Goal: Communication & Community: Answer question/provide support

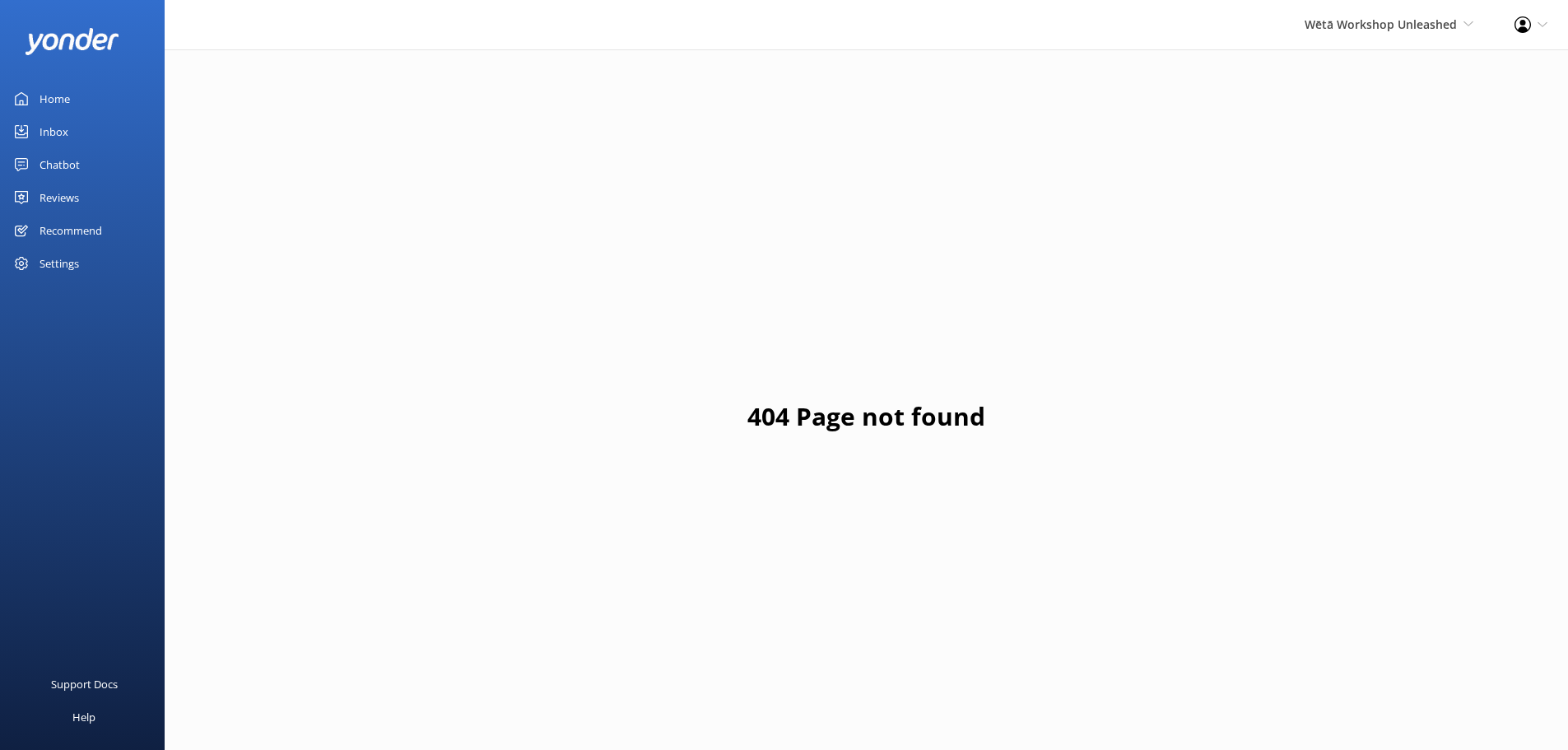
click at [48, 185] on div "Reviews" at bounding box center [60, 198] width 40 height 33
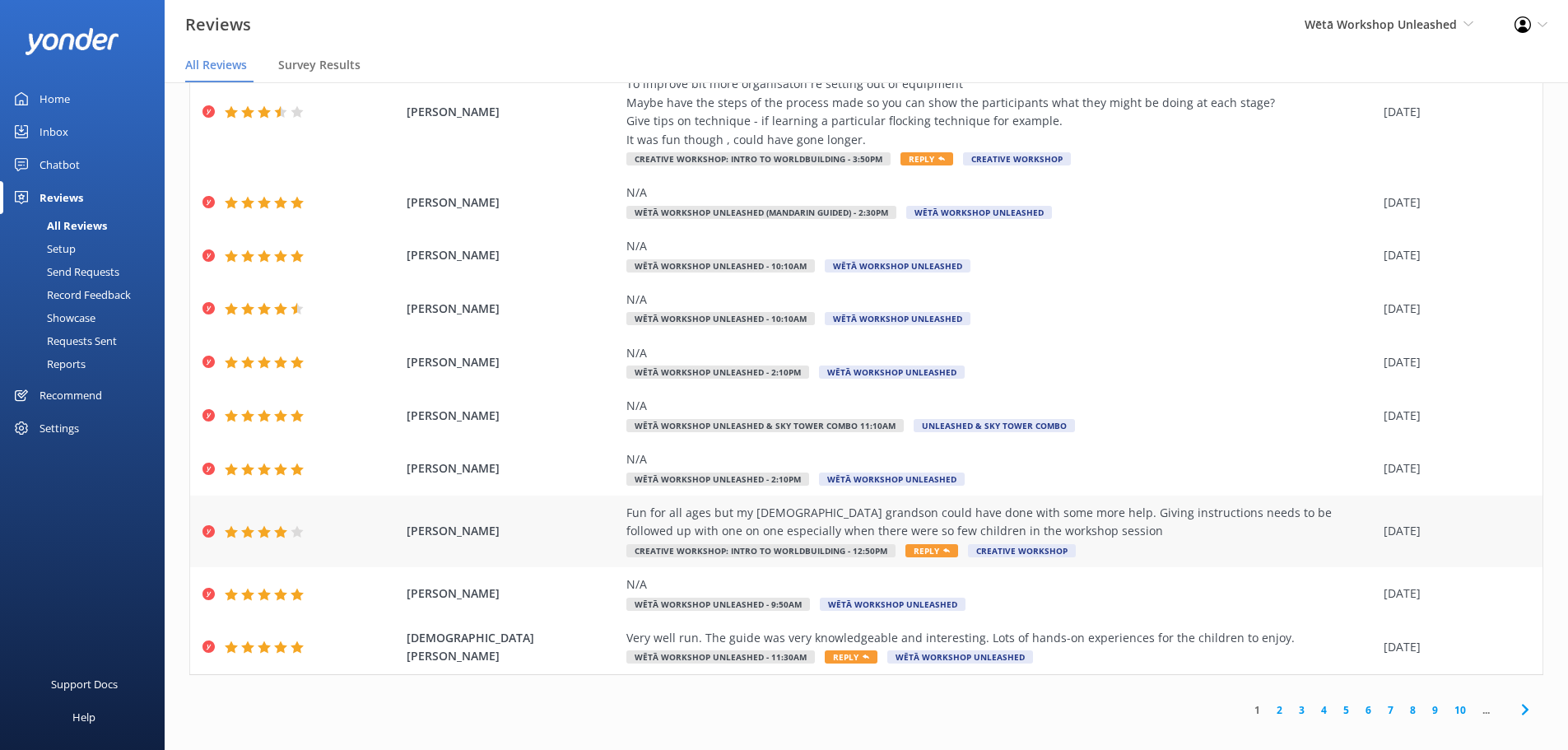
scroll to position [33, 0]
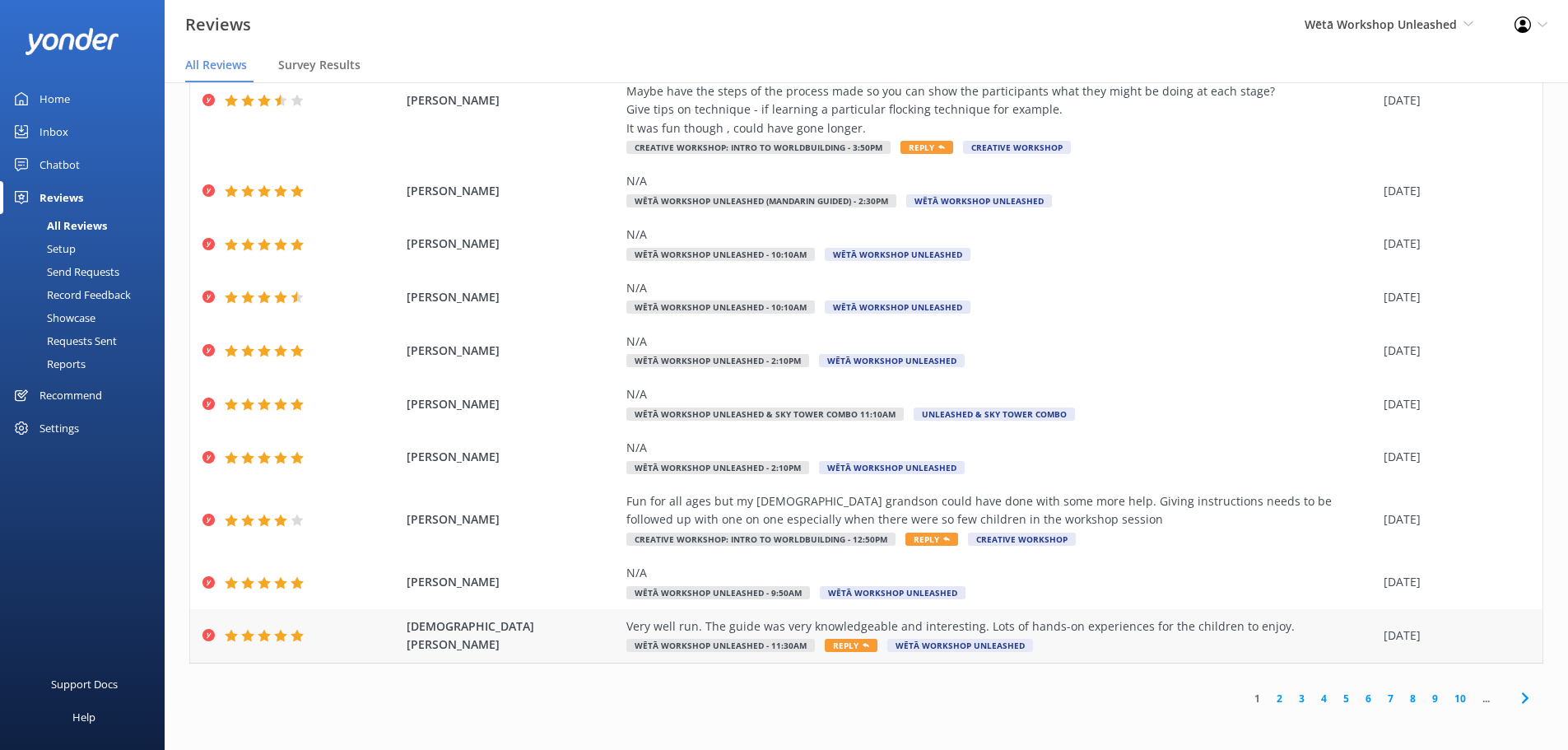
click at [824, 645] on span "Reply" at bounding box center [850, 645] width 53 height 13
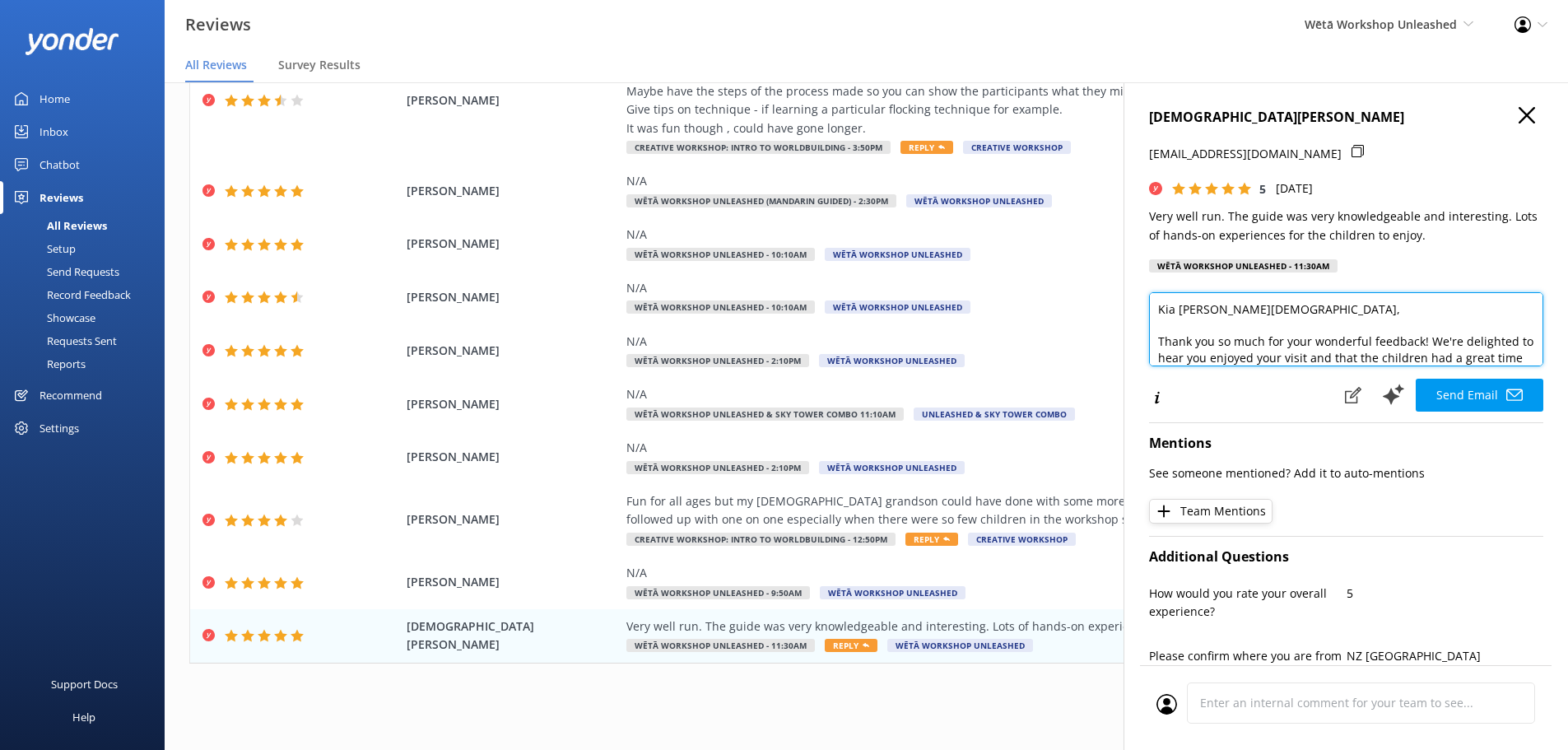
click at [1206, 311] on textarea "Kia [PERSON_NAME][DEMOGRAPHIC_DATA], Thank you so much for your wonderful feedb…" at bounding box center [1346, 329] width 394 height 74
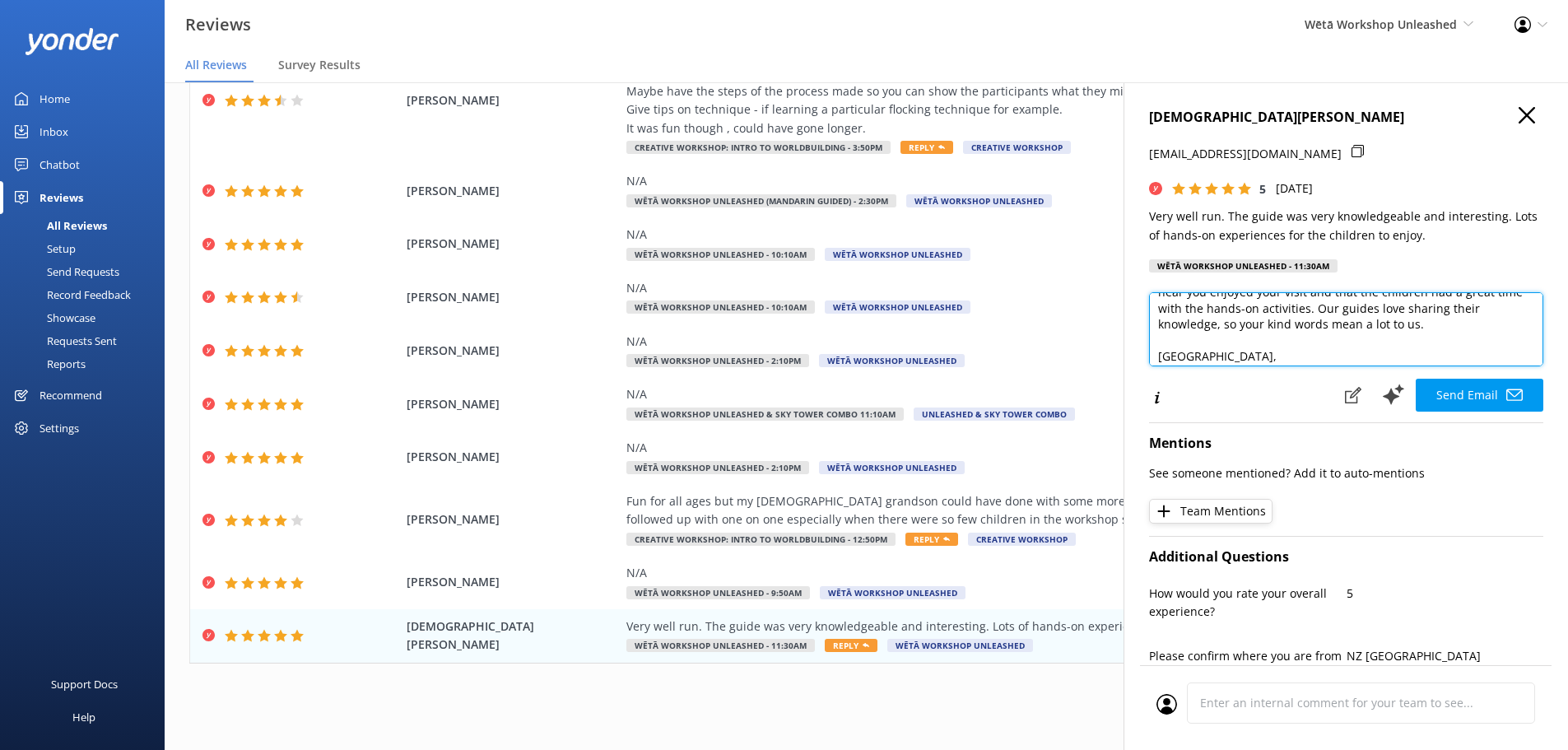
scroll to position [89, 0]
drag, startPoint x: 1356, startPoint y: 343, endPoint x: 1153, endPoint y: 355, distance: 203.4
click at [1153, 356] on textarea "Kia ora, Thank you so much for your wonderful feedback! We're delighted to hear…" at bounding box center [1346, 329] width 394 height 74
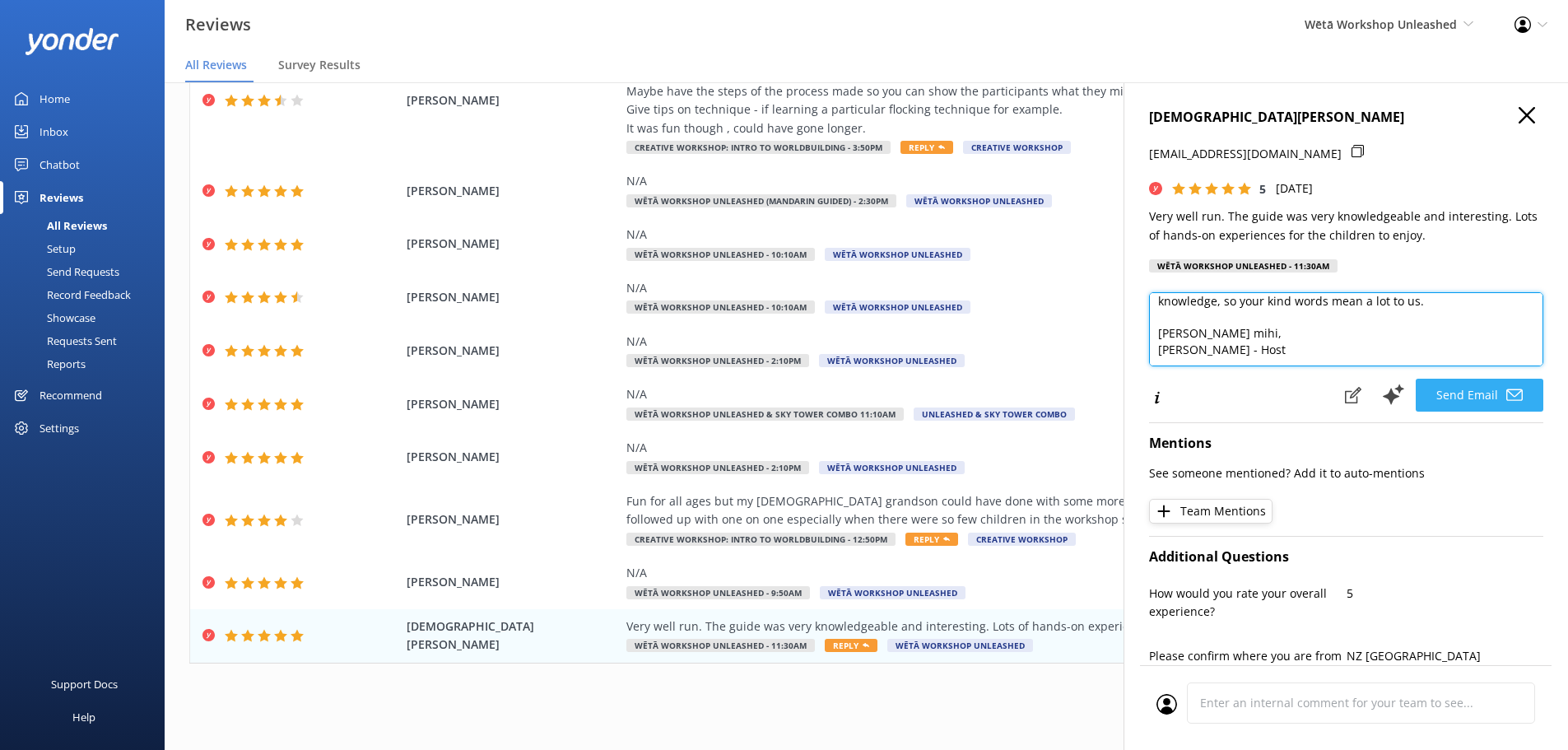
type textarea "Kia ora, Thank you so much for your wonderful feedback! We're delighted to hear…"
click at [1486, 392] on button "Send Email" at bounding box center [1479, 395] width 128 height 33
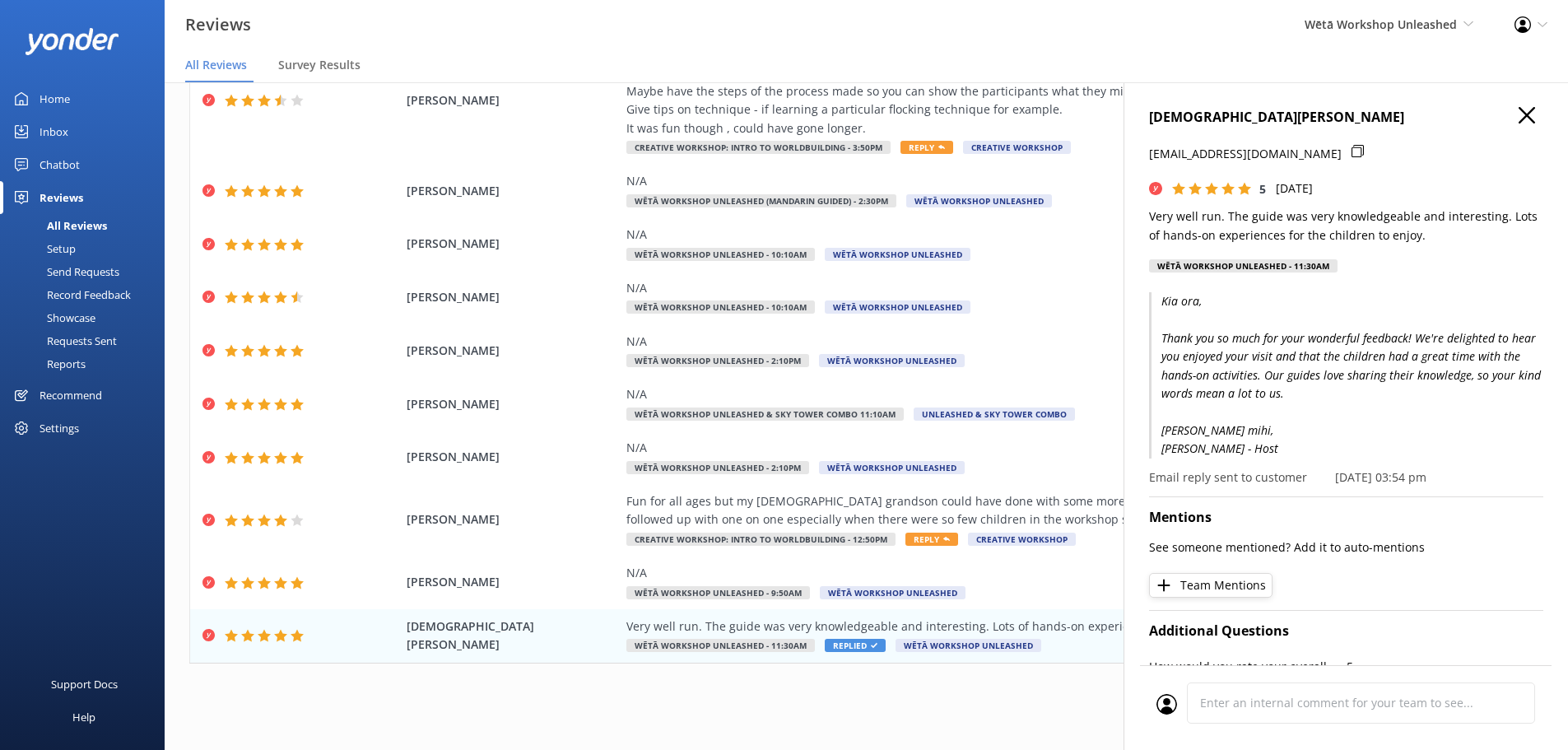
click at [1519, 118] on icon "button" at bounding box center [1527, 115] width 16 height 16
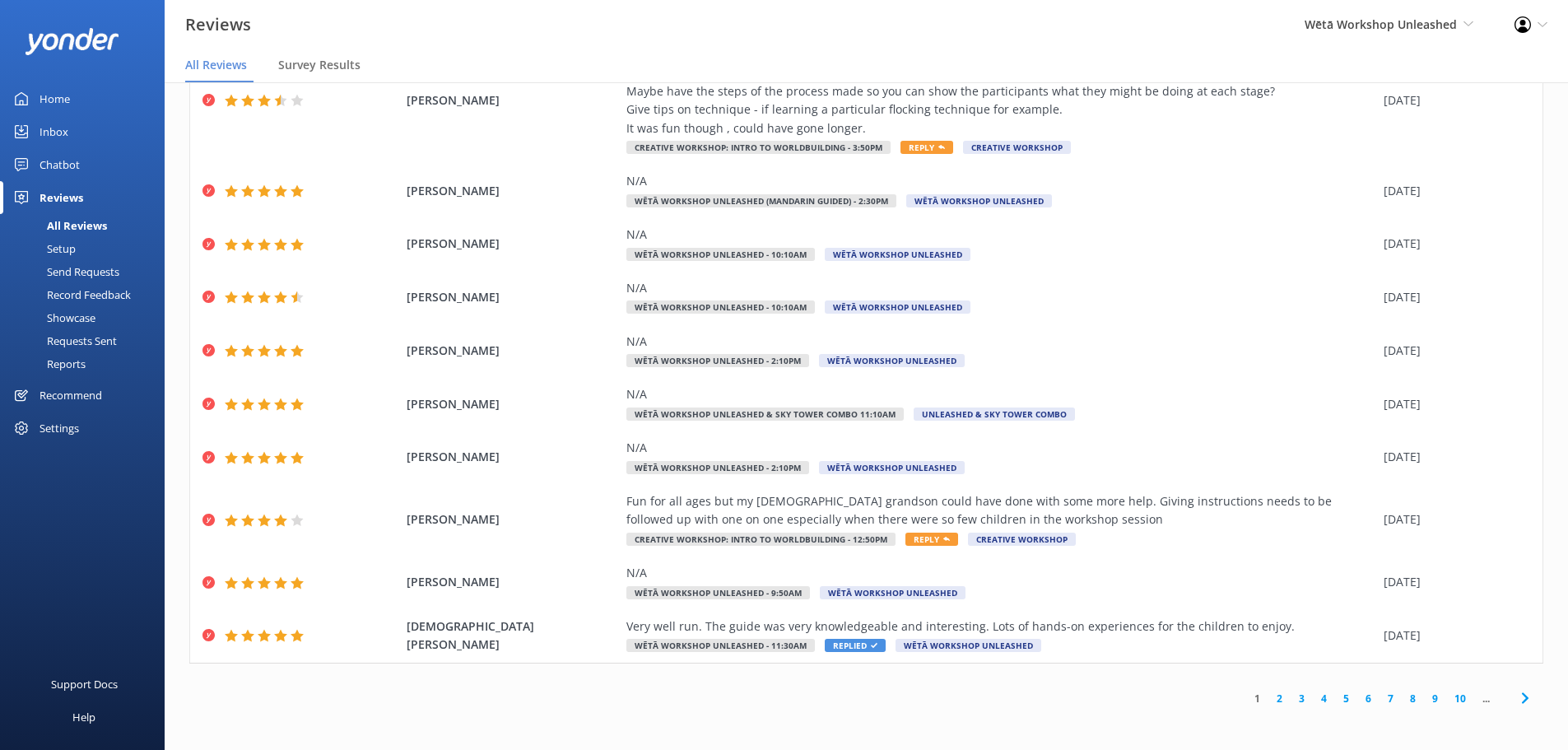
click at [1268, 702] on link "2" at bounding box center [1279, 698] width 22 height 16
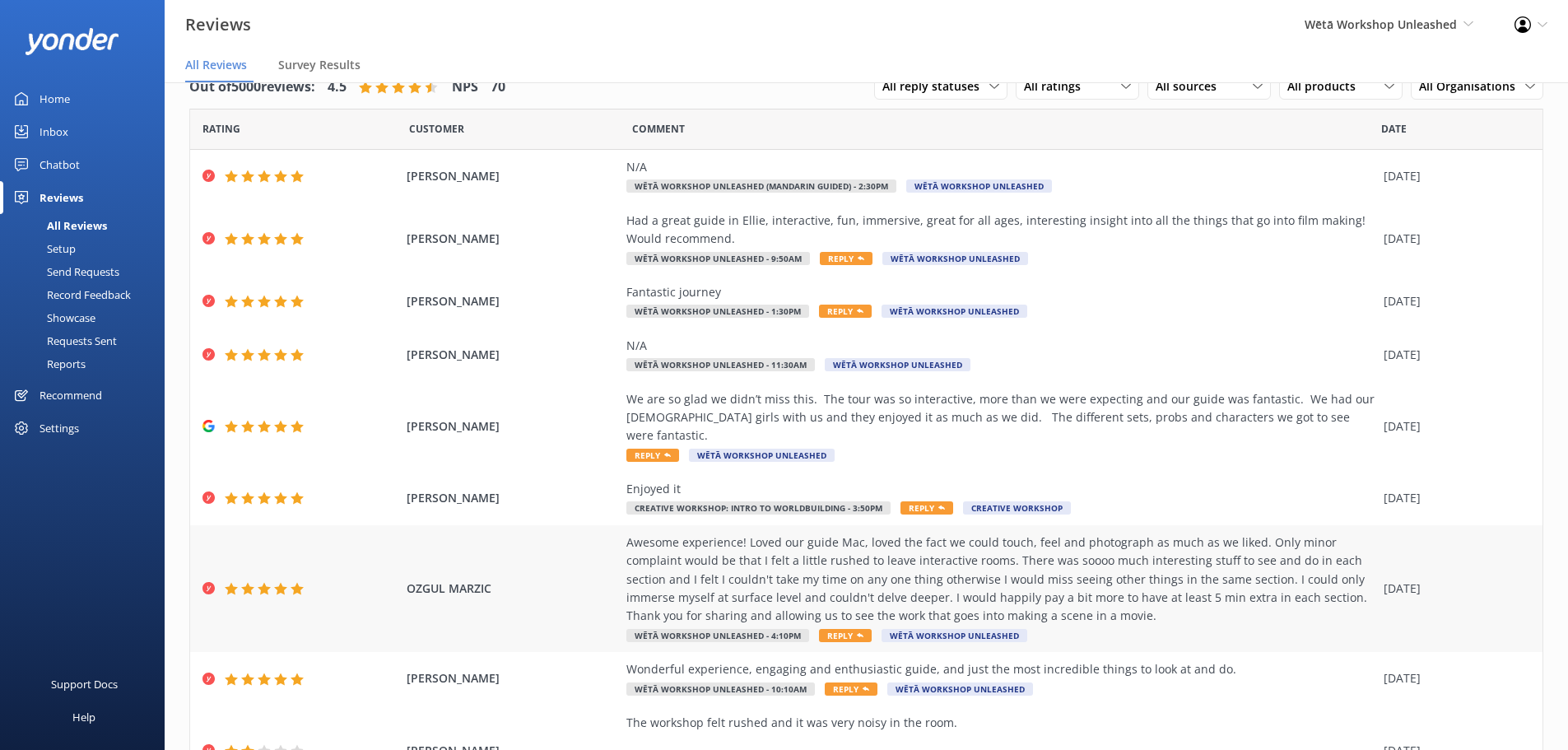
click at [837, 629] on span "Reply" at bounding box center [845, 635] width 53 height 13
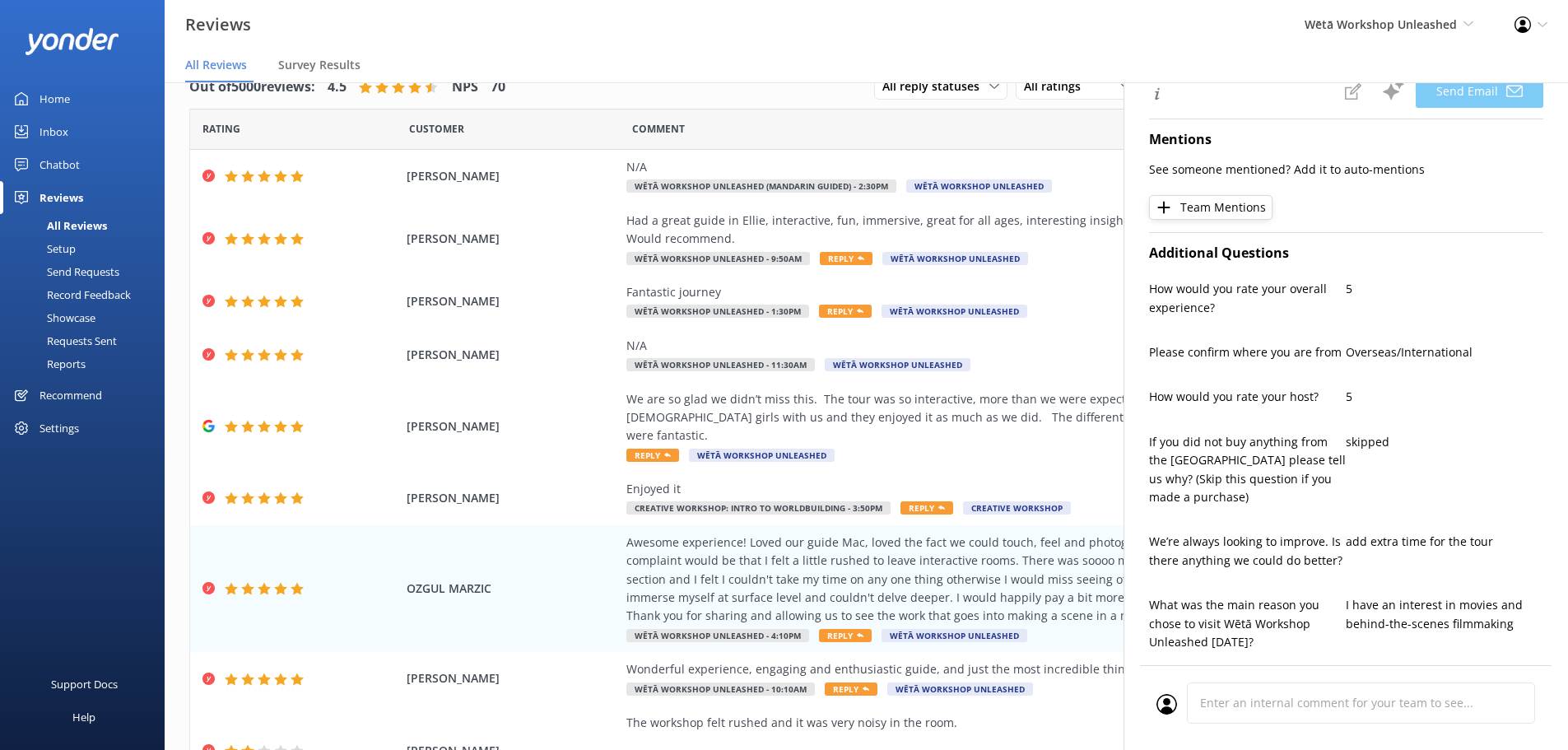
scroll to position [494, 0]
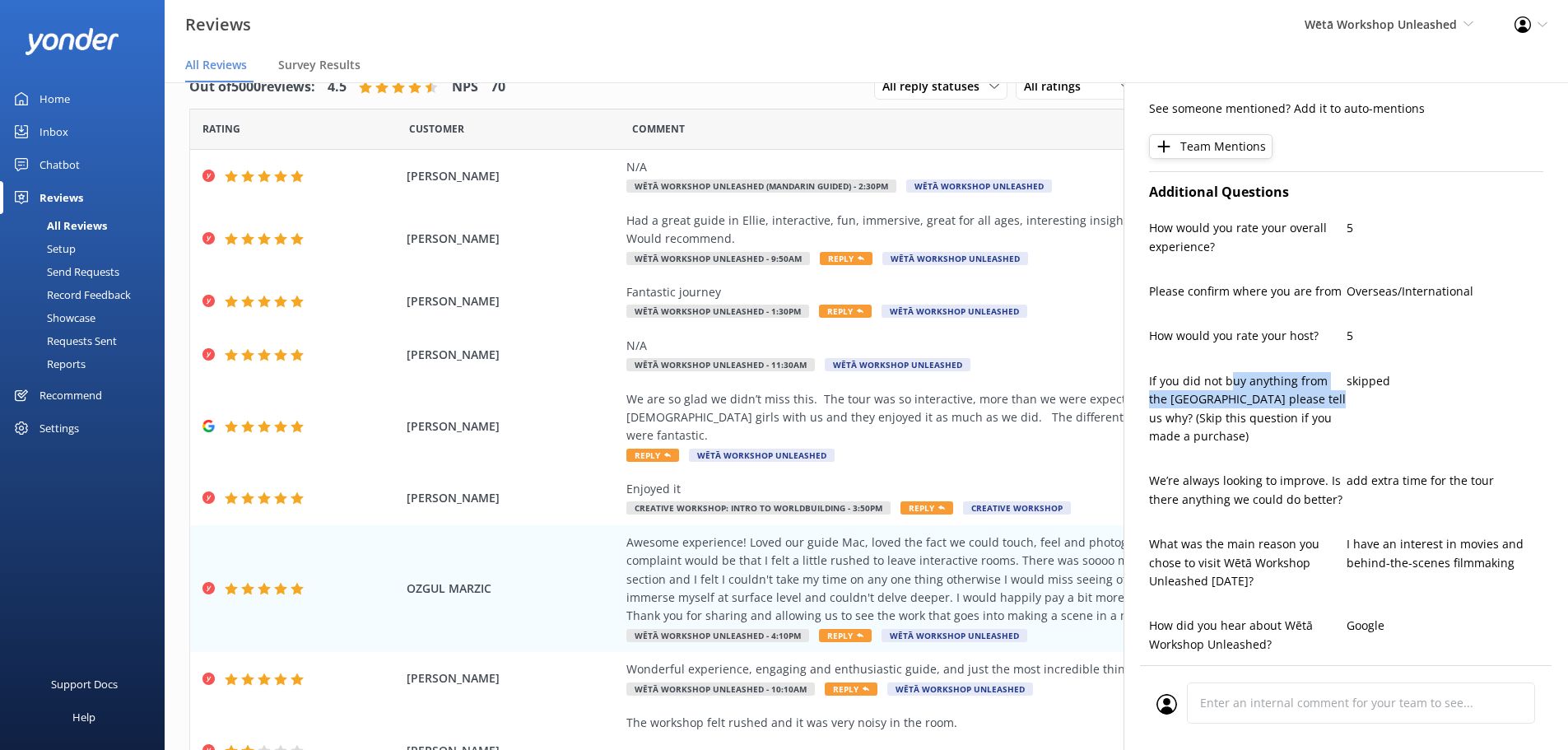
drag, startPoint x: 1227, startPoint y: 372, endPoint x: 1338, endPoint y: 408, distance: 116.7
click at [1338, 408] on p "If you did not buy anything from the [GEOGRAPHIC_DATA] please tell us why? (Ski…" at bounding box center [1247, 410] width 198 height 74
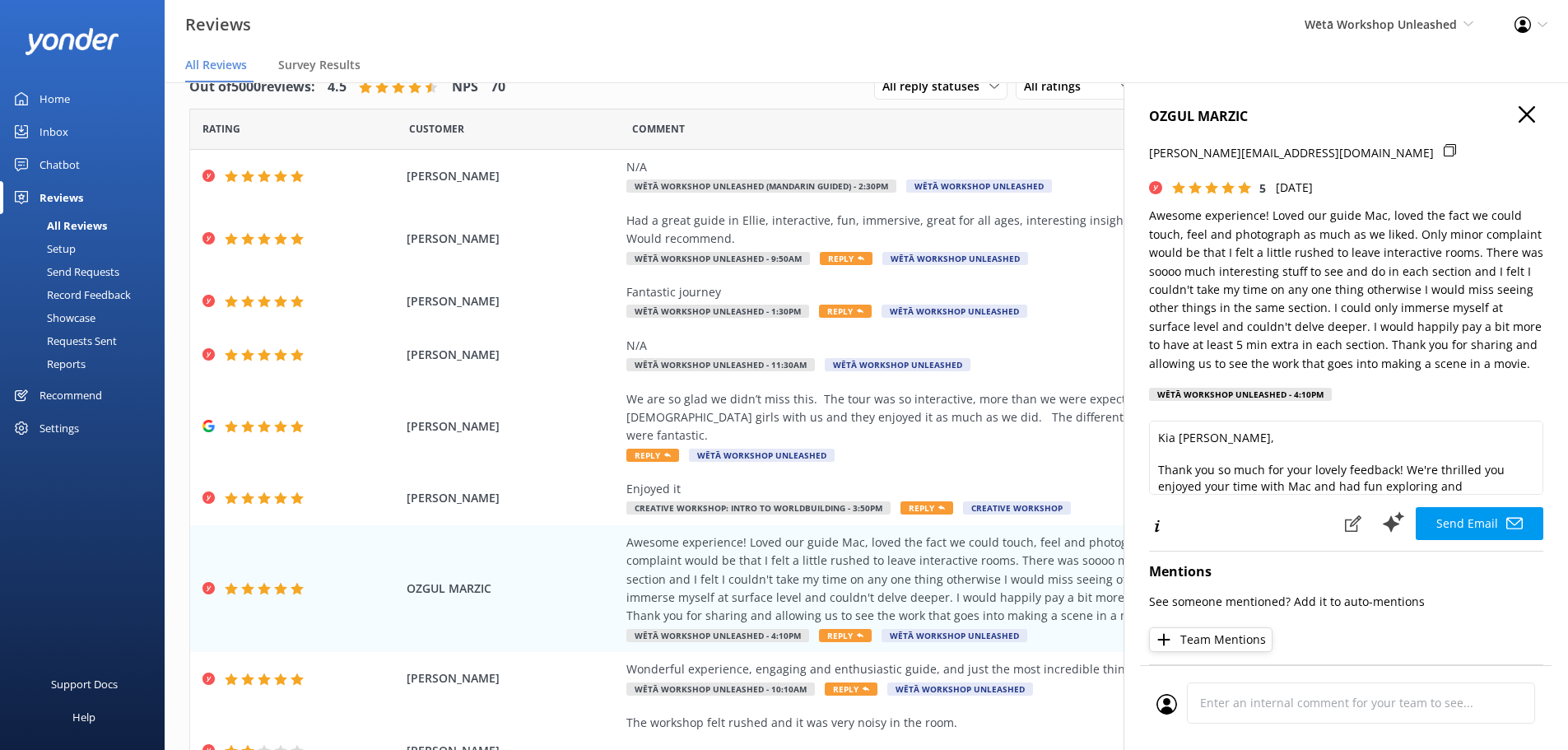
scroll to position [0, 0]
click at [1222, 442] on textarea "Kia [PERSON_NAME], Thank you so much for your lovely feedback! We're thrilled y…" at bounding box center [1346, 459] width 394 height 74
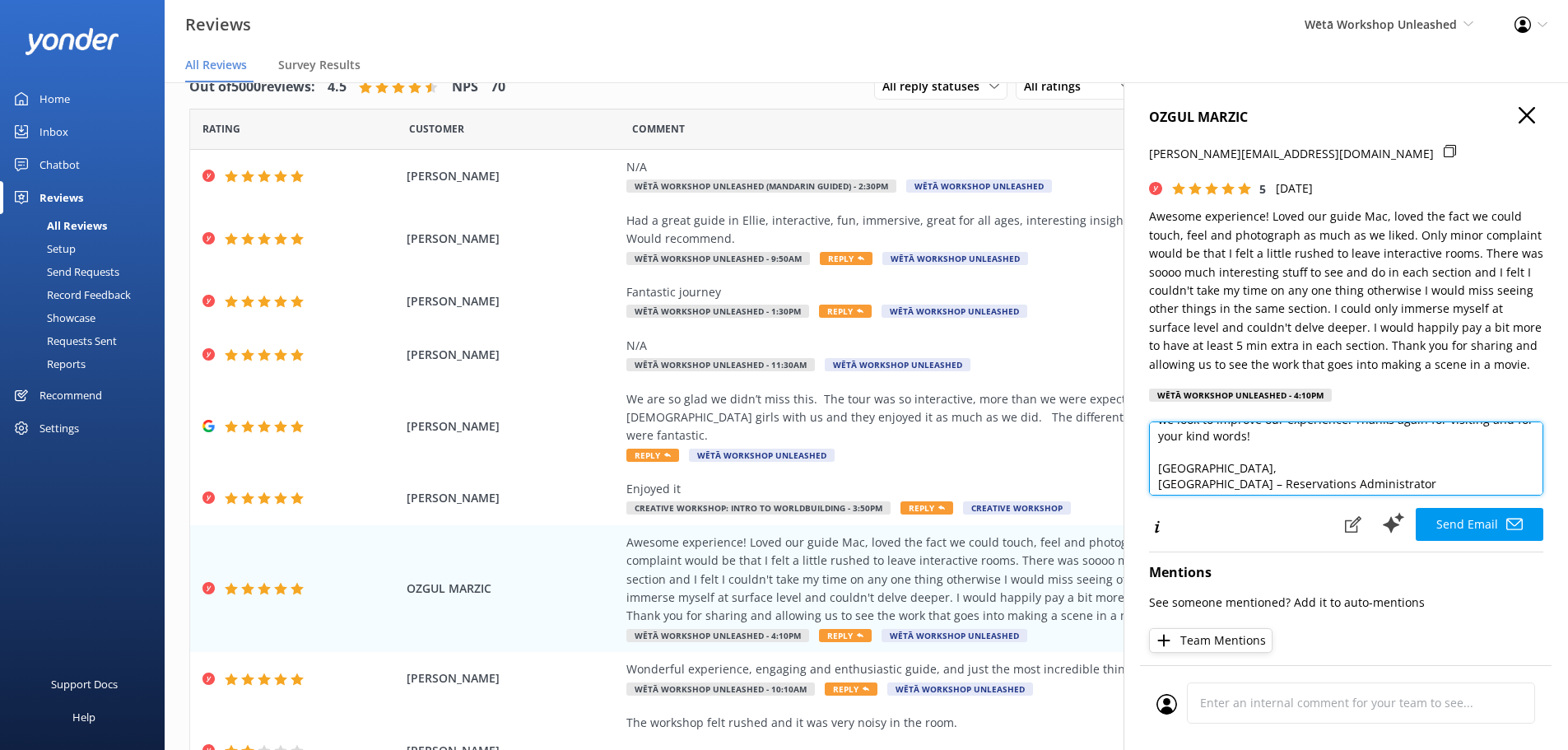
scroll to position [137, 0]
type textarea "Kia ora, Thank you so much for your lovely feedback! We're thrilled you enjoyed…"
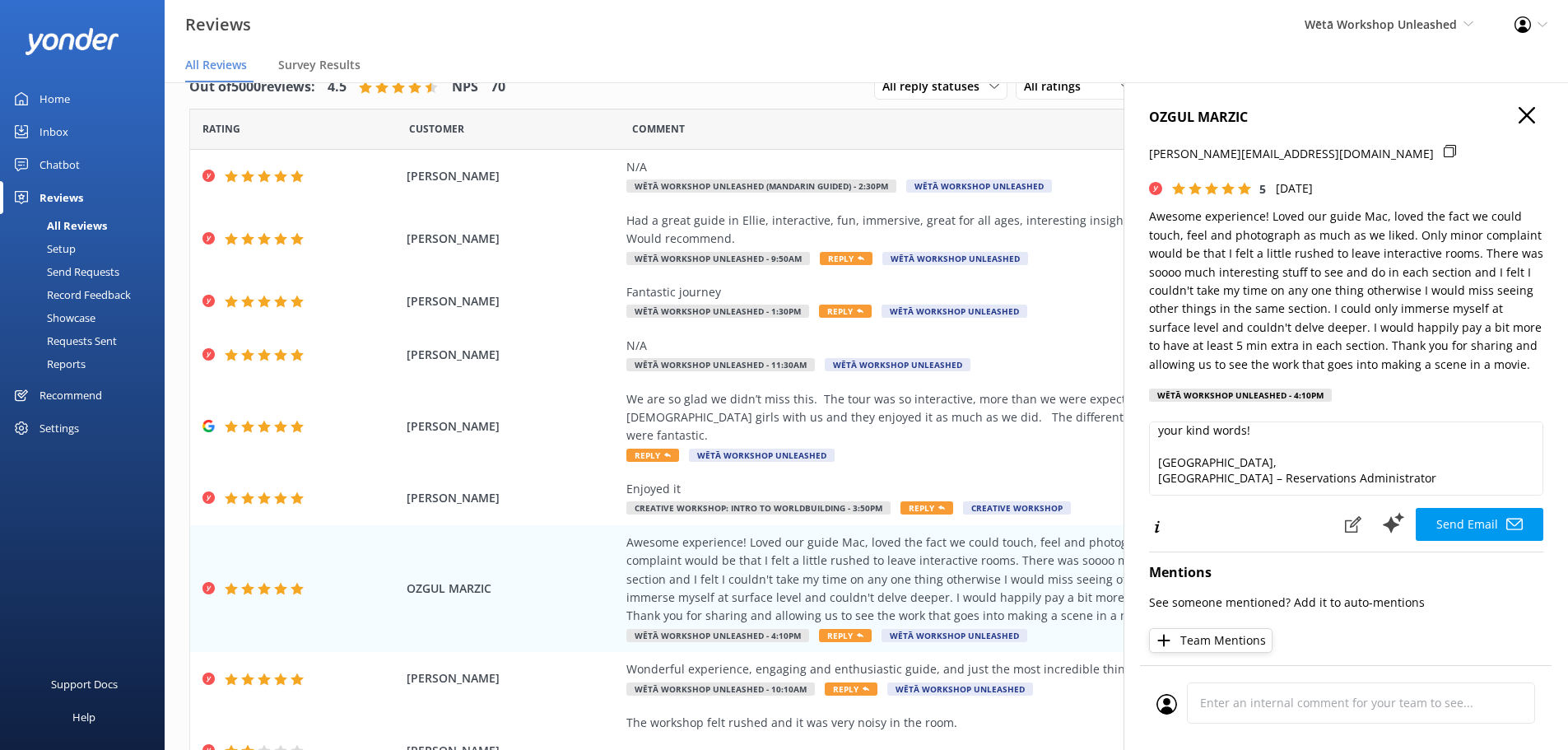
click at [1494, 519] on button "Send Email" at bounding box center [1479, 524] width 128 height 33
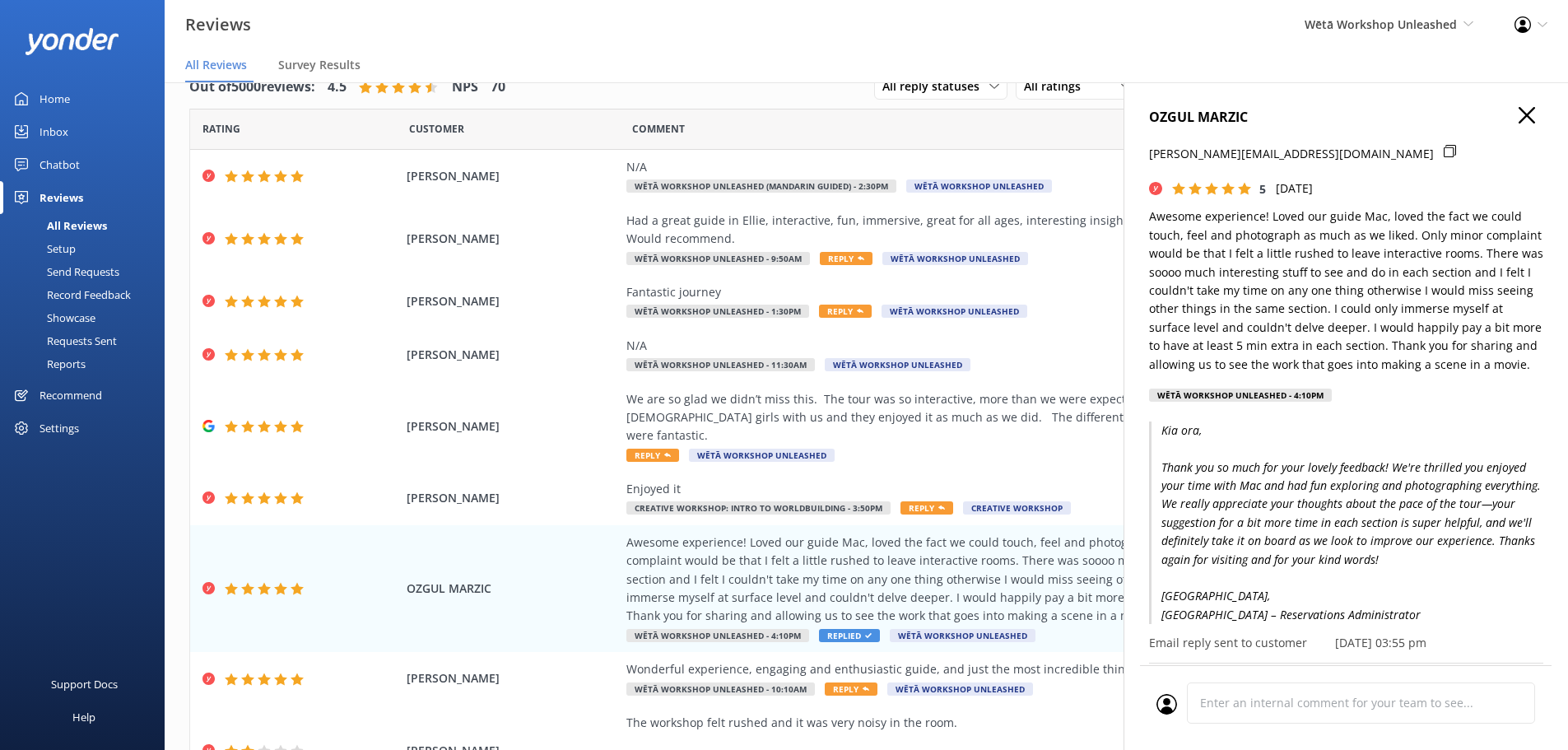
click at [1519, 111] on icon "button" at bounding box center [1527, 115] width 16 height 16
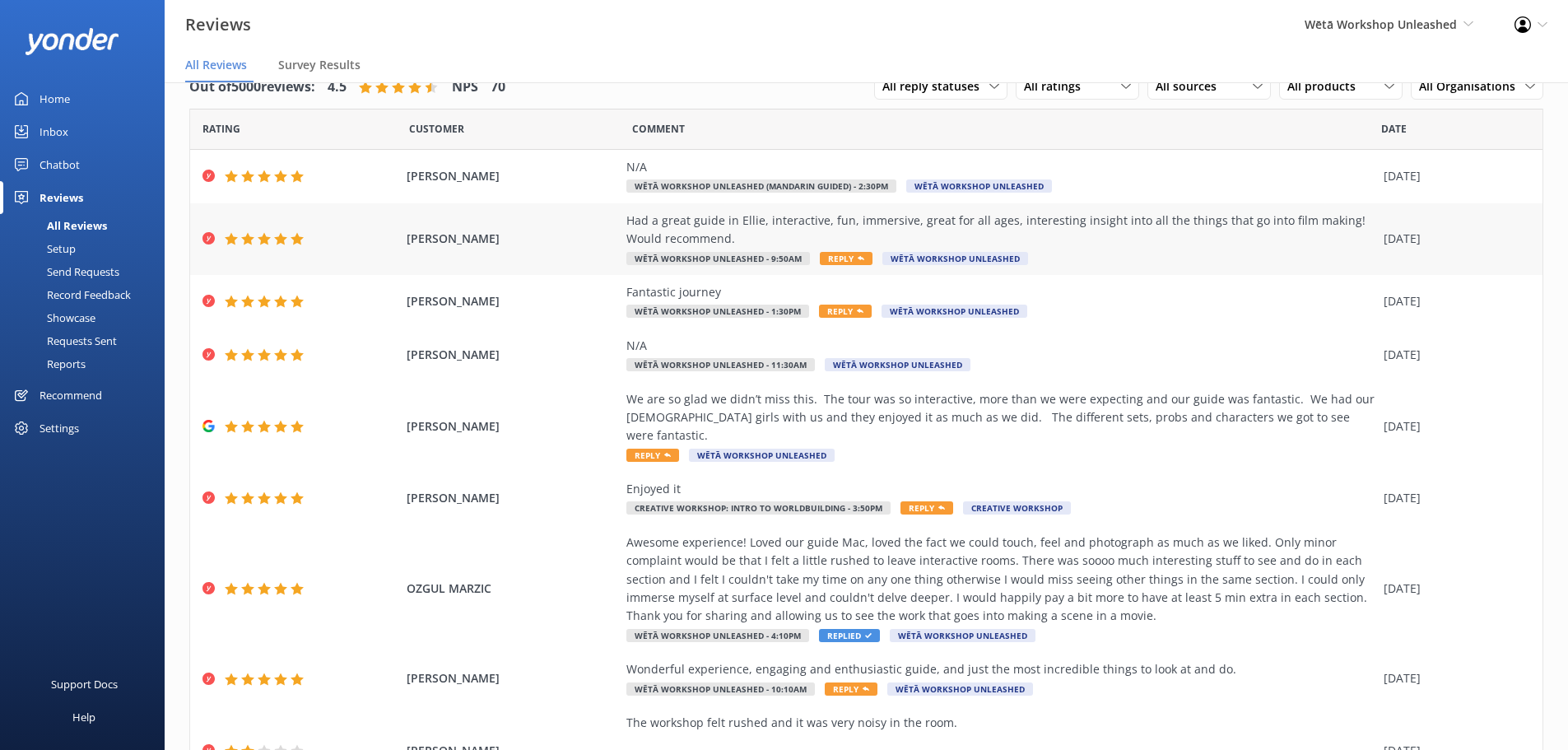
click at [842, 240] on div "Had a great guide in Ellie, interactive, fun, immersive, great for all ages, in…" at bounding box center [1000, 230] width 749 height 37
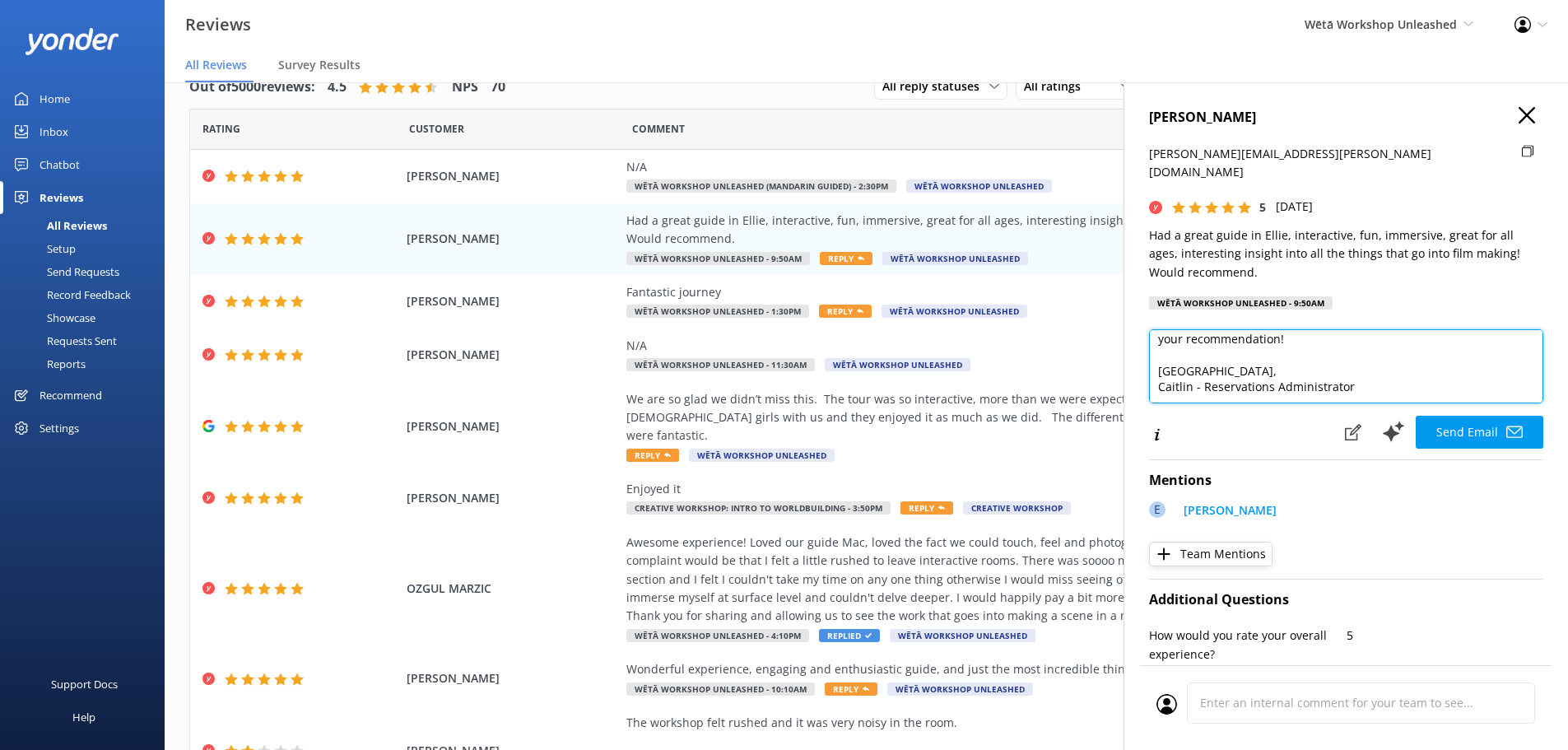
scroll to position [105, 0]
drag, startPoint x: 1409, startPoint y: 378, endPoint x: 1114, endPoint y: 385, distance: 295.1
click at [1114, 385] on div "Out of 5000 reviews: 4.5 NPS 70 All reply statuses All reply statuses Needs a r…" at bounding box center [867, 399] width 1403 height 701
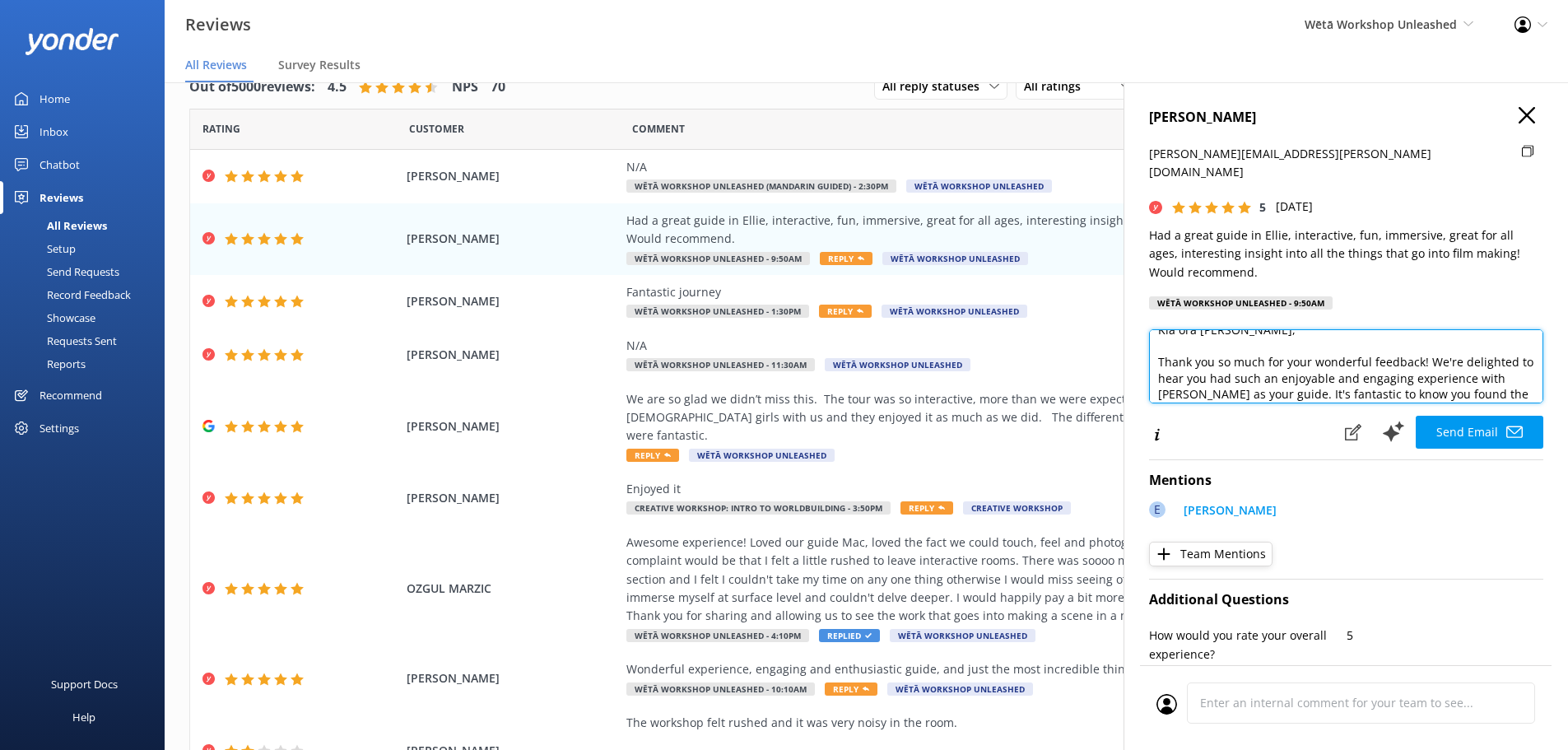
scroll to position [0, 0]
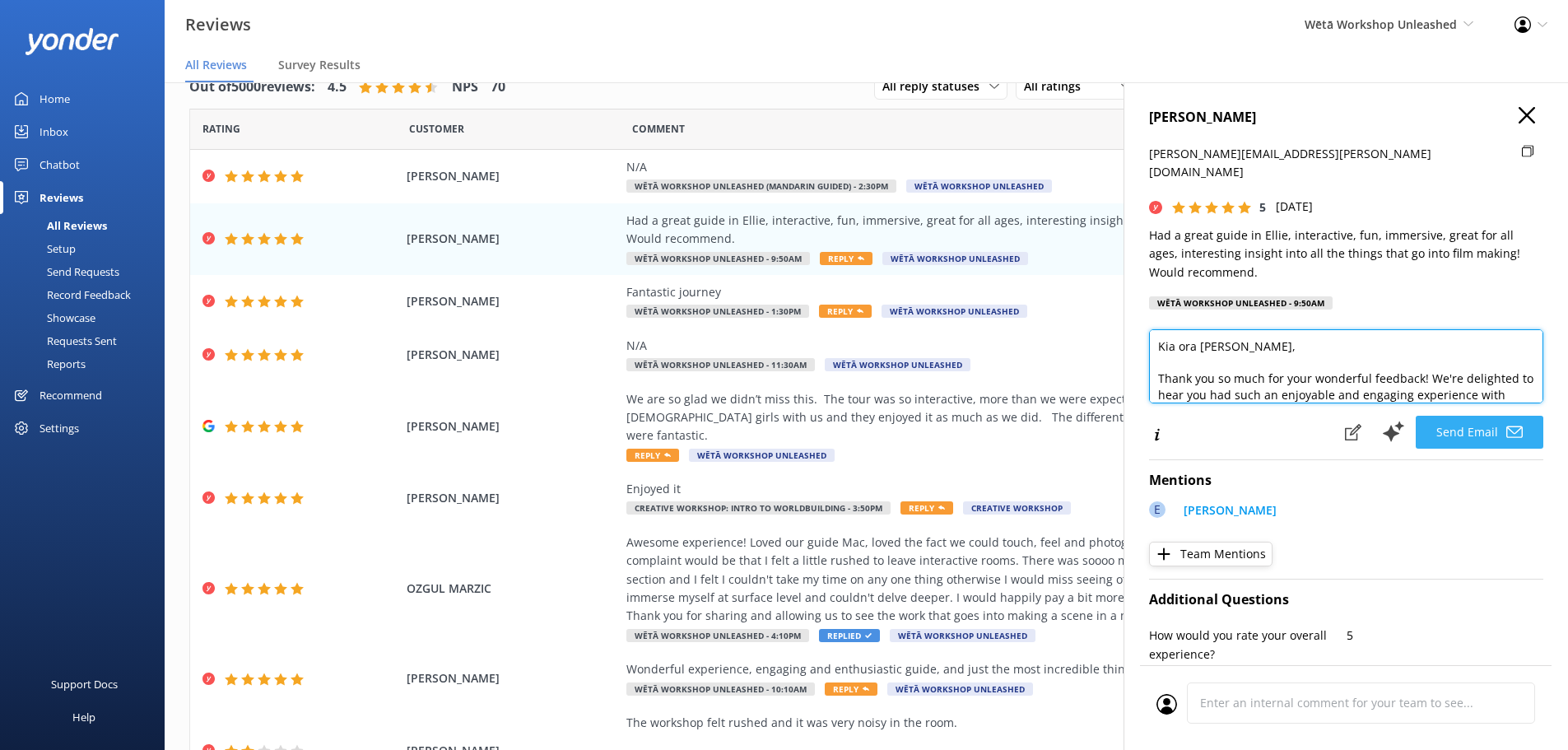
type textarea "Kia ora [PERSON_NAME], Thank you so much for your wonderful feedback! We're del…"
click at [1483, 420] on button "Send Email" at bounding box center [1479, 432] width 128 height 33
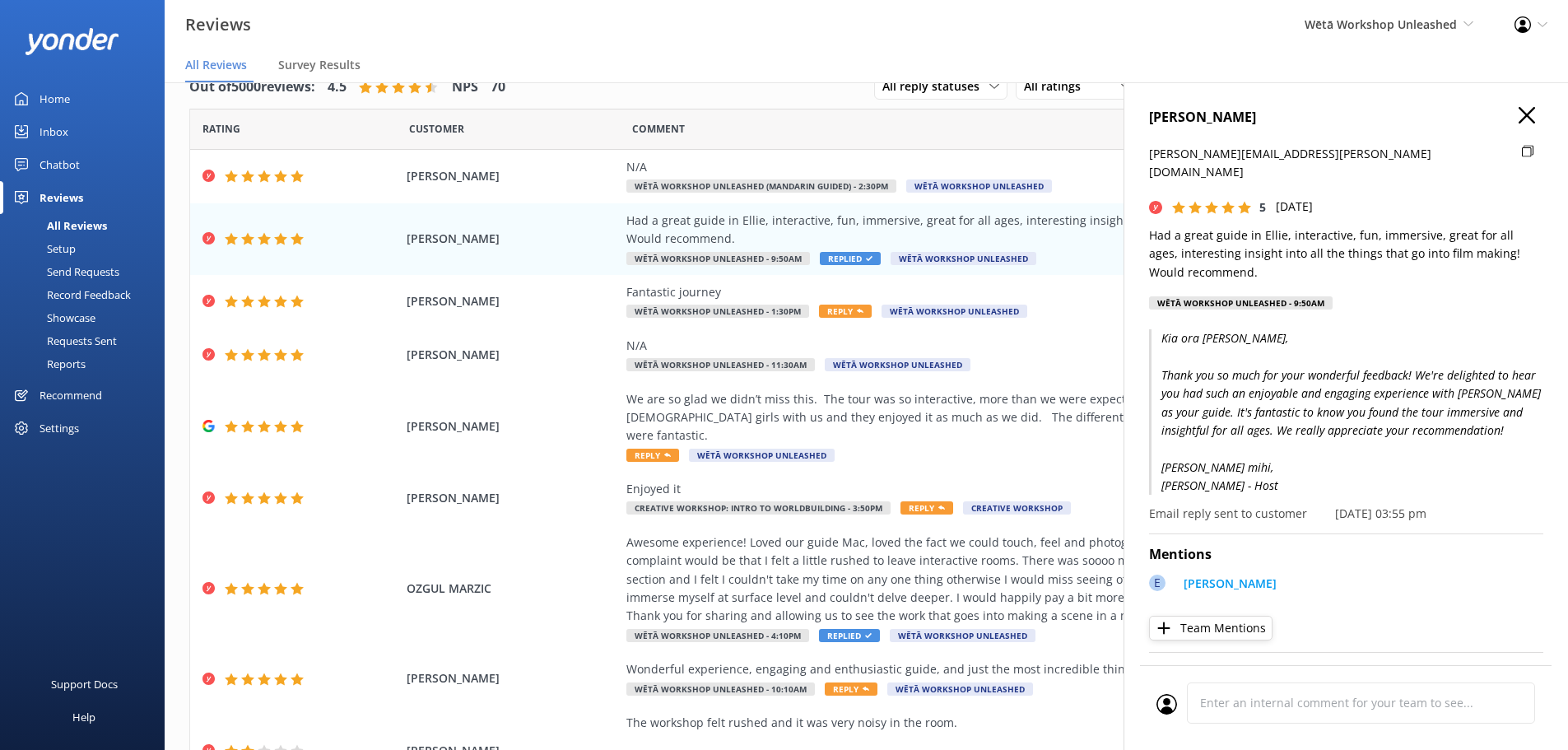
click at [1524, 115] on h4 "[PERSON_NAME]" at bounding box center [1346, 118] width 394 height 22
click at [1520, 115] on icon "button" at bounding box center [1527, 115] width 16 height 16
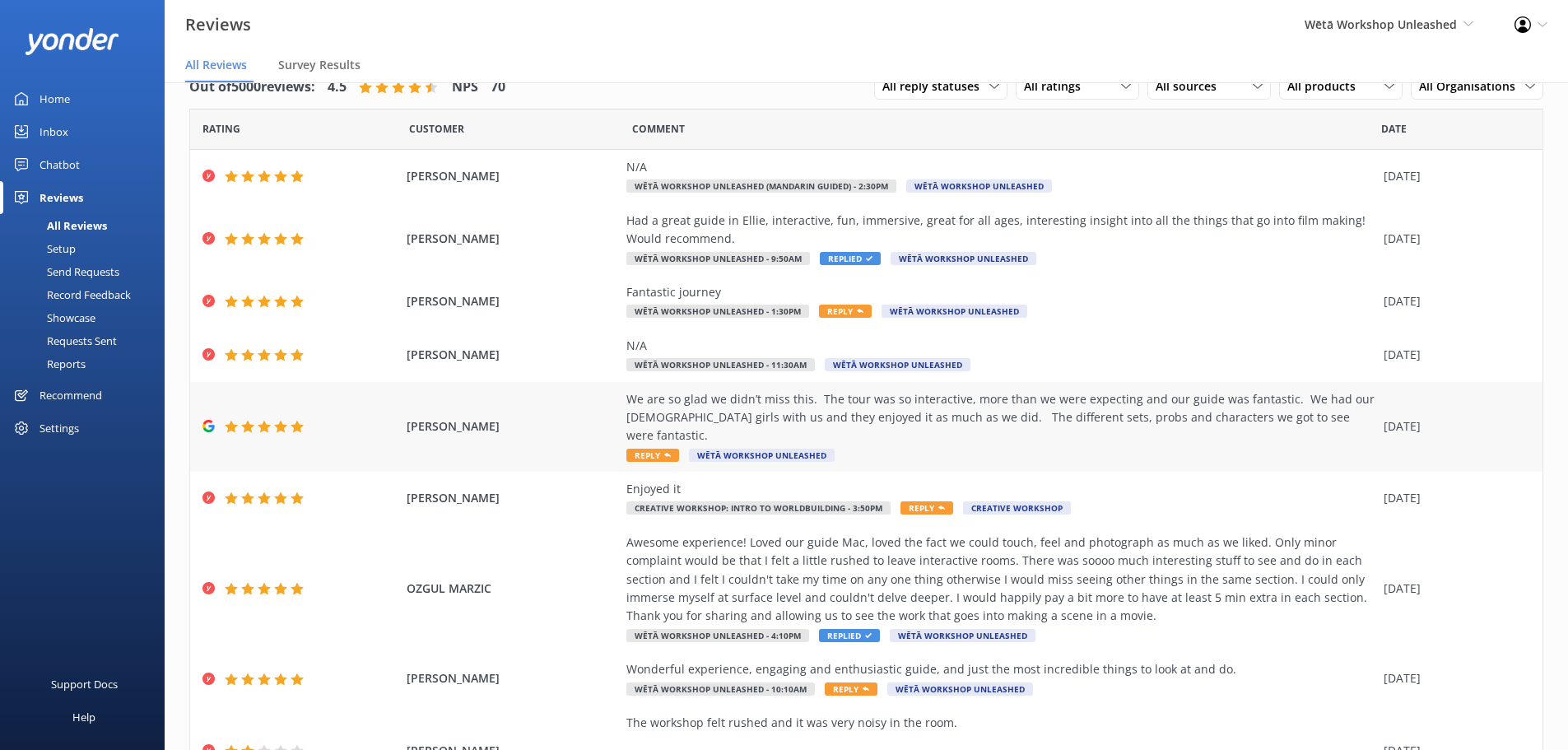
click at [636, 448] on span "Reply" at bounding box center [652, 454] width 53 height 13
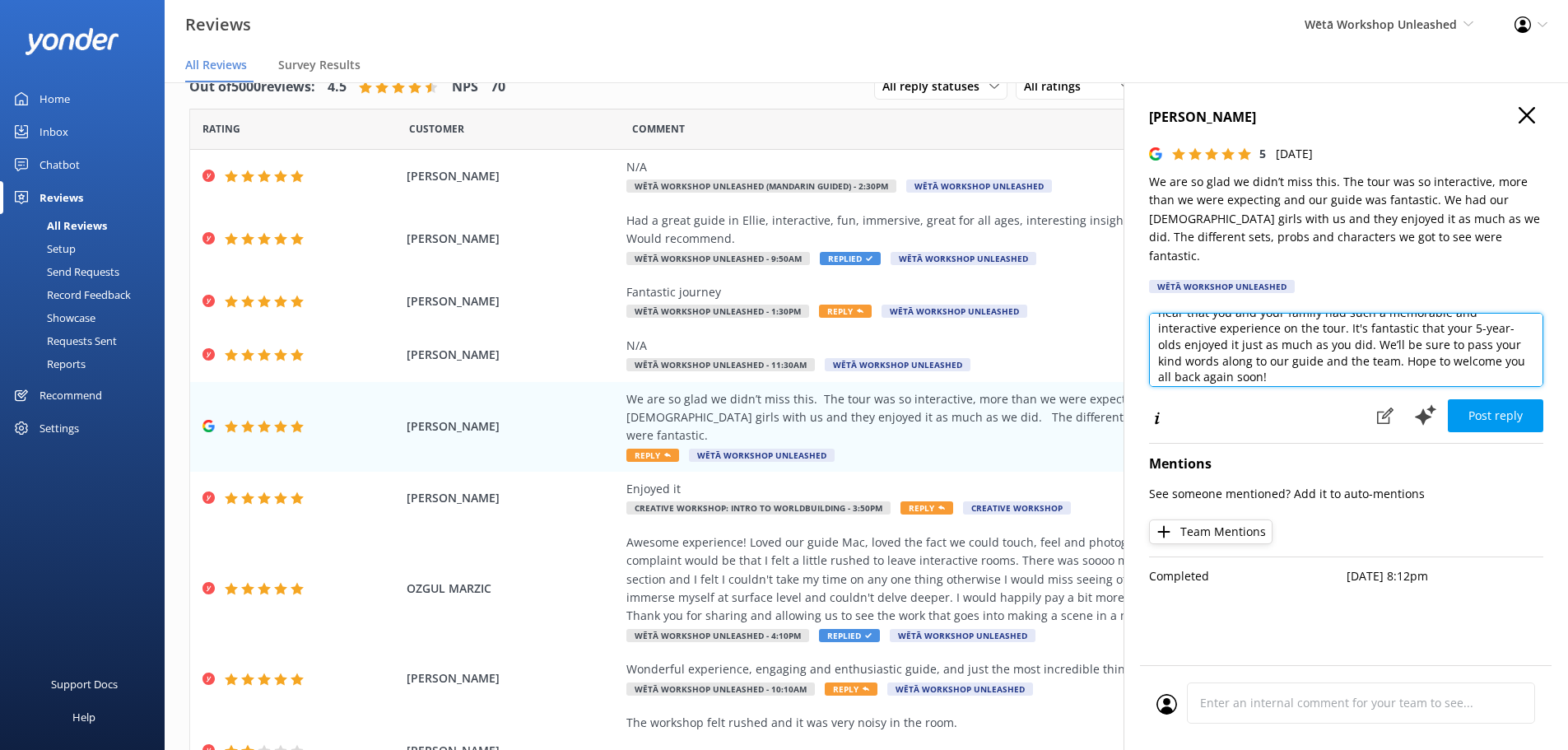
scroll to position [99, 0]
drag, startPoint x: 1362, startPoint y: 312, endPoint x: 1284, endPoint y: 311, distance: 78.0
click at [1284, 313] on textarea "Kia ora, Thank you so much for your wonderful feedback! We're delighted to hear…" at bounding box center [1346, 350] width 394 height 74
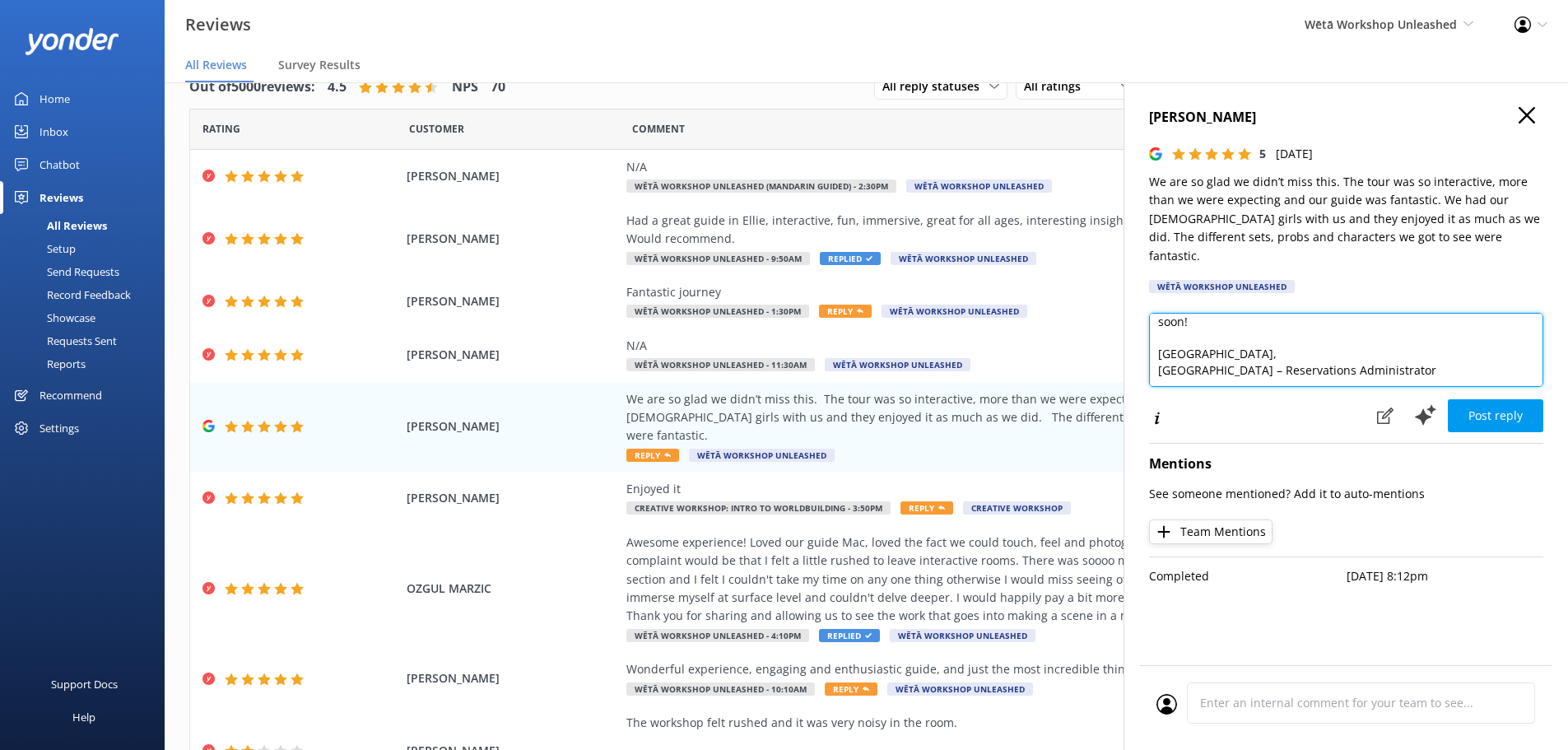
click at [1406, 359] on textarea "Kia ora, Thank you so much for your wonderful feedback! We're delighted to hear…" at bounding box center [1346, 350] width 394 height 74
drag, startPoint x: 1307, startPoint y: 357, endPoint x: 1156, endPoint y: 357, distance: 151.0
click at [1156, 357] on textarea "Kia ora, Thank you so much for your wonderful feedback! We're delighted to hear…" at bounding box center [1346, 350] width 394 height 74
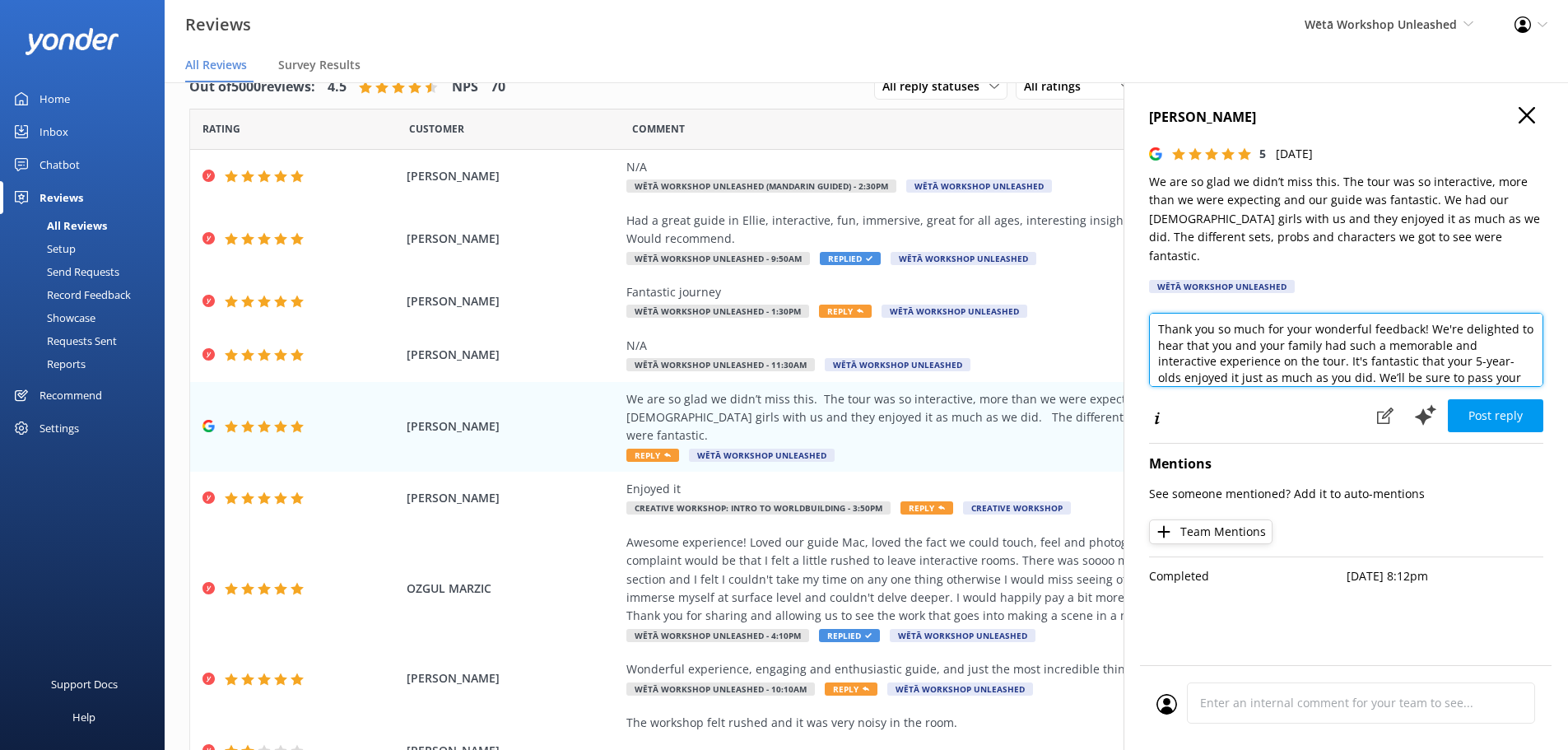
scroll to position [66, 0]
click at [1188, 313] on textarea "Kia ora, Thank you so much for your wonderful feedback! We're delighted to hear…" at bounding box center [1346, 350] width 394 height 74
click at [1497, 348] on textarea "Kia ora, Thank you so much for your wonderful feedback! We're delighted to hear…" at bounding box center [1346, 350] width 394 height 74
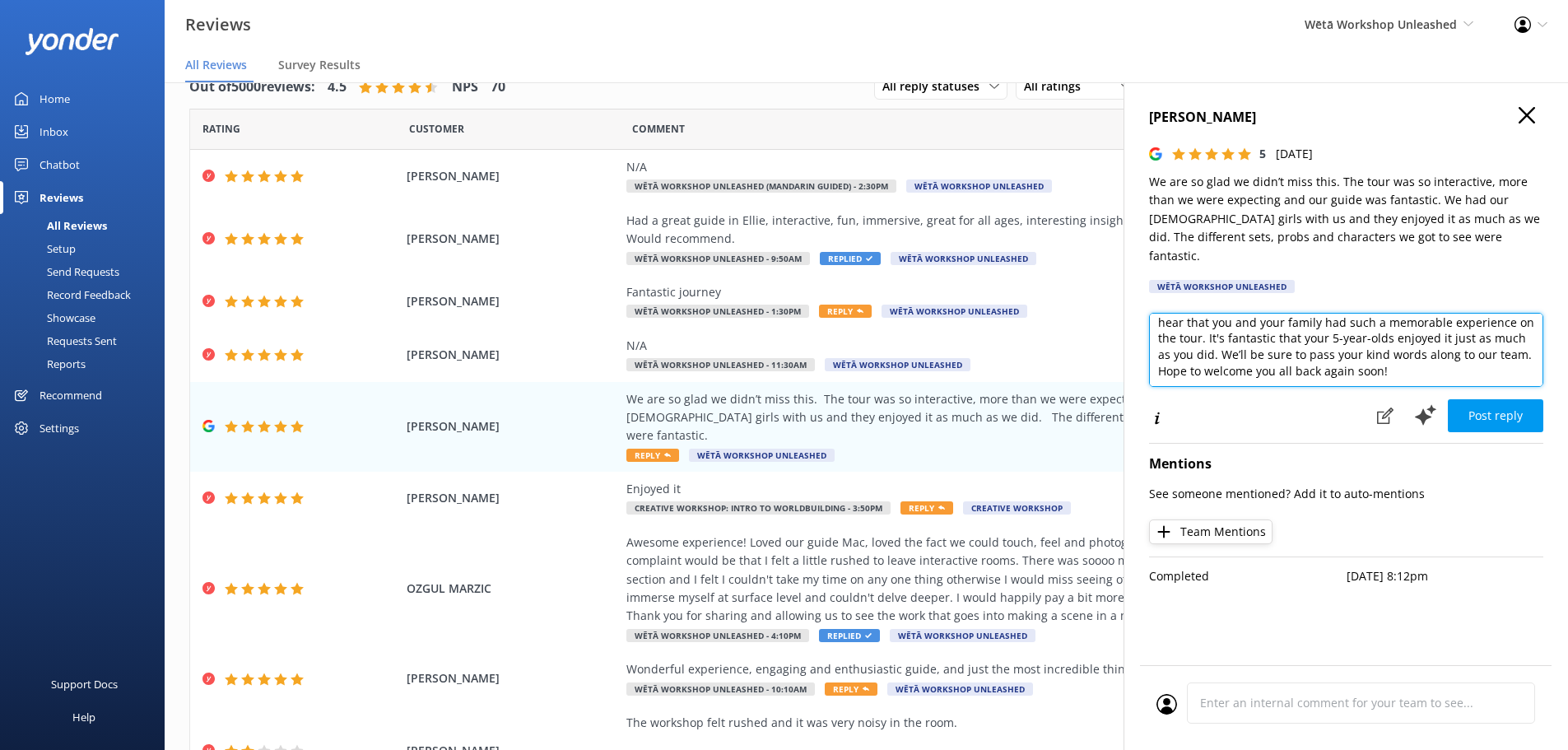
click at [1527, 361] on textarea "Kia ora, Thank you so much for your wonderful feedback! We're delighted to hear…" at bounding box center [1346, 350] width 394 height 74
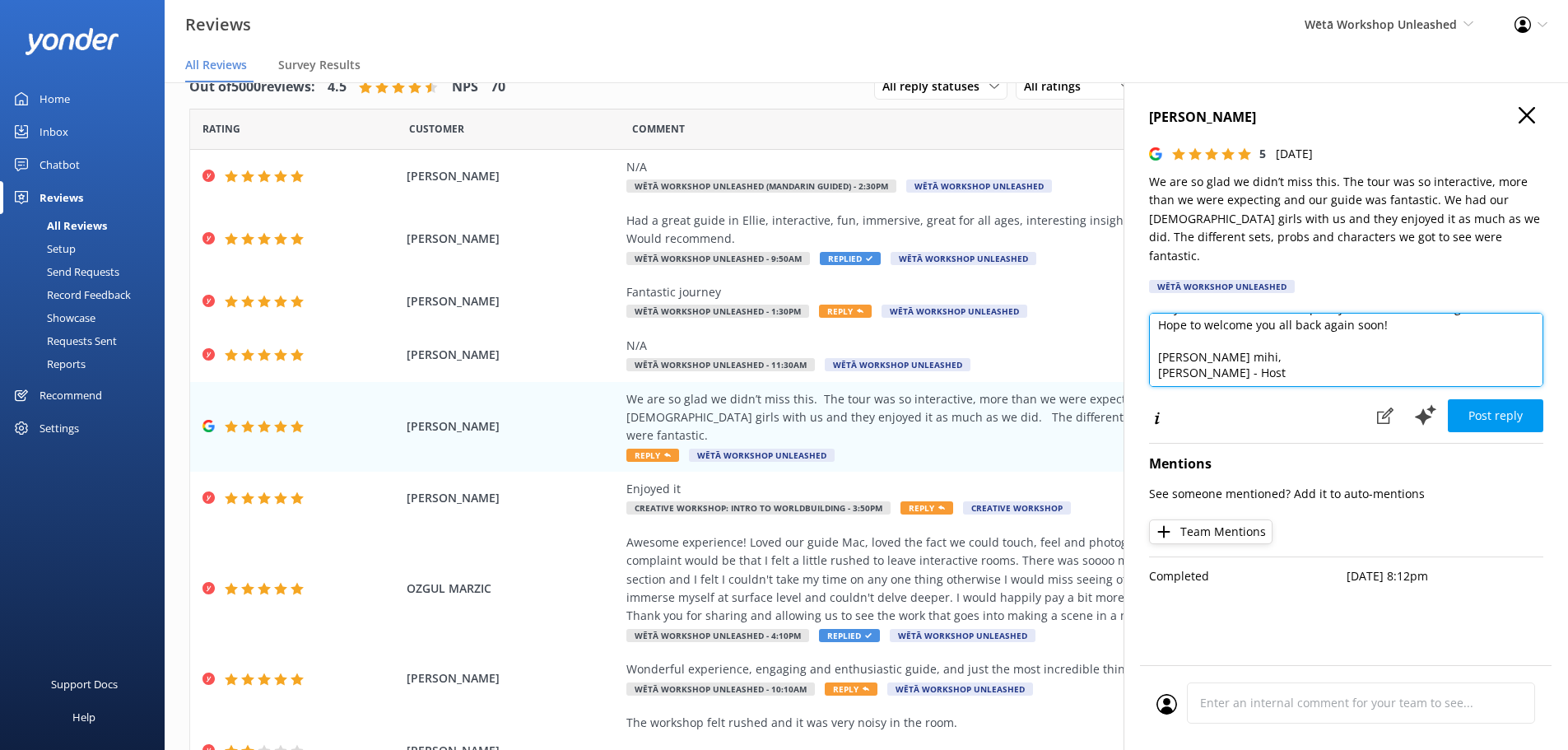
scroll to position [105, 0]
type textarea "Kia ora, Thank you so much for your wonderful feedback! We're delighted to hear…"
click at [1496, 399] on button "Post reply" at bounding box center [1495, 416] width 95 height 33
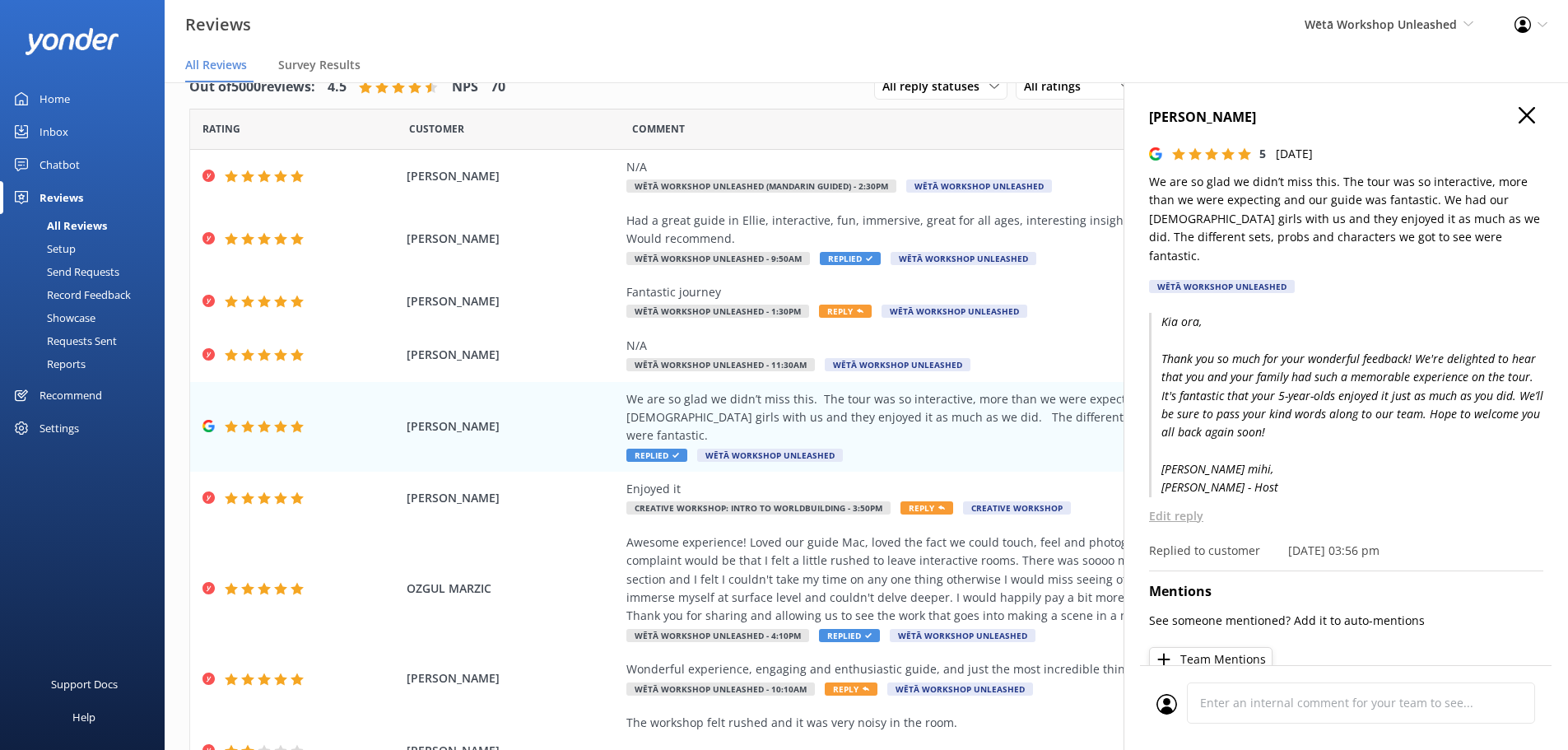
click at [1519, 113] on use "button" at bounding box center [1527, 115] width 16 height 16
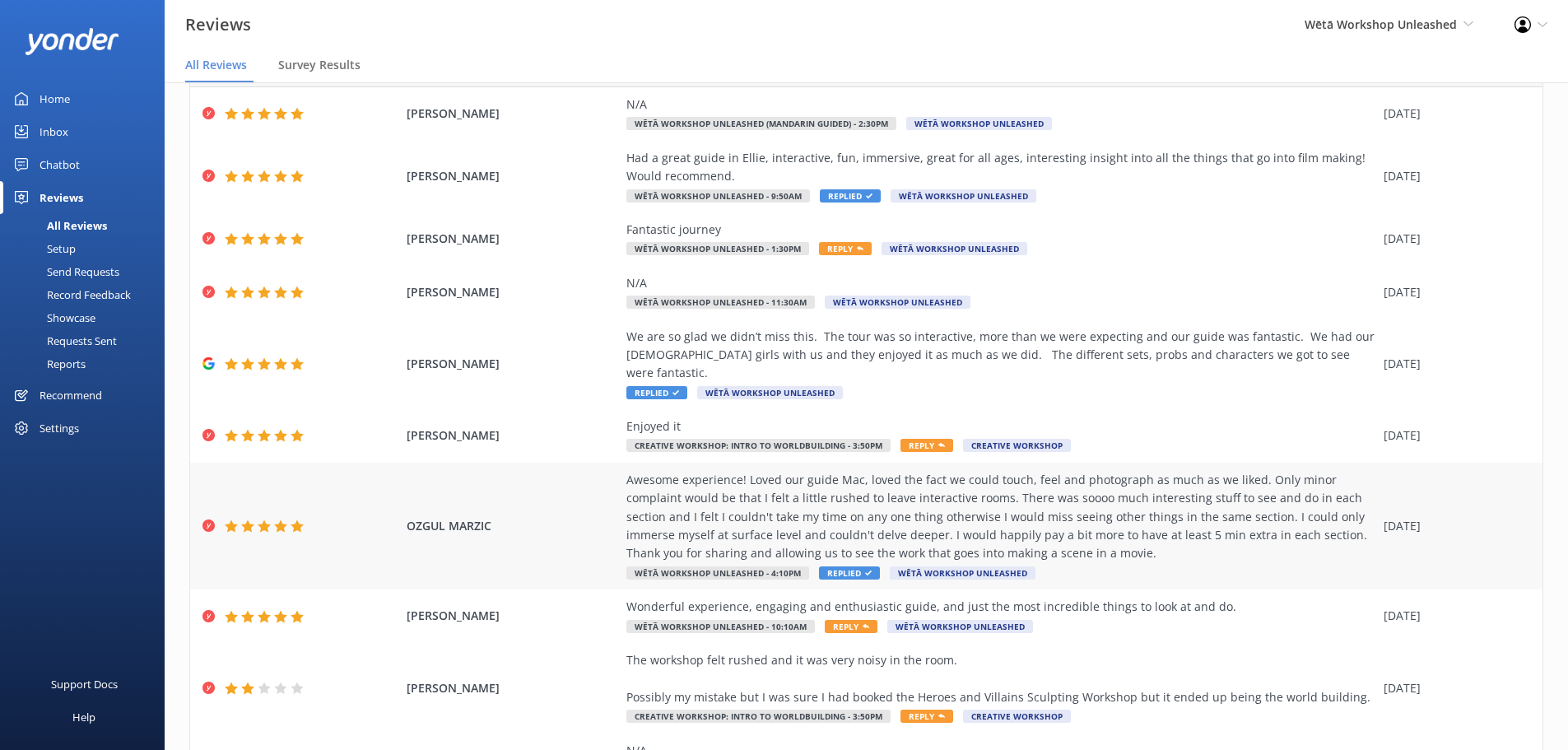
scroll to position [165, 0]
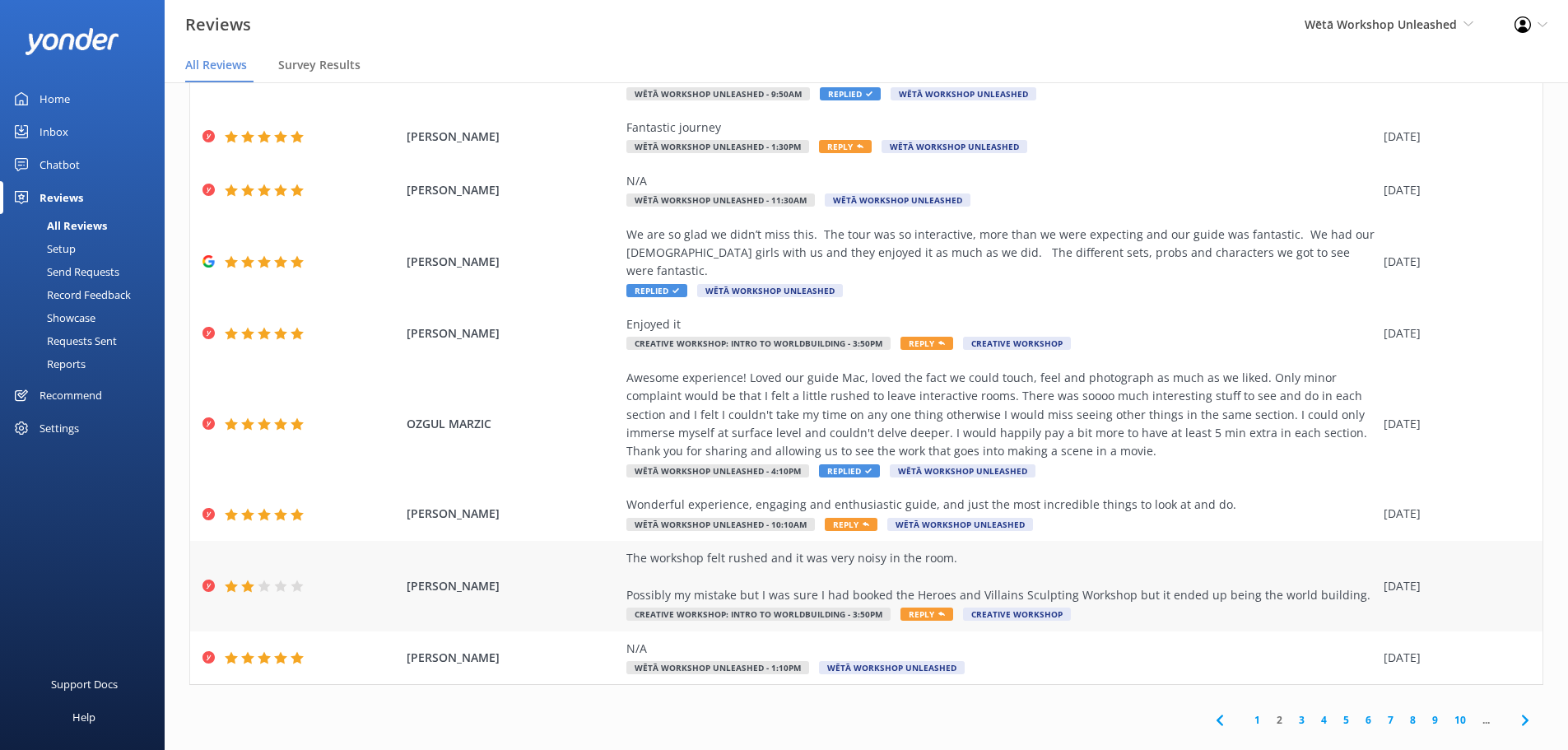
click at [791, 556] on div "The workshop felt rushed and it was very noisy in the room. Possibly my mistake…" at bounding box center [1000, 576] width 749 height 55
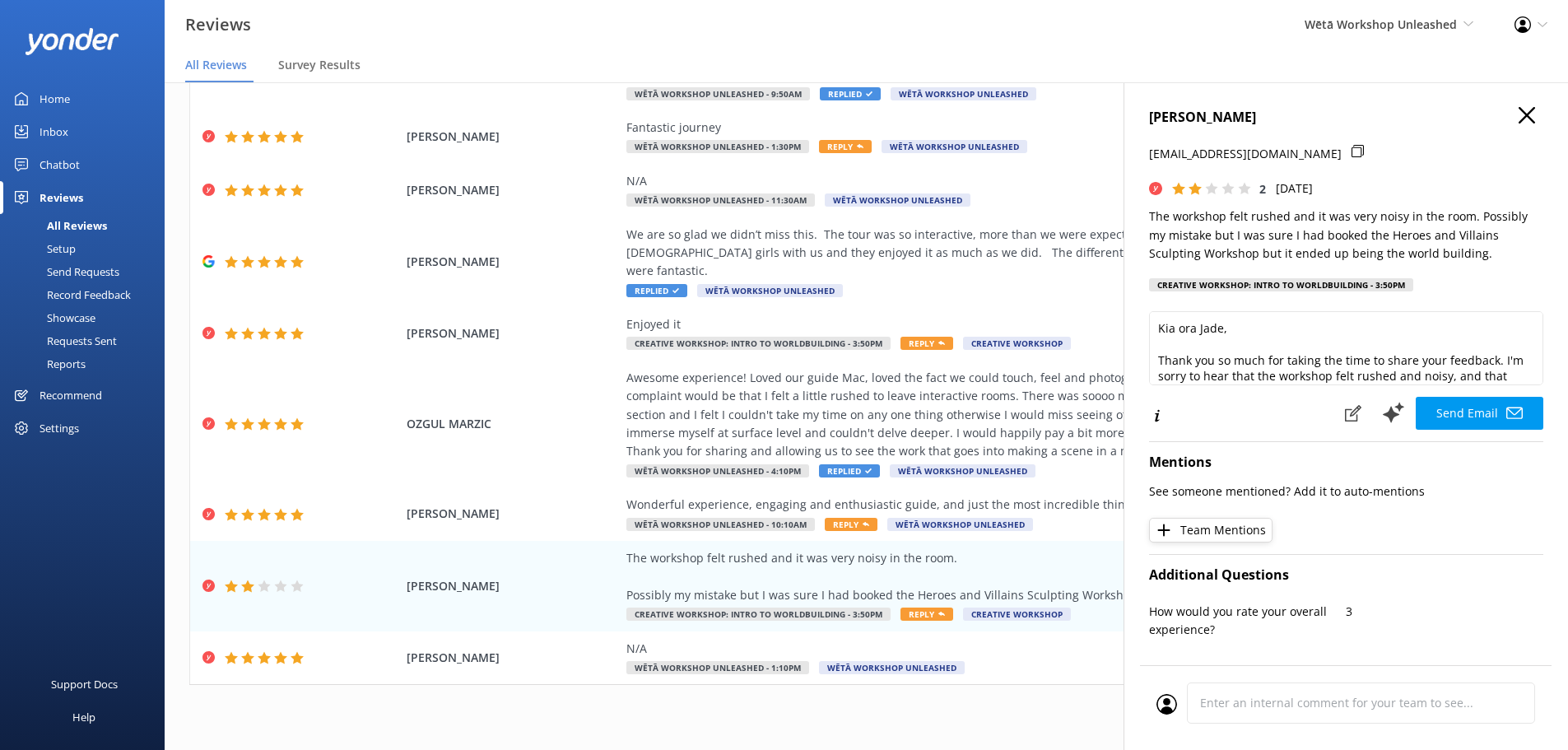
type textarea "Kia ora Jade, Thank you so much for taking the time to share your feedback. I'm…"
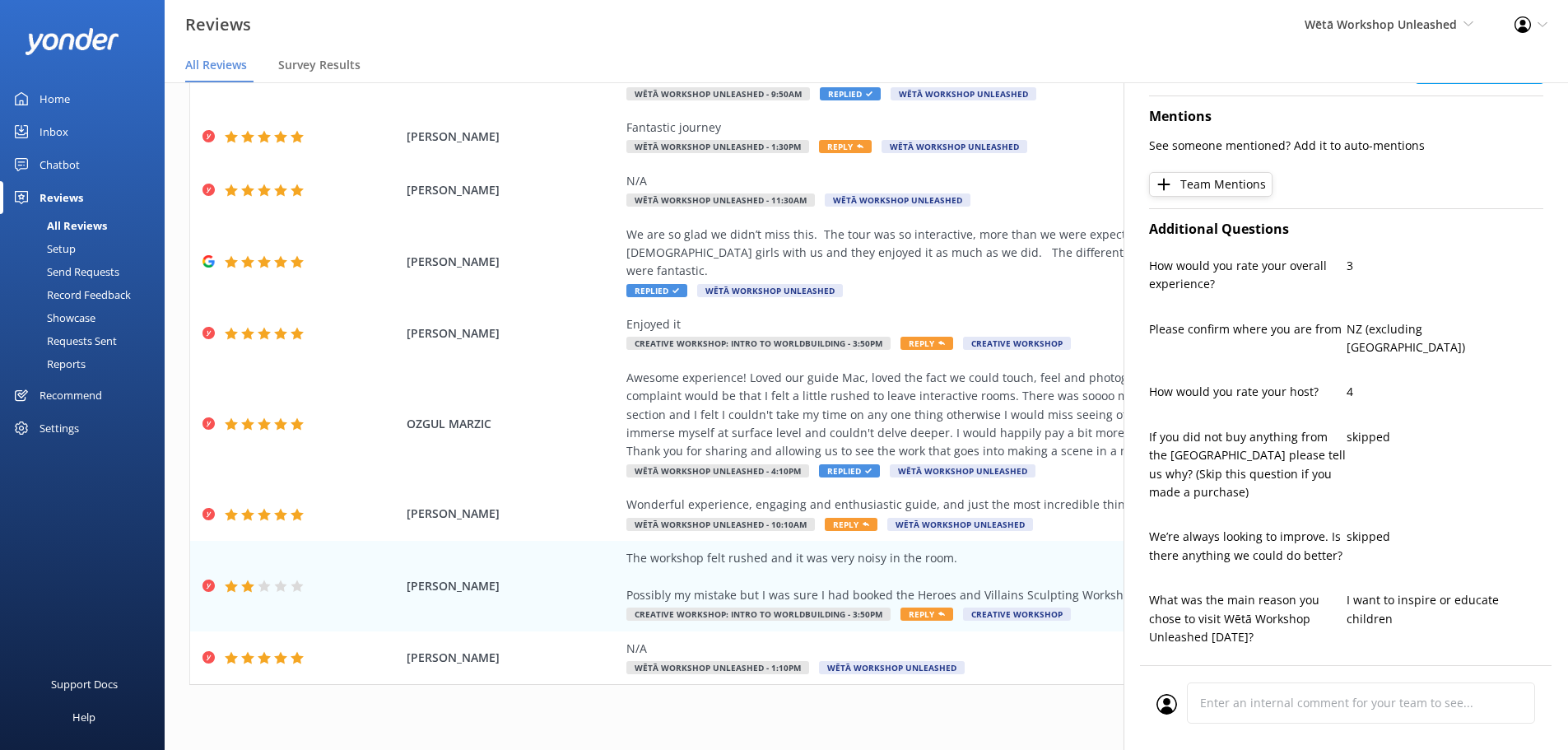
scroll to position [411, 0]
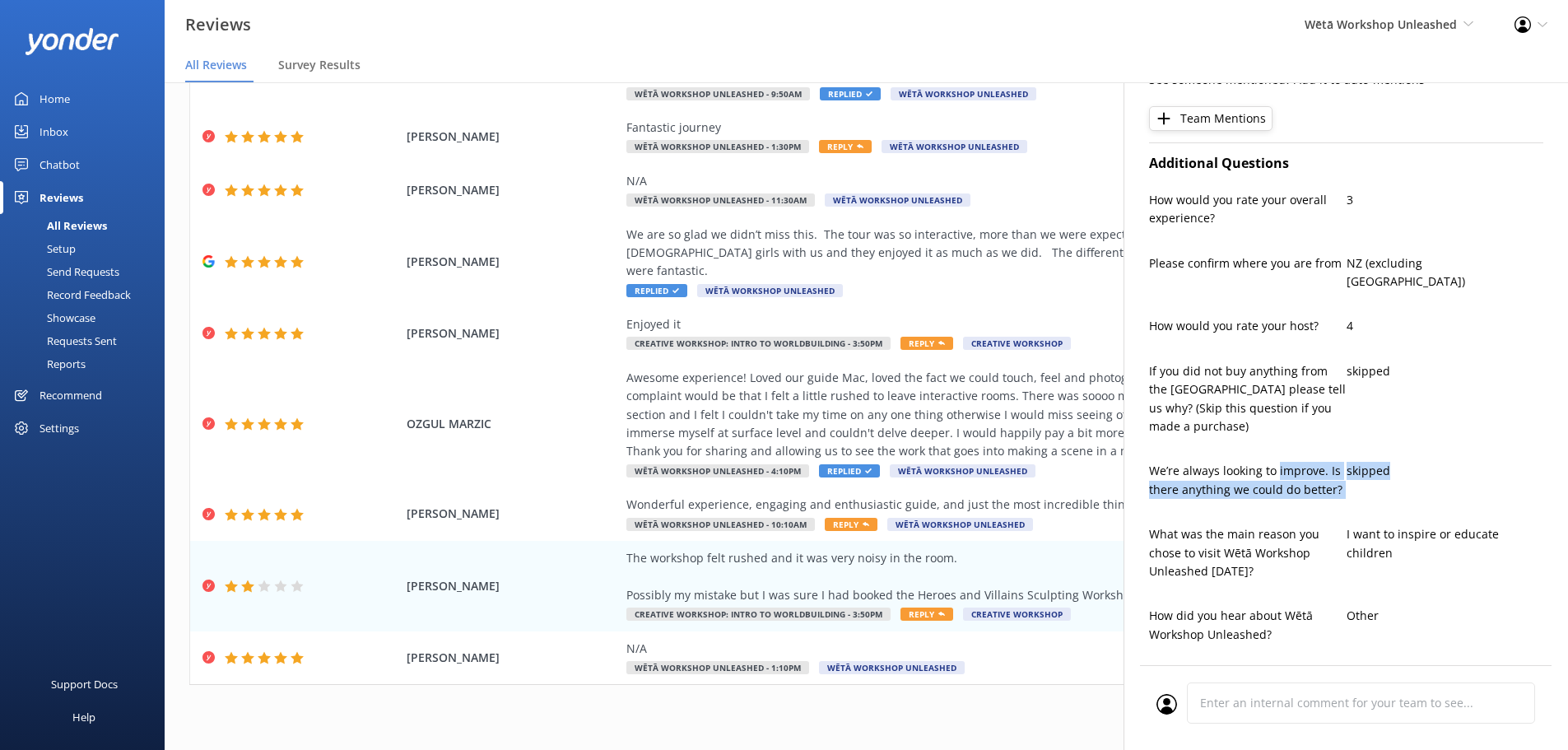
drag, startPoint x: 1276, startPoint y: 448, endPoint x: 1382, endPoint y: 489, distance: 113.7
click at [1382, 489] on div "We’re always looking to improve. Is there anything we could do better? skipped" at bounding box center [1346, 488] width 394 height 54
click at [1379, 480] on div "skipped" at bounding box center [1444, 488] width 198 height 54
drag, startPoint x: 1355, startPoint y: 475, endPoint x: 1203, endPoint y: 459, distance: 152.8
click at [1203, 461] on div "We’re always looking to improve. Is there anything we could do better? skipped" at bounding box center [1346, 488] width 394 height 54
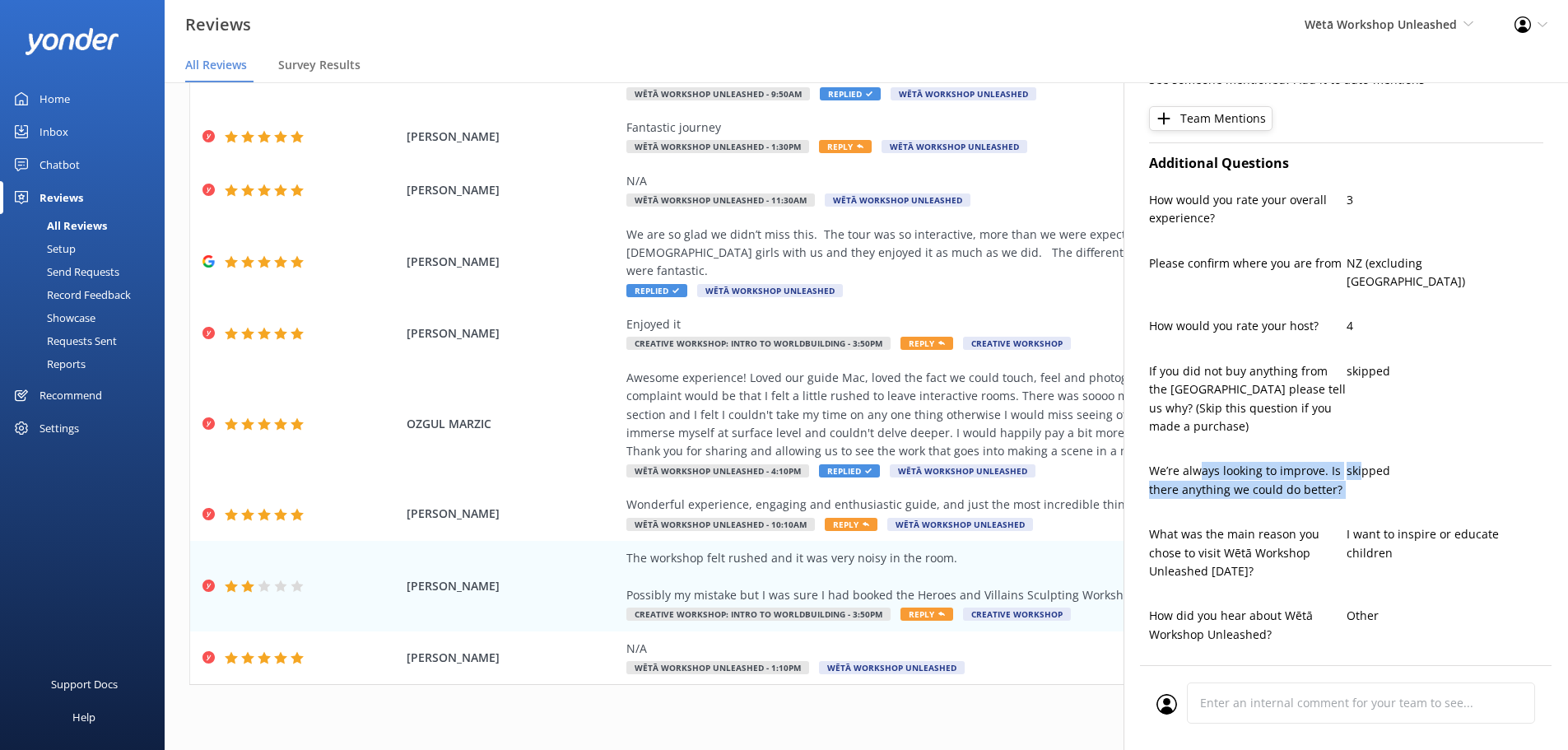
click at [1202, 461] on p "We’re always looking to improve. Is there anything we could do better?" at bounding box center [1247, 480] width 198 height 37
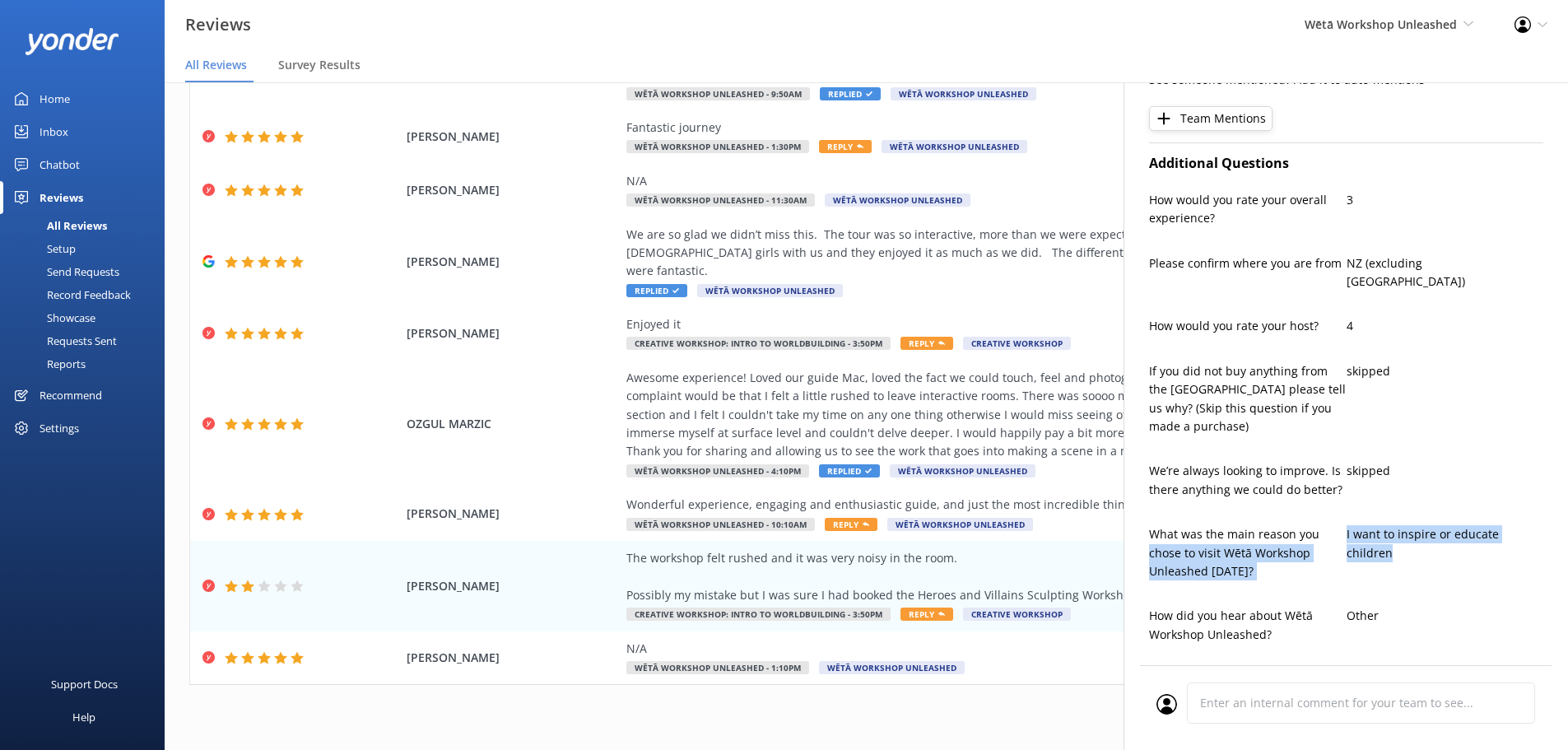
drag, startPoint x: 1395, startPoint y: 537, endPoint x: 1288, endPoint y: 507, distance: 111.1
click at [1310, 525] on div "What was the main reason you chose to visit Wētā Workshop Unleashed [DATE]? I w…" at bounding box center [1346, 561] width 394 height 72
click at [1288, 525] on p "What was the main reason you chose to visit Wētā Workshop Unleashed [DATE]?" at bounding box center [1247, 553] width 198 height 55
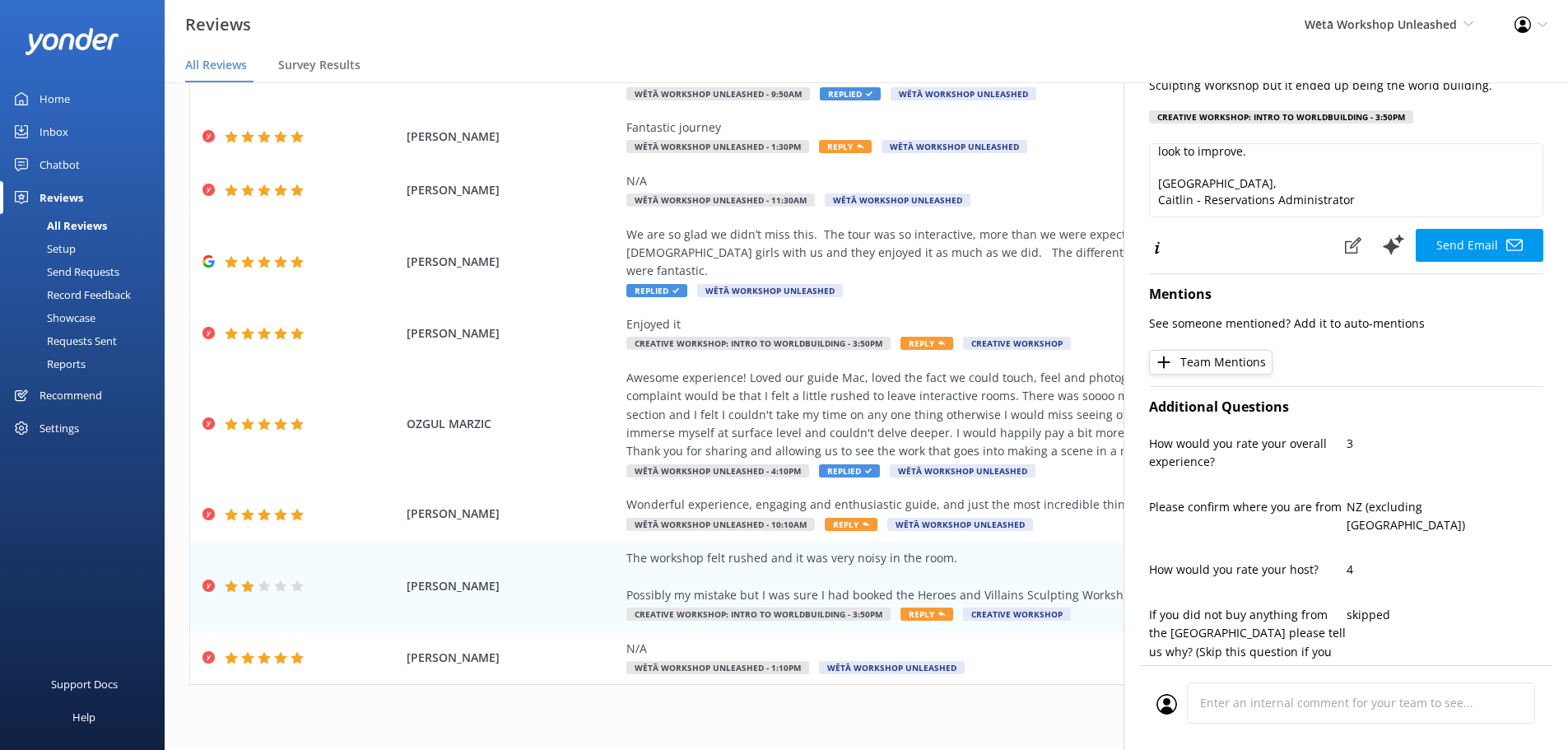
scroll to position [0, 0]
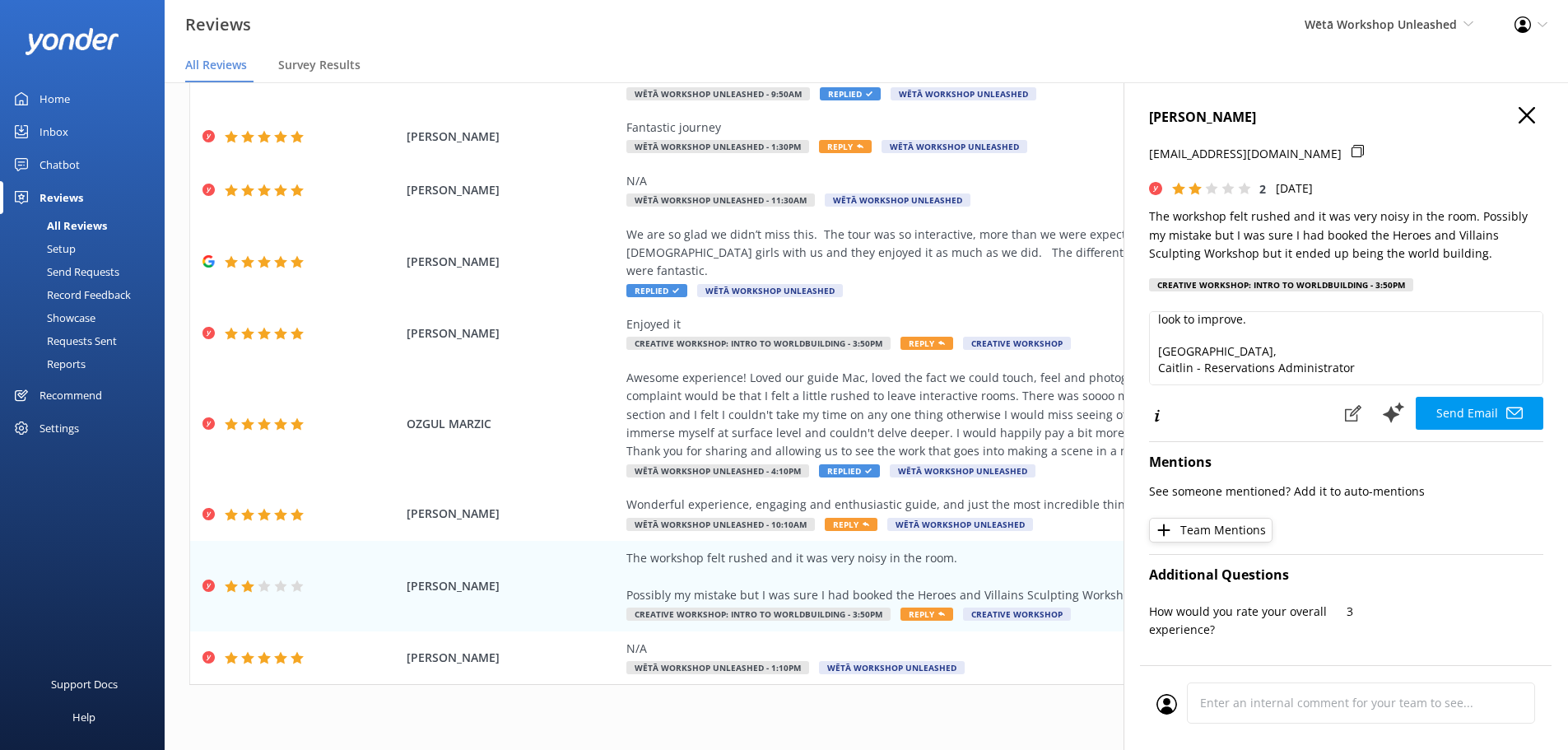
click at [1519, 111] on use "button" at bounding box center [1527, 115] width 16 height 16
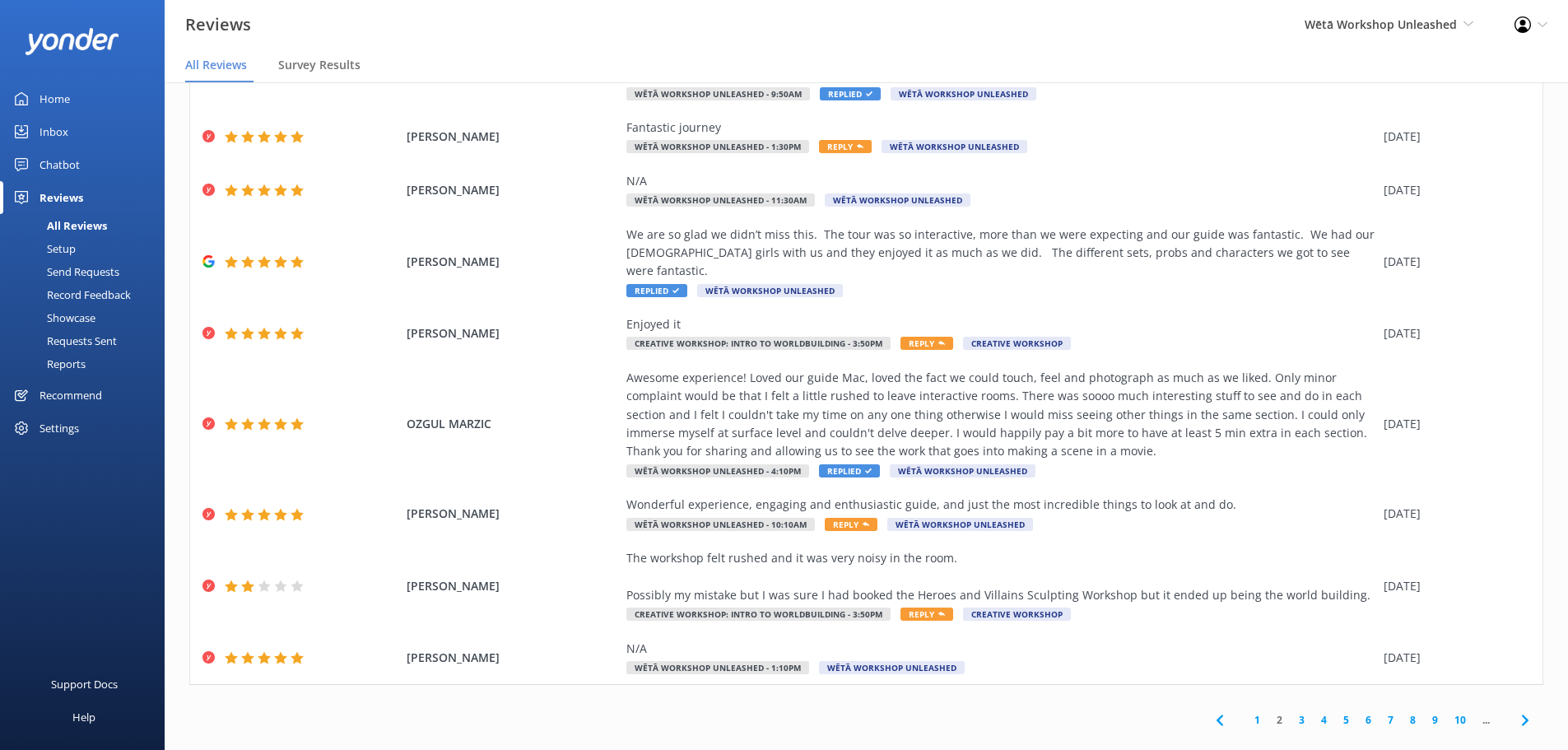
click at [1293, 712] on link "3" at bounding box center [1302, 720] width 22 height 16
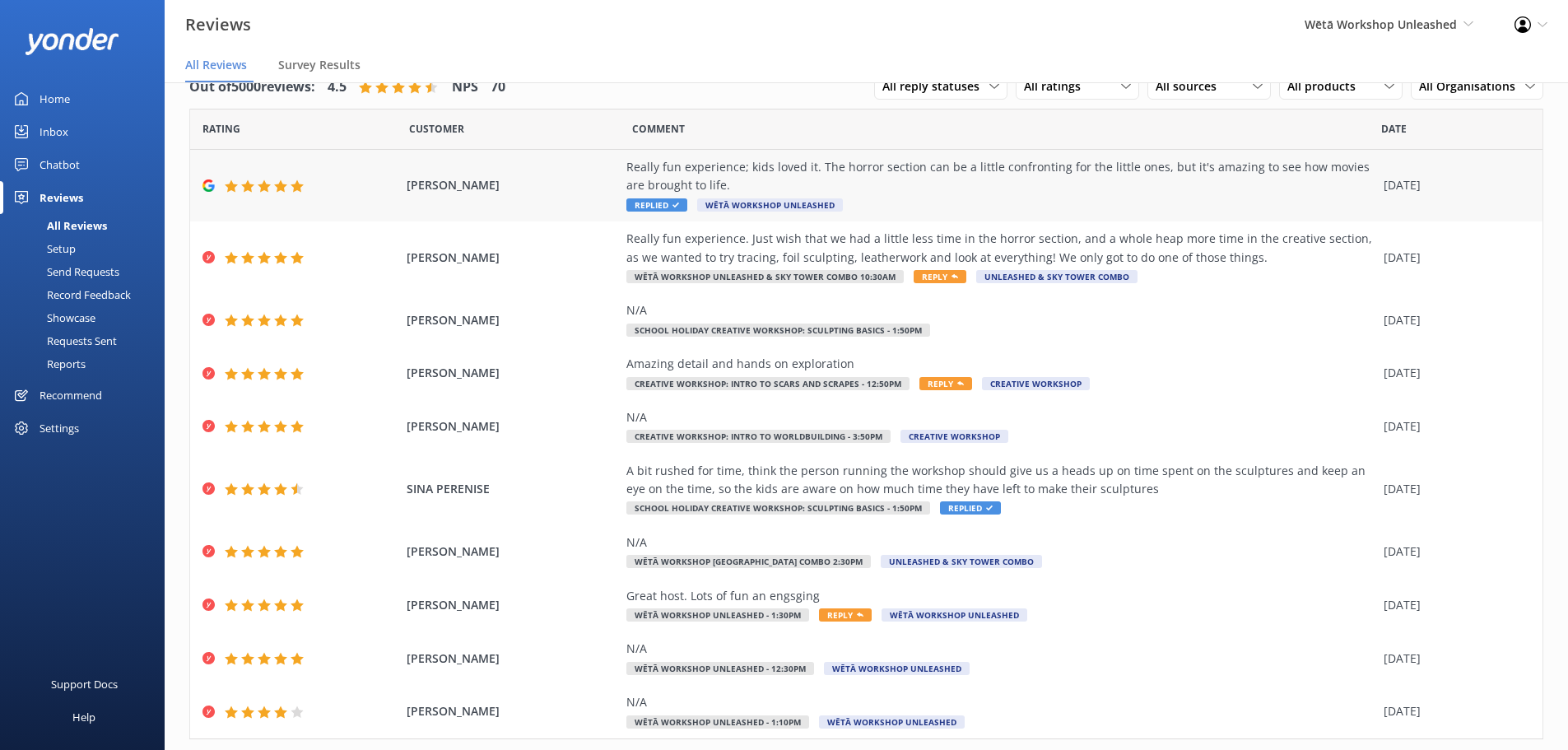
click at [841, 189] on div "Really fun experience; kids loved it. The horror section can be a little confro…" at bounding box center [1000, 176] width 749 height 37
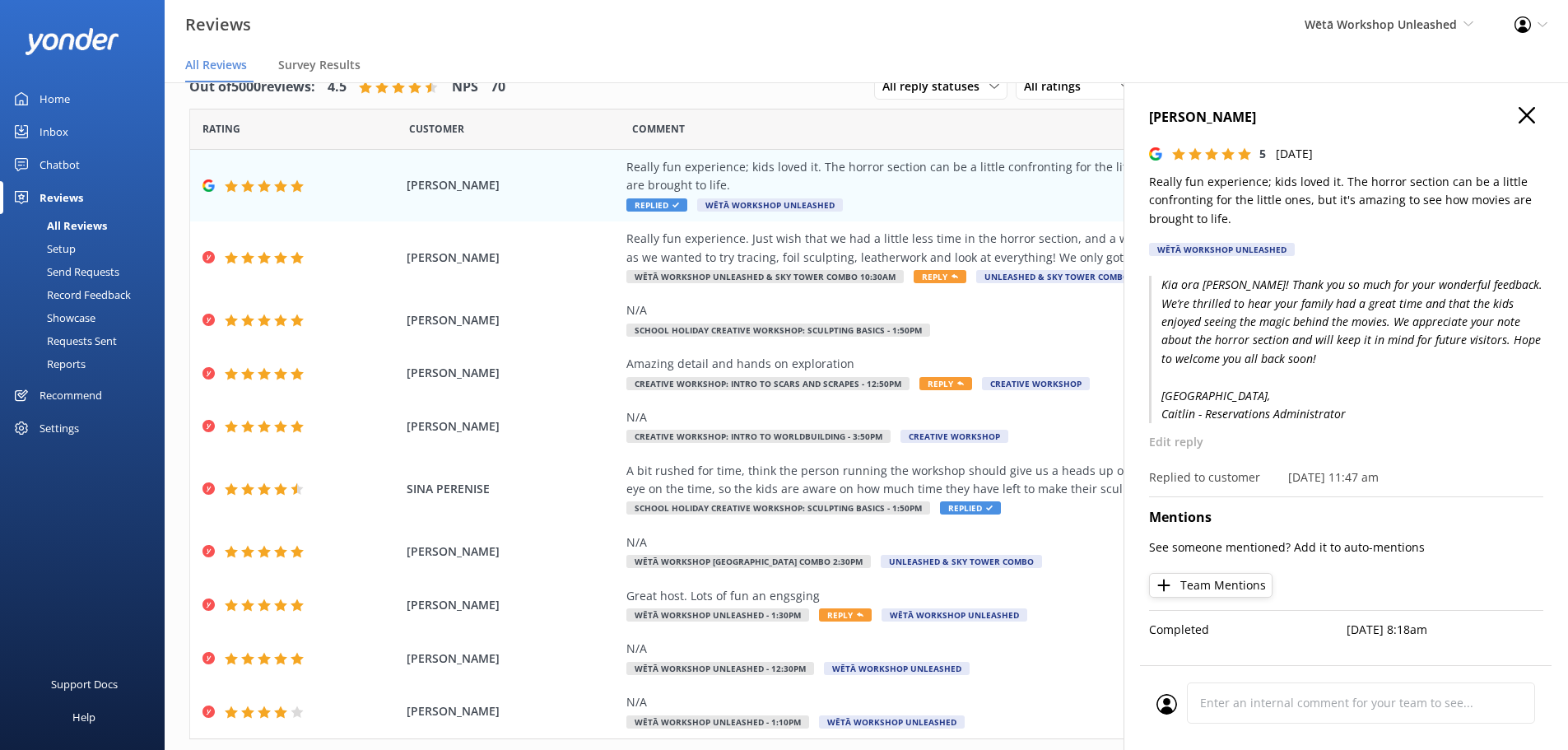
click at [1521, 127] on h4 "[PERSON_NAME]" at bounding box center [1346, 118] width 394 height 22
click at [1514, 125] on h4 "[PERSON_NAME]" at bounding box center [1346, 118] width 394 height 22
click at [1520, 113] on icon "button" at bounding box center [1527, 115] width 16 height 16
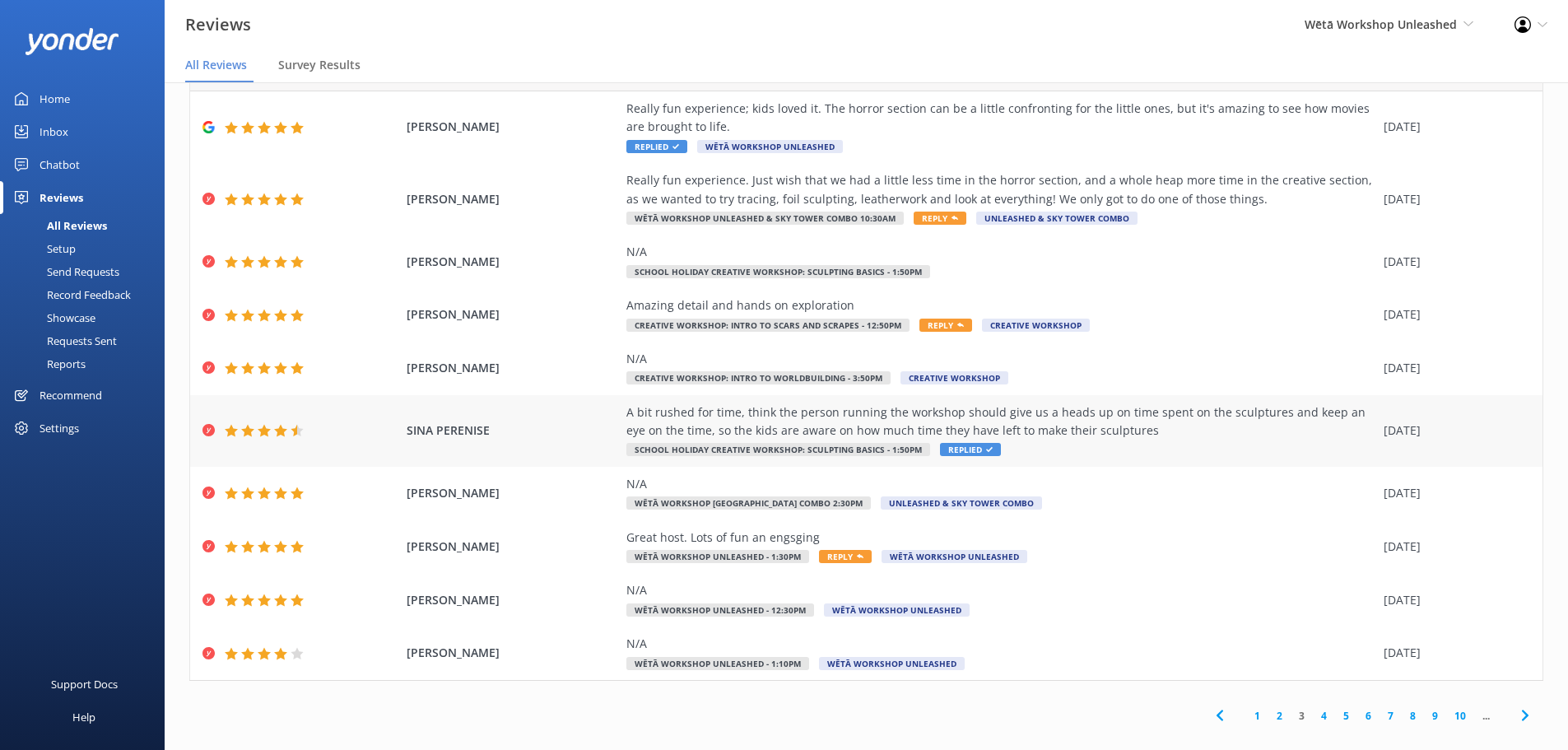
scroll to position [76, 0]
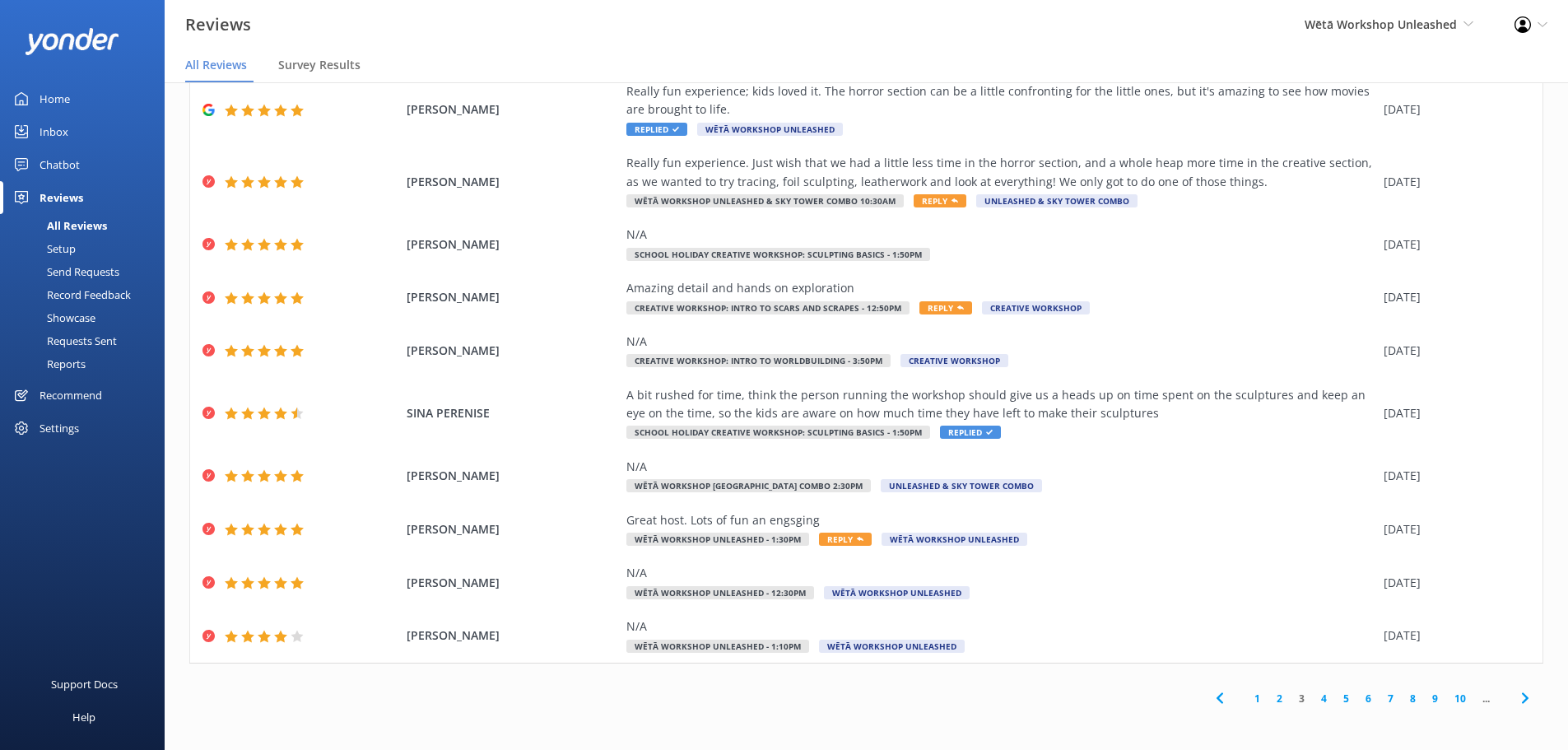
click at [1268, 702] on link "2" at bounding box center [1279, 698] width 22 height 16
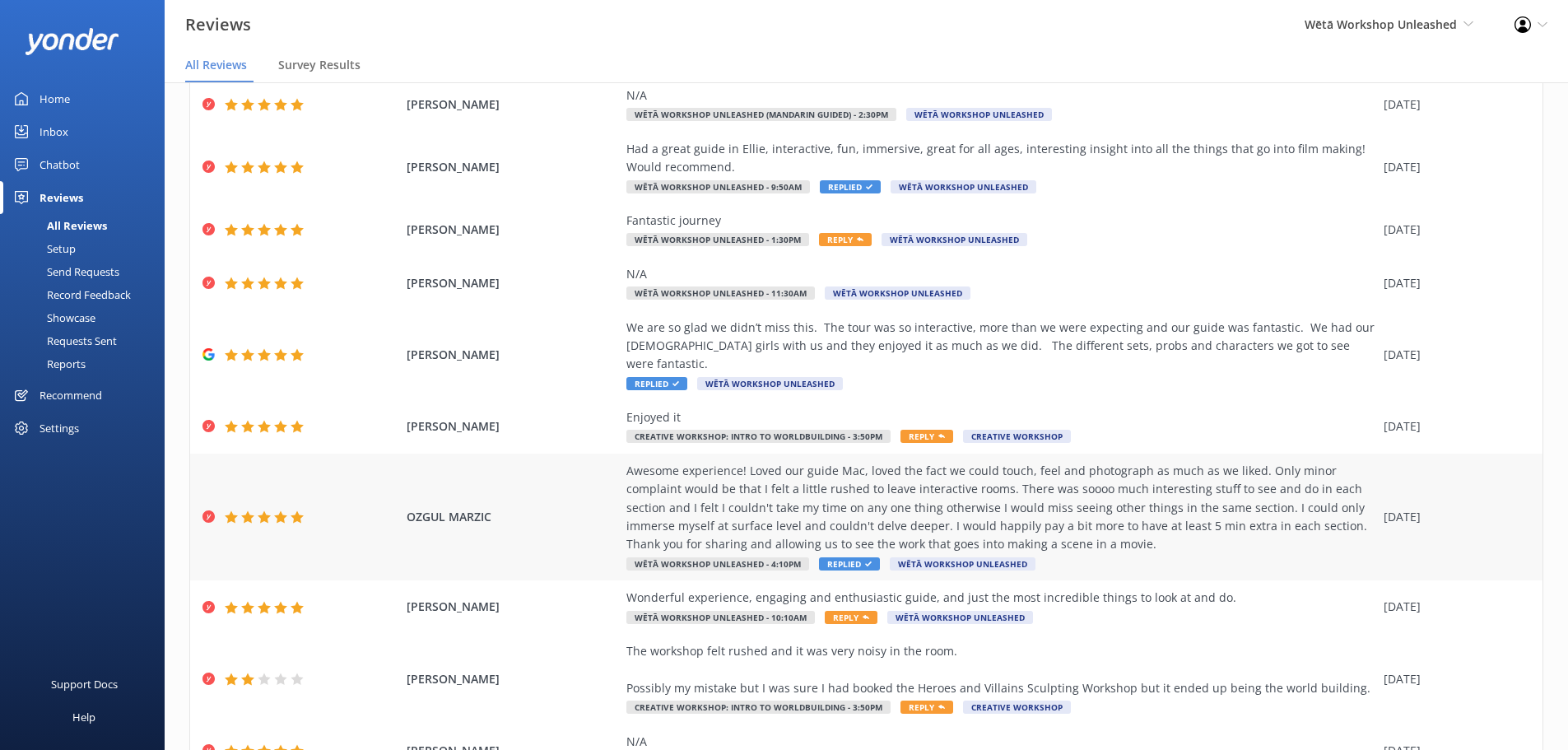
scroll to position [168, 0]
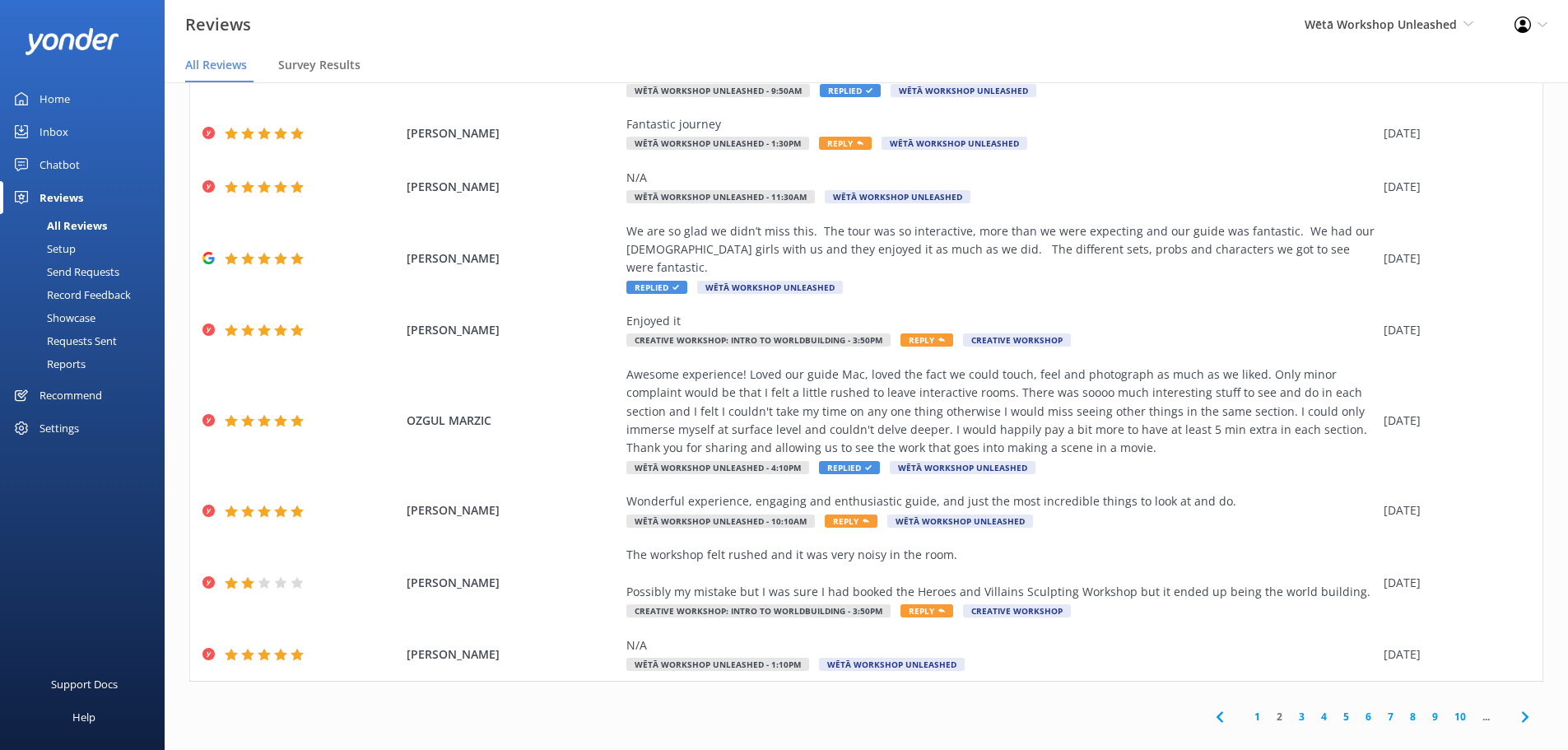
click at [1247, 709] on link "1" at bounding box center [1257, 716] width 22 height 16
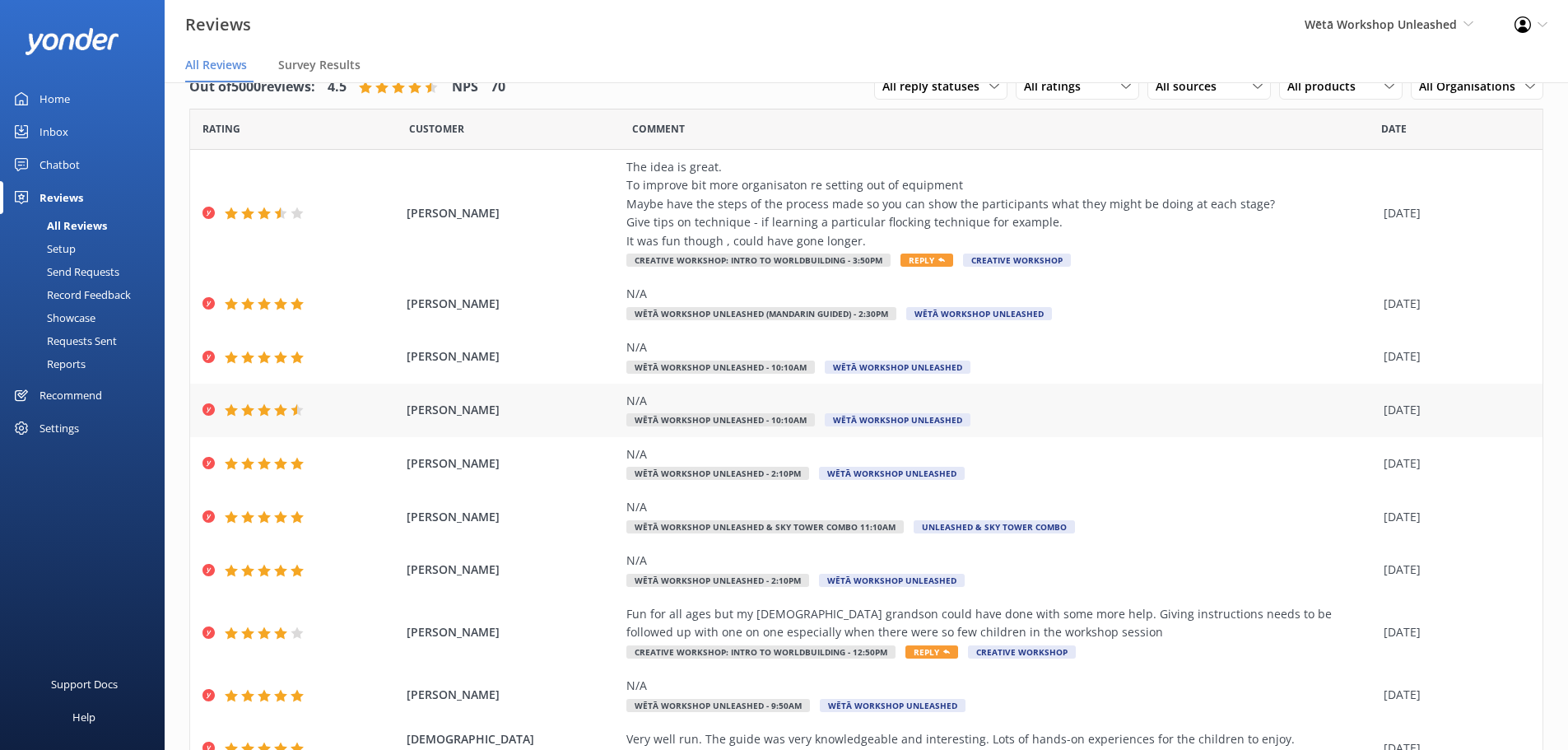
scroll to position [113, 0]
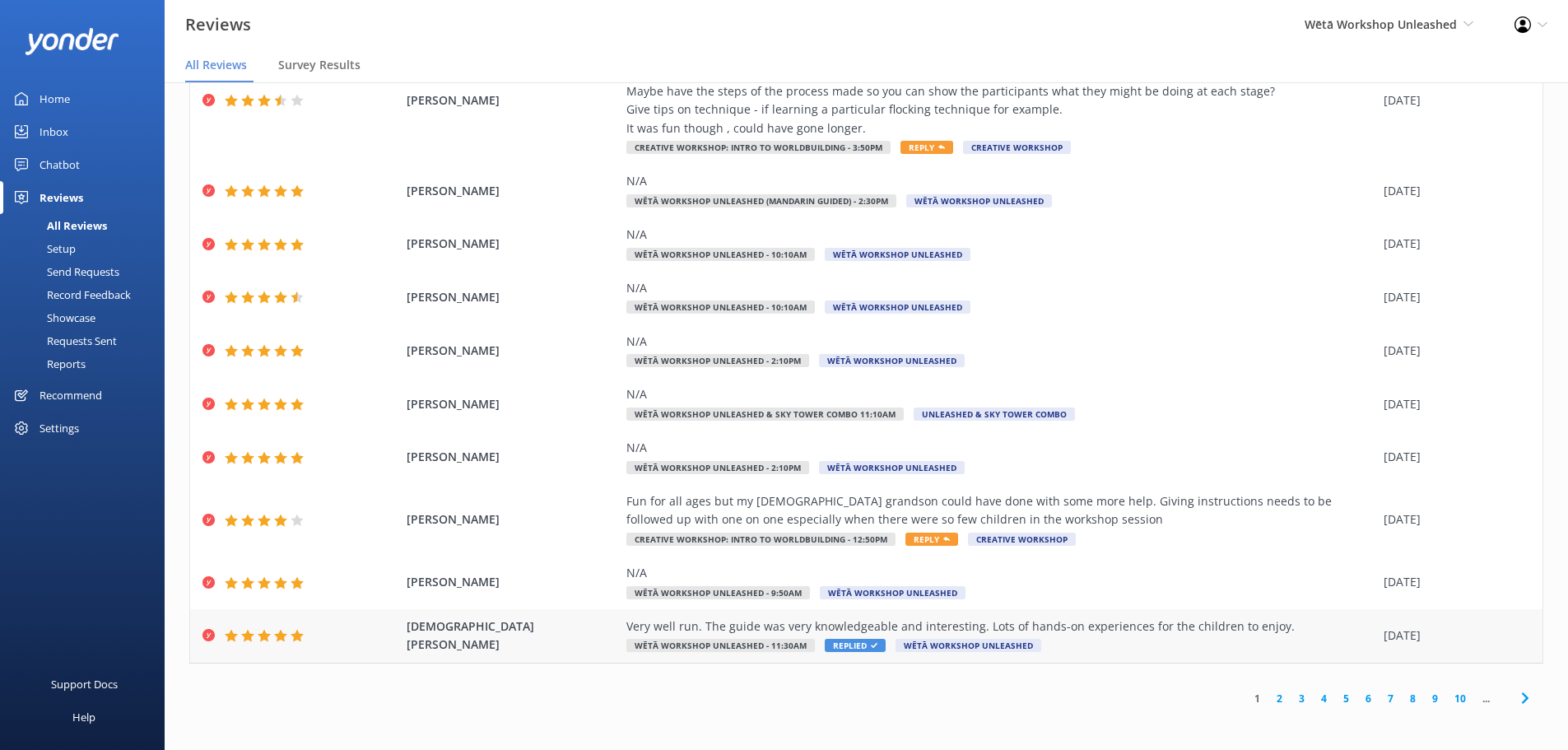
click at [1086, 637] on div "Very well run. The guide was very knowledgeable and interesting. Lots of hands-…" at bounding box center [1000, 635] width 749 height 37
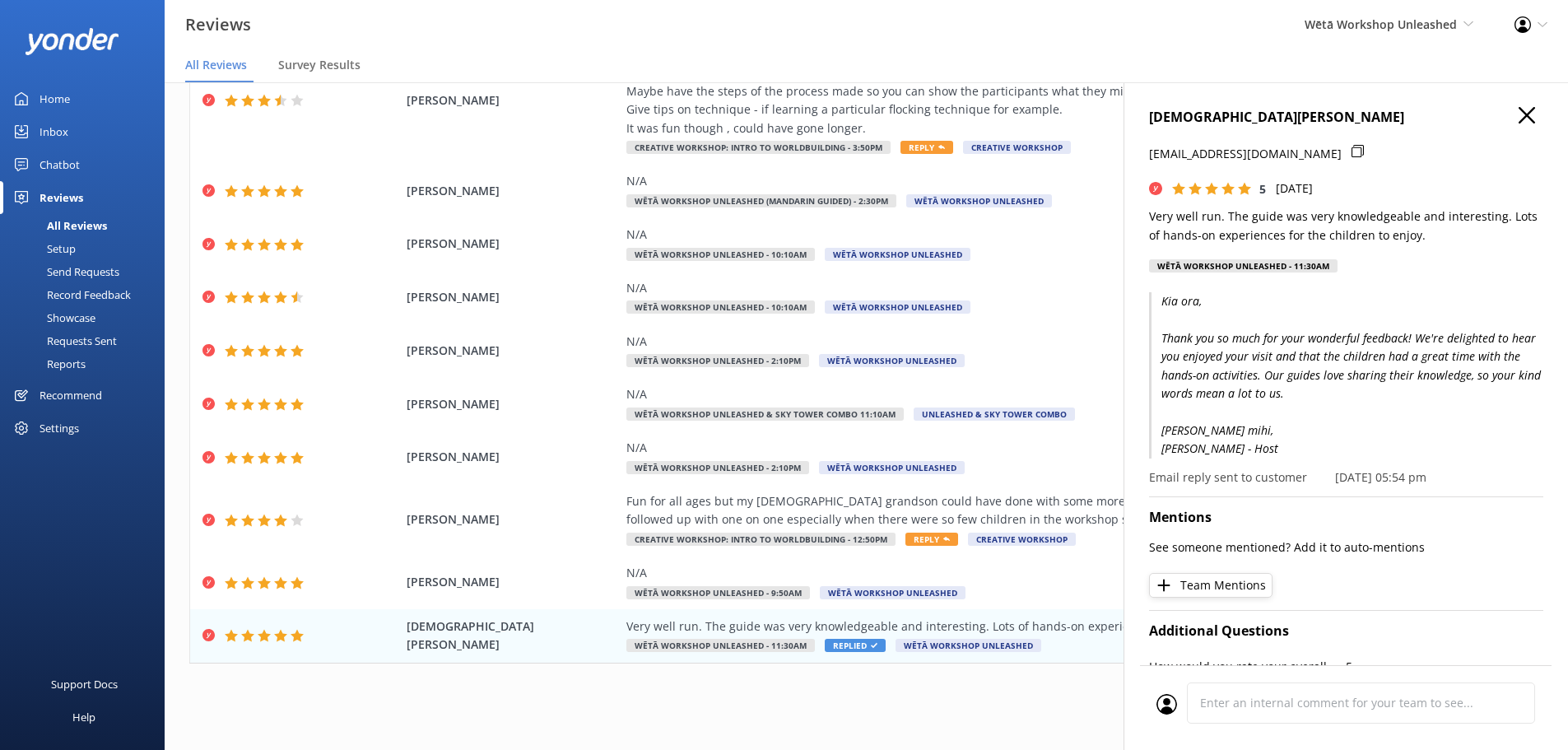
click at [1519, 121] on use "button" at bounding box center [1527, 115] width 16 height 16
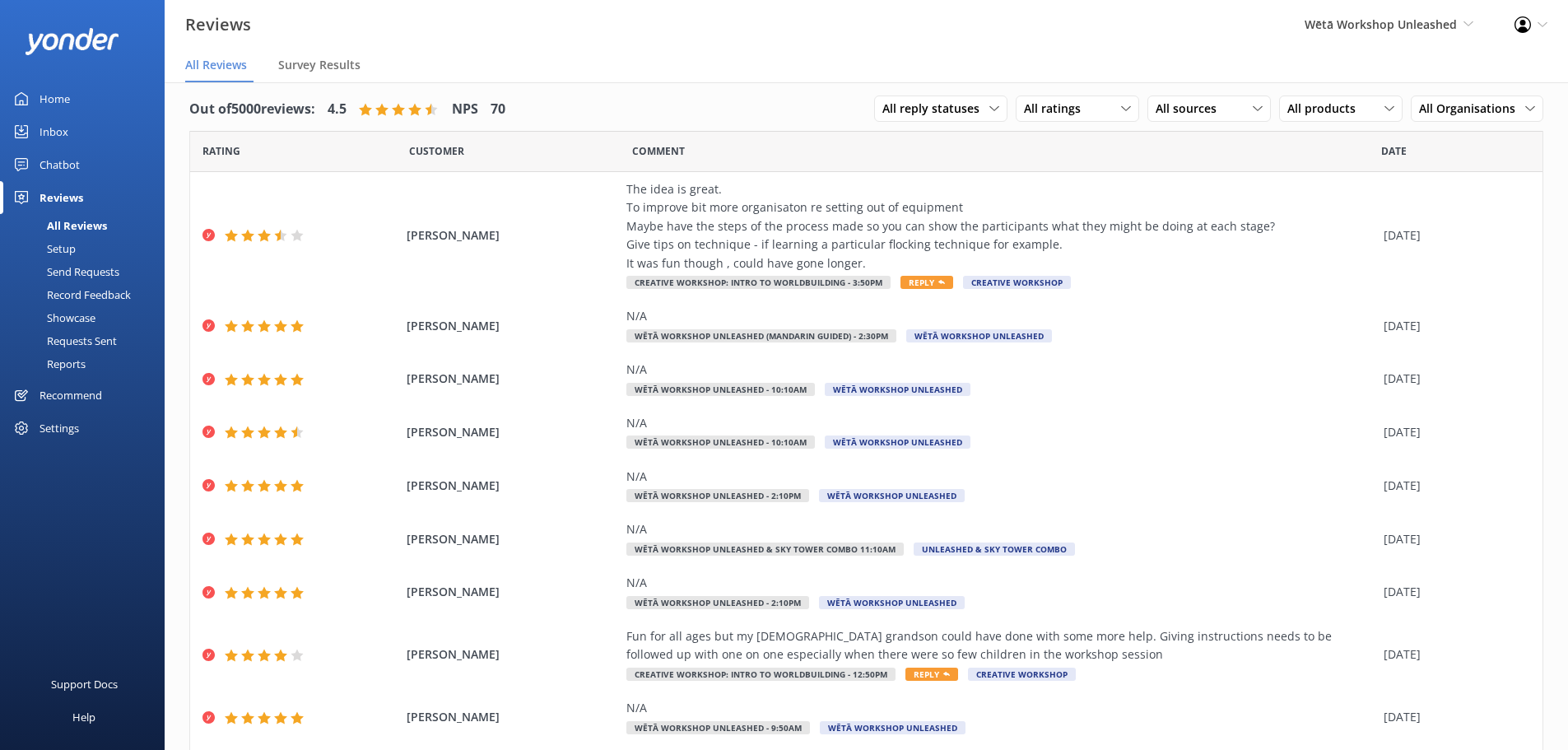
scroll to position [0, 0]
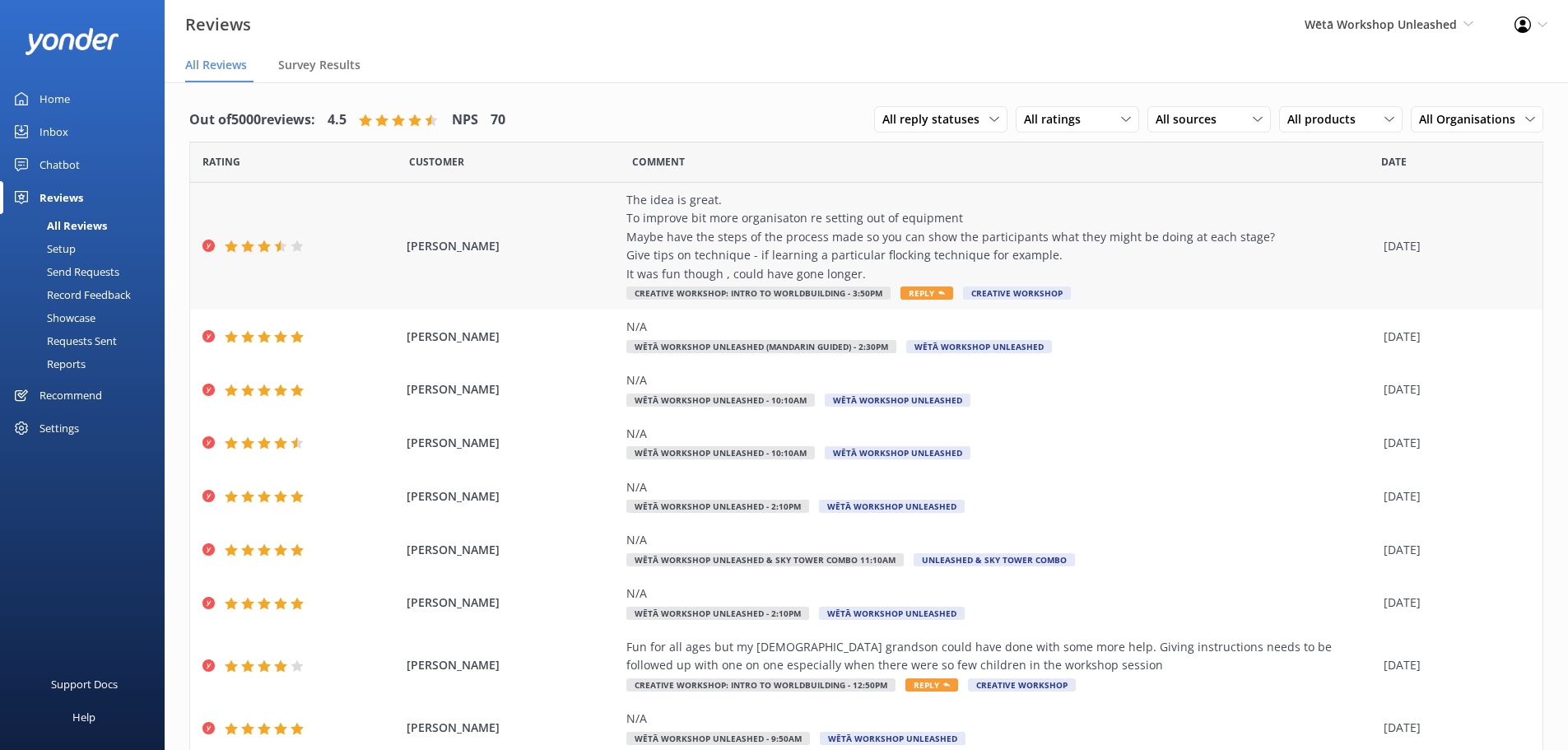
click at [1113, 244] on div "The idea is great. To improve bit more organisaton re setting out of equipment …" at bounding box center [1000, 237] width 749 height 92
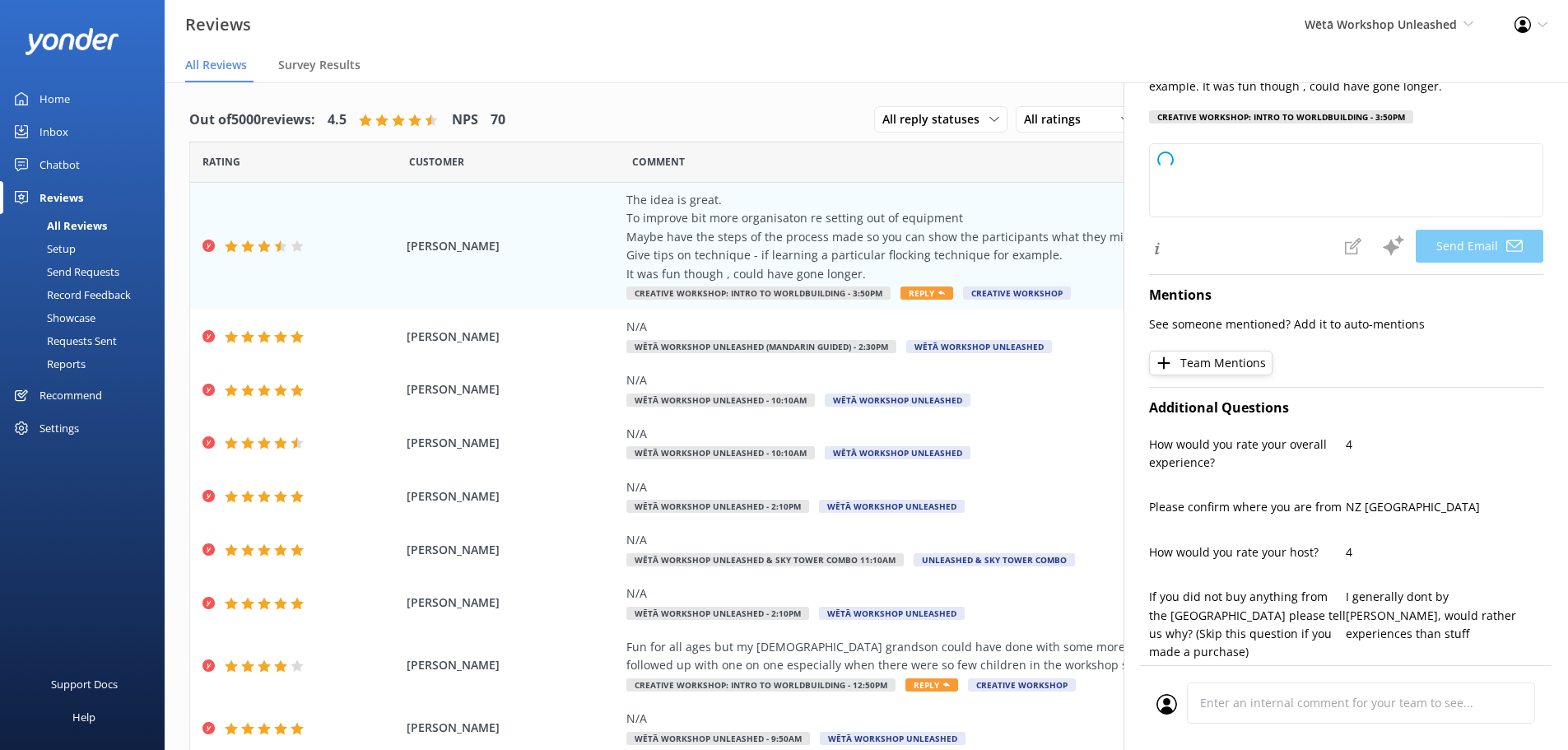
scroll to position [329, 0]
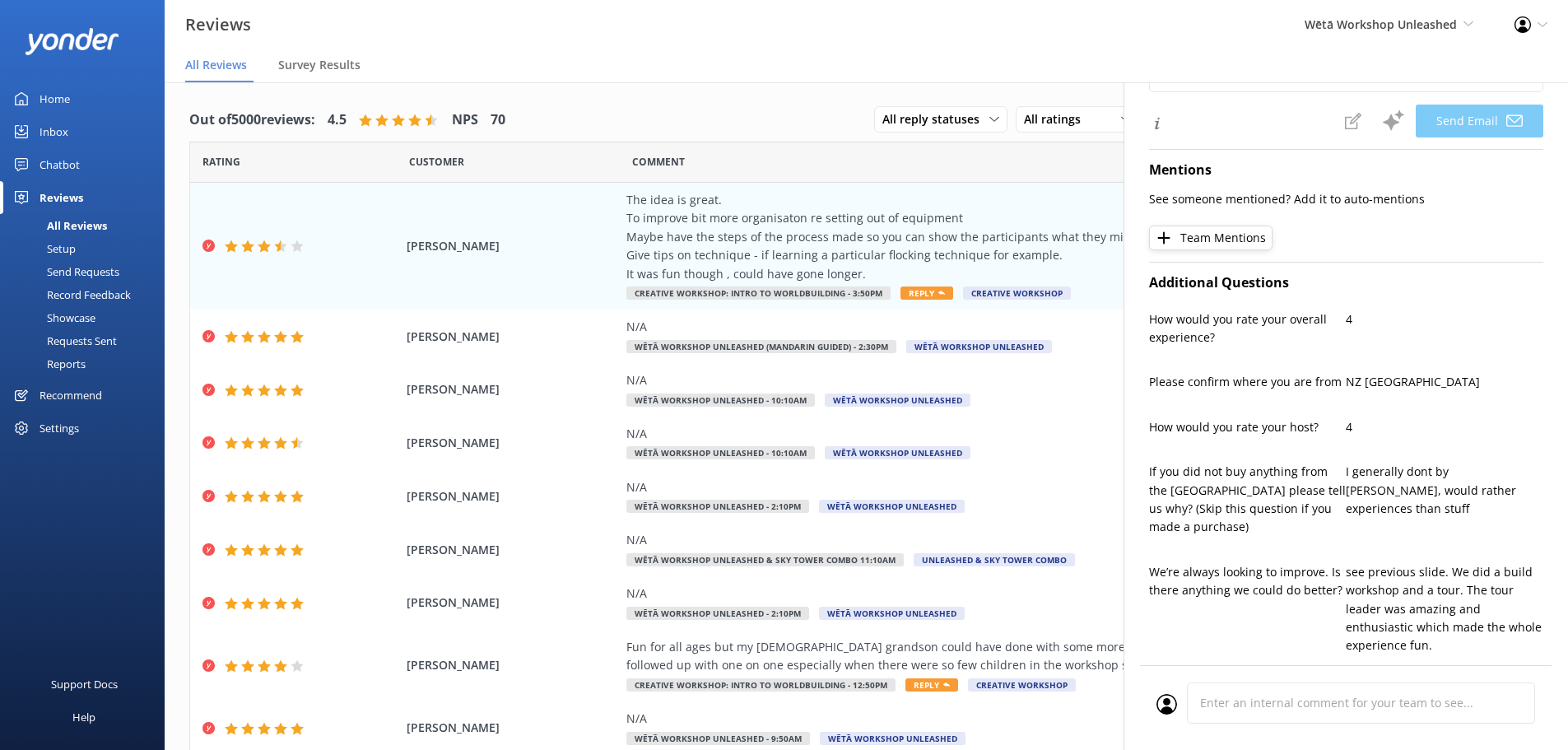
type textarea "Kia ora [PERSON_NAME], Thank you so much for your thoughtful feedback! We’re gl…"
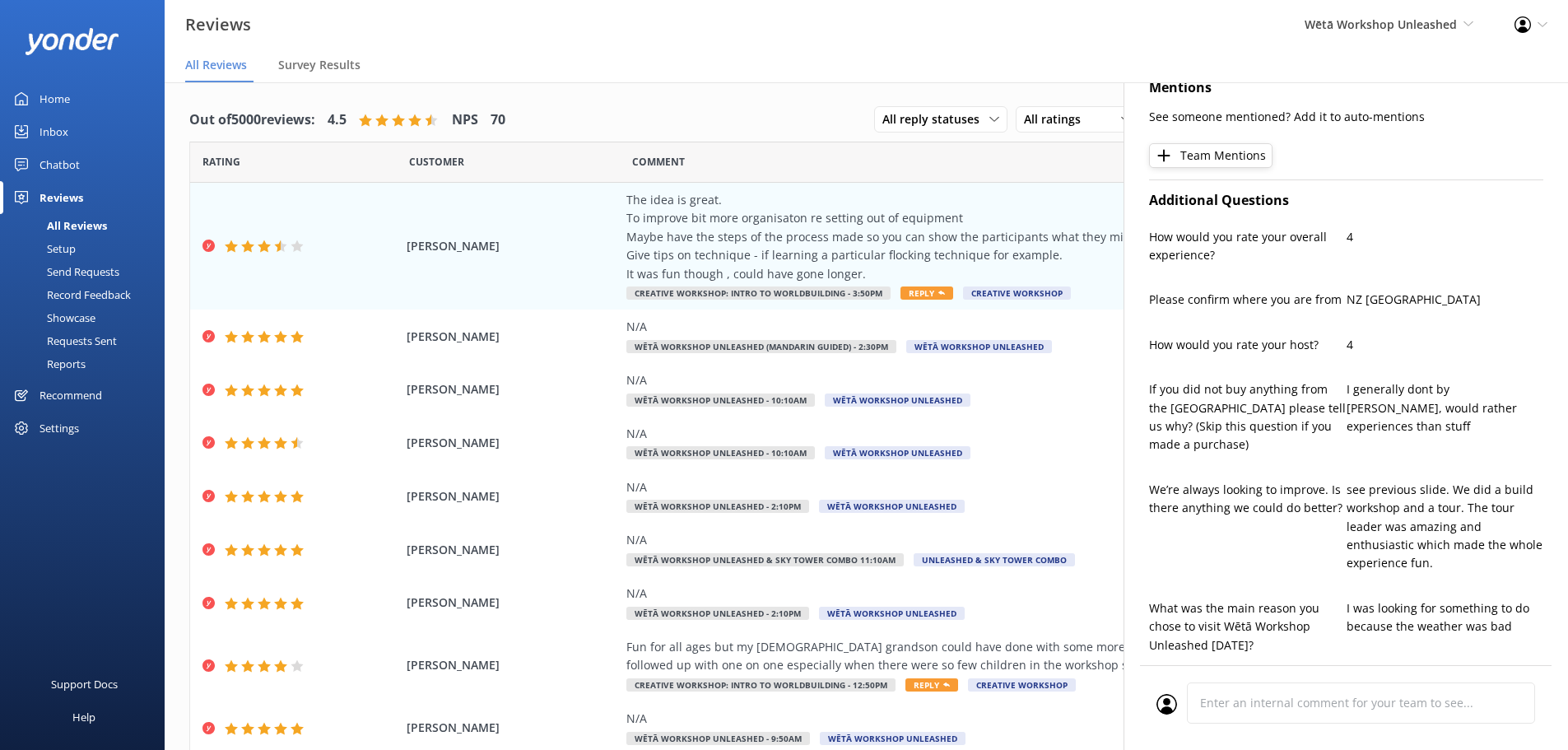
scroll to position [0, 0]
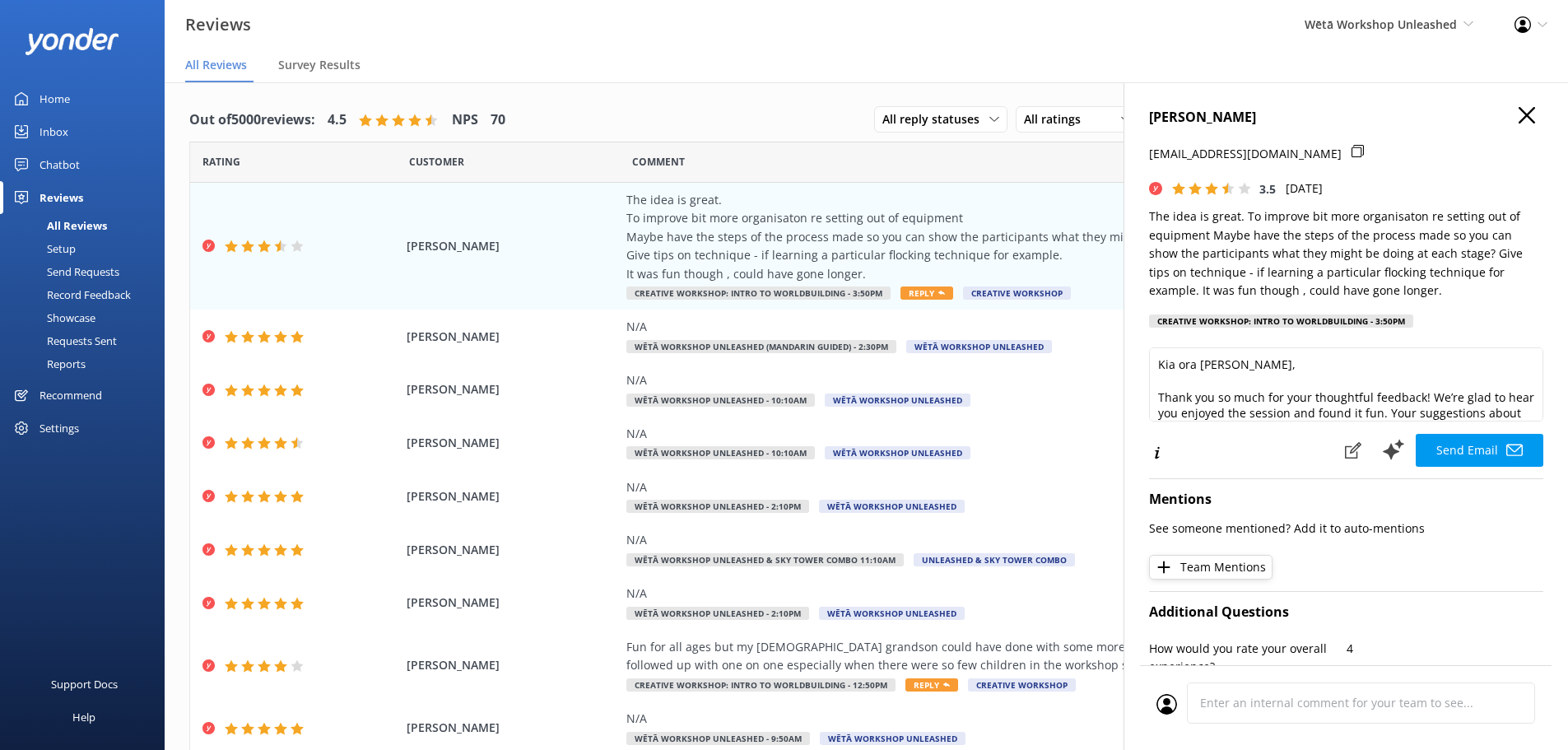
click at [1519, 121] on icon "button" at bounding box center [1527, 115] width 16 height 16
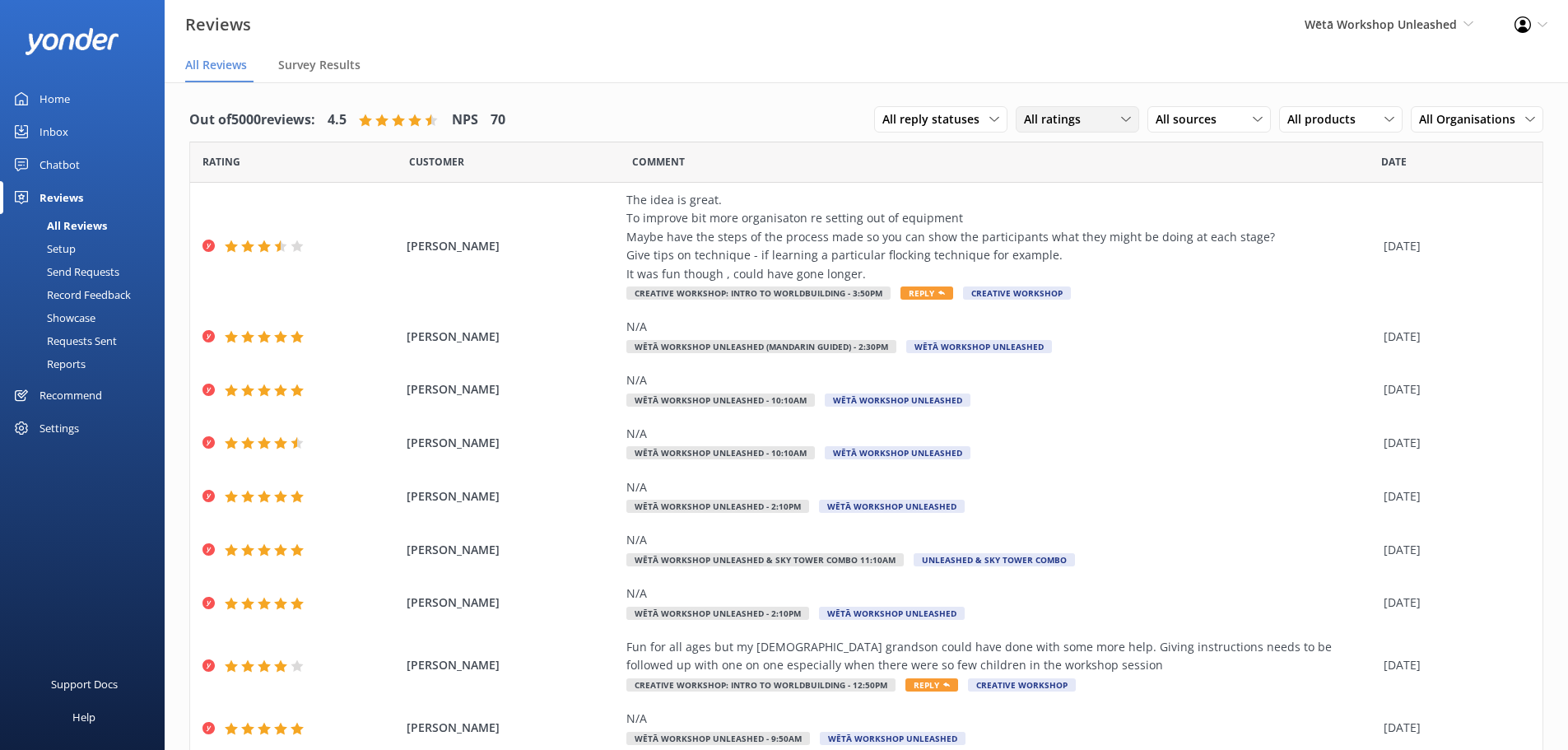
click at [1048, 125] on span "All ratings" at bounding box center [1057, 119] width 67 height 18
click at [1049, 125] on span "All ratings" at bounding box center [1057, 119] width 67 height 18
click at [1115, 86] on div "Out of 5000 reviews: 4.5 NPS 70 All reply statuses All reply statuses Needs a r…" at bounding box center [867, 480] width 1403 height 797
click at [989, 118] on icon at bounding box center [993, 118] width 10 height 10
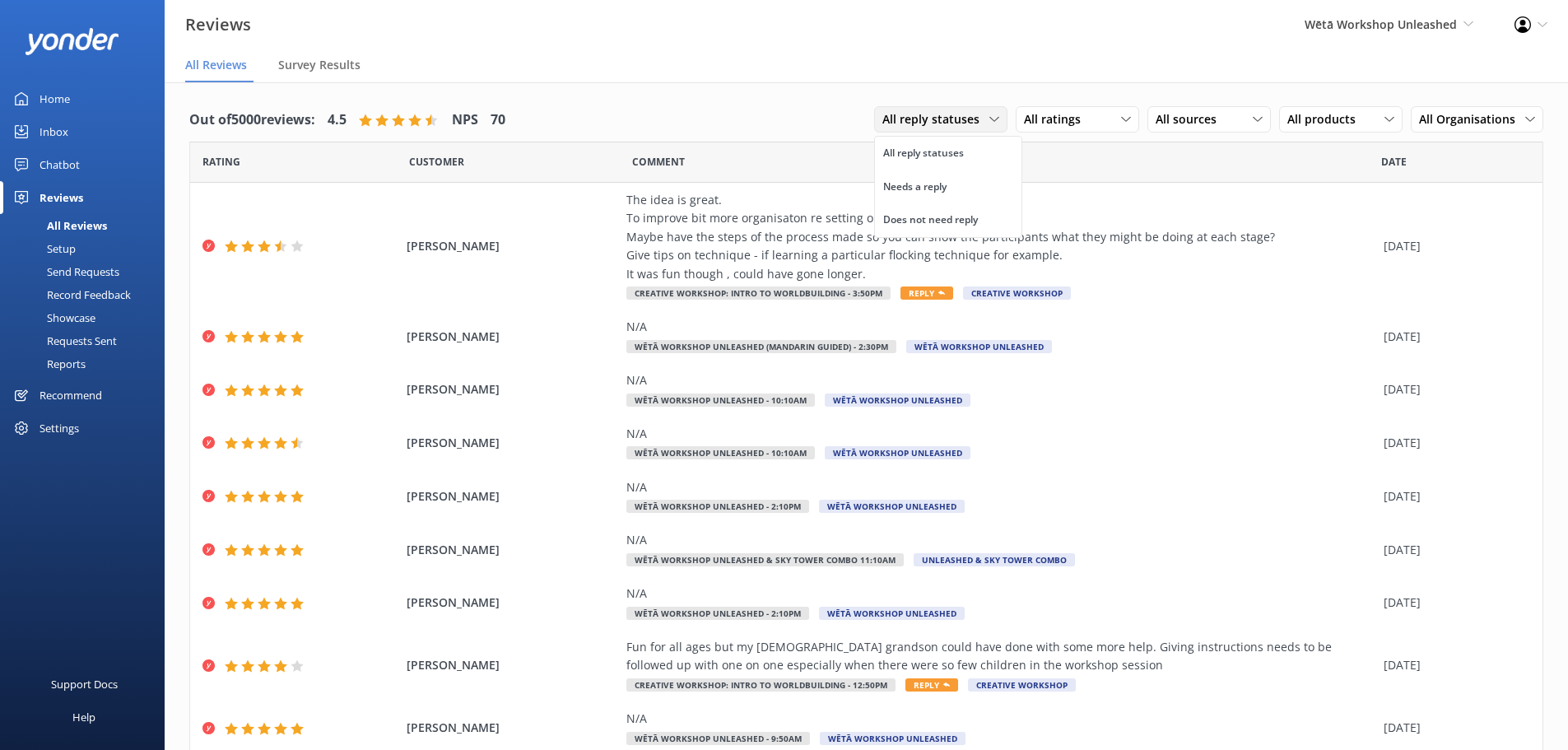
click at [989, 118] on icon at bounding box center [993, 118] width 10 height 10
click at [1401, 19] on span "Wētā Workshop Unleashed" at bounding box center [1381, 24] width 152 height 16
click at [1354, 105] on link "Wētā Workshop" at bounding box center [1412, 111] width 165 height 40
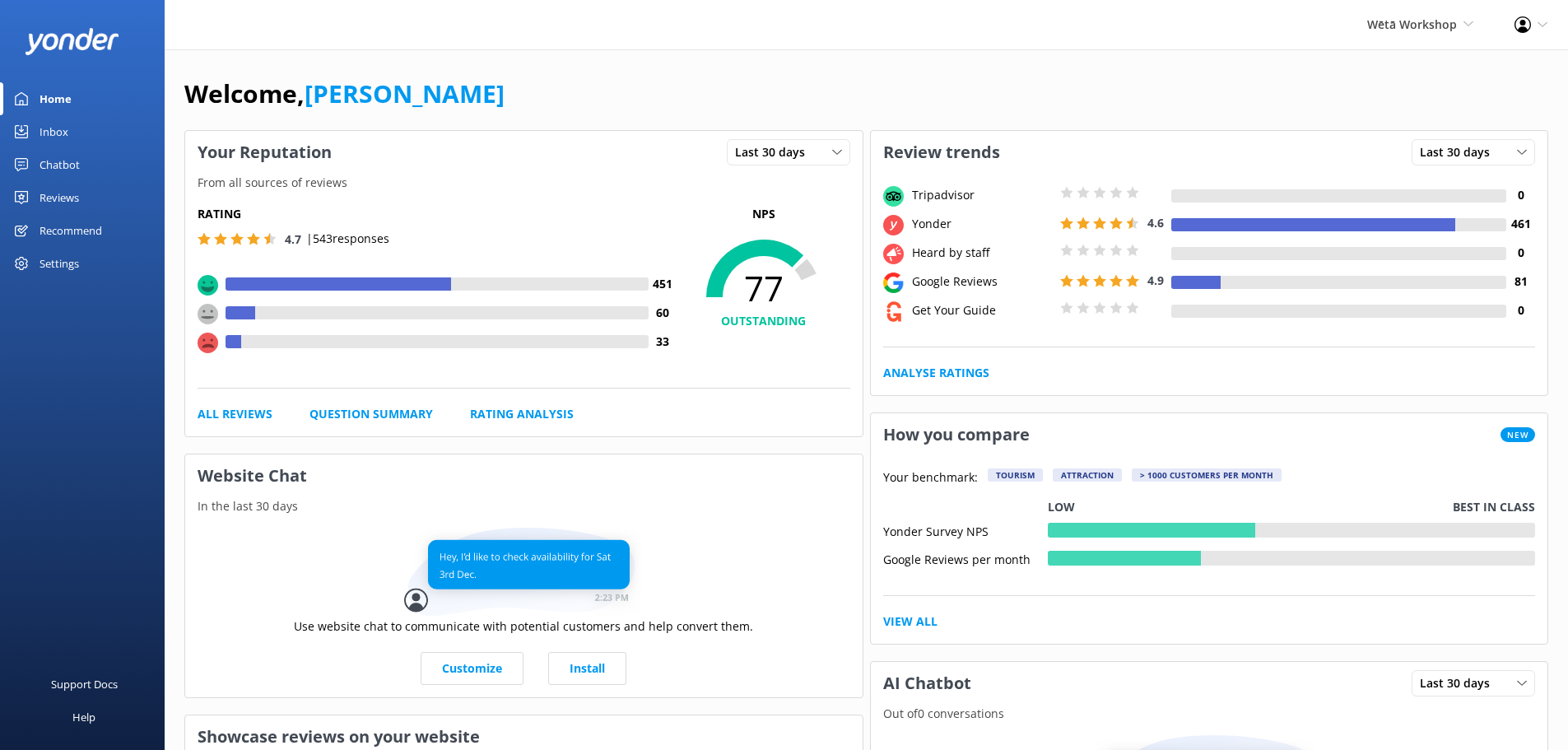
click at [79, 189] on div "Reviews" at bounding box center [60, 198] width 40 height 33
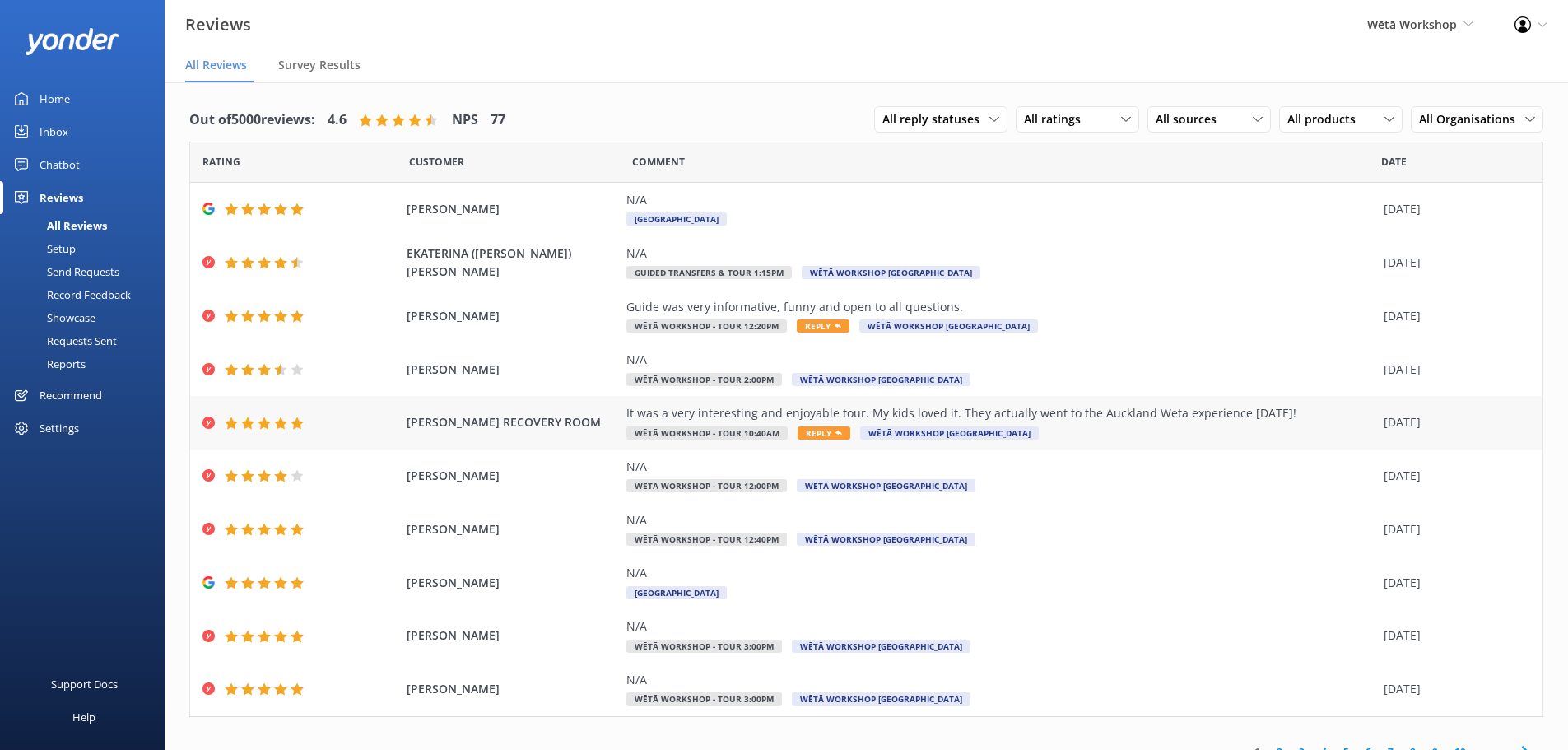
click at [1089, 404] on div "It was a very interesting and enjoyable tour. My kids loved it. They actually w…" at bounding box center [1000, 413] width 749 height 18
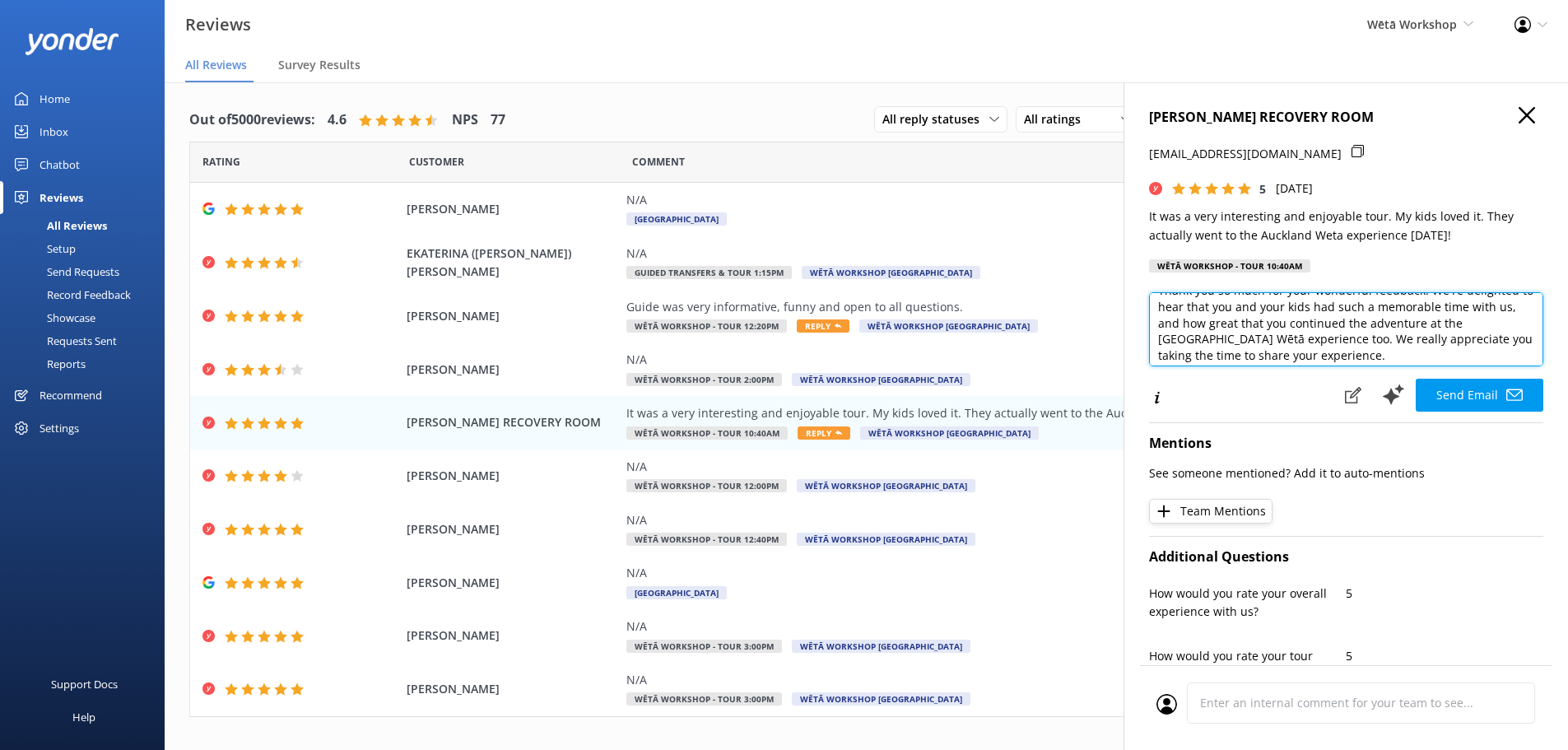
scroll to position [66, 0]
click at [1239, 321] on textarea "Kia ora [PERSON_NAME], Thank you so much for your wonderful feedback! We're del…" at bounding box center [1346, 329] width 394 height 74
click at [1235, 323] on textarea "Kia ora [PERSON_NAME], Thank you so much for your wonderful feedback! We're del…" at bounding box center [1346, 329] width 394 height 74
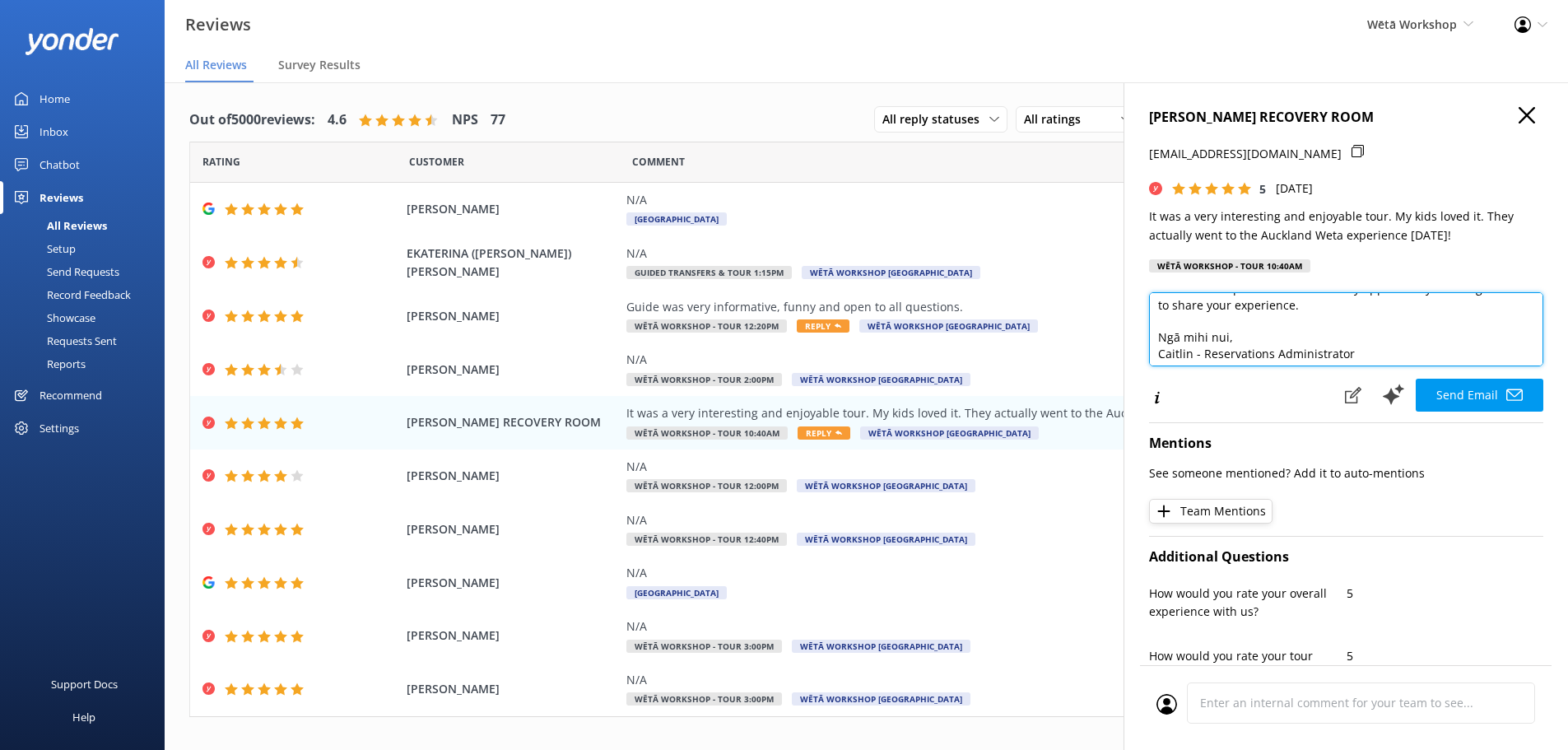
scroll to position [105, 0]
drag, startPoint x: 1360, startPoint y: 353, endPoint x: 1148, endPoint y: 358, distance: 212.1
click at [1148, 358] on div "[PERSON_NAME] RECOVERY ROOM [EMAIL_ADDRESS][DOMAIN_NAME] 5 [DATE] It was a very…" at bounding box center [1345, 457] width 444 height 750
type textarea "Kia ora [PERSON_NAME], Thank you so much for your wonderful feedback! We're del…"
click at [1517, 407] on button "Send Email" at bounding box center [1479, 395] width 128 height 33
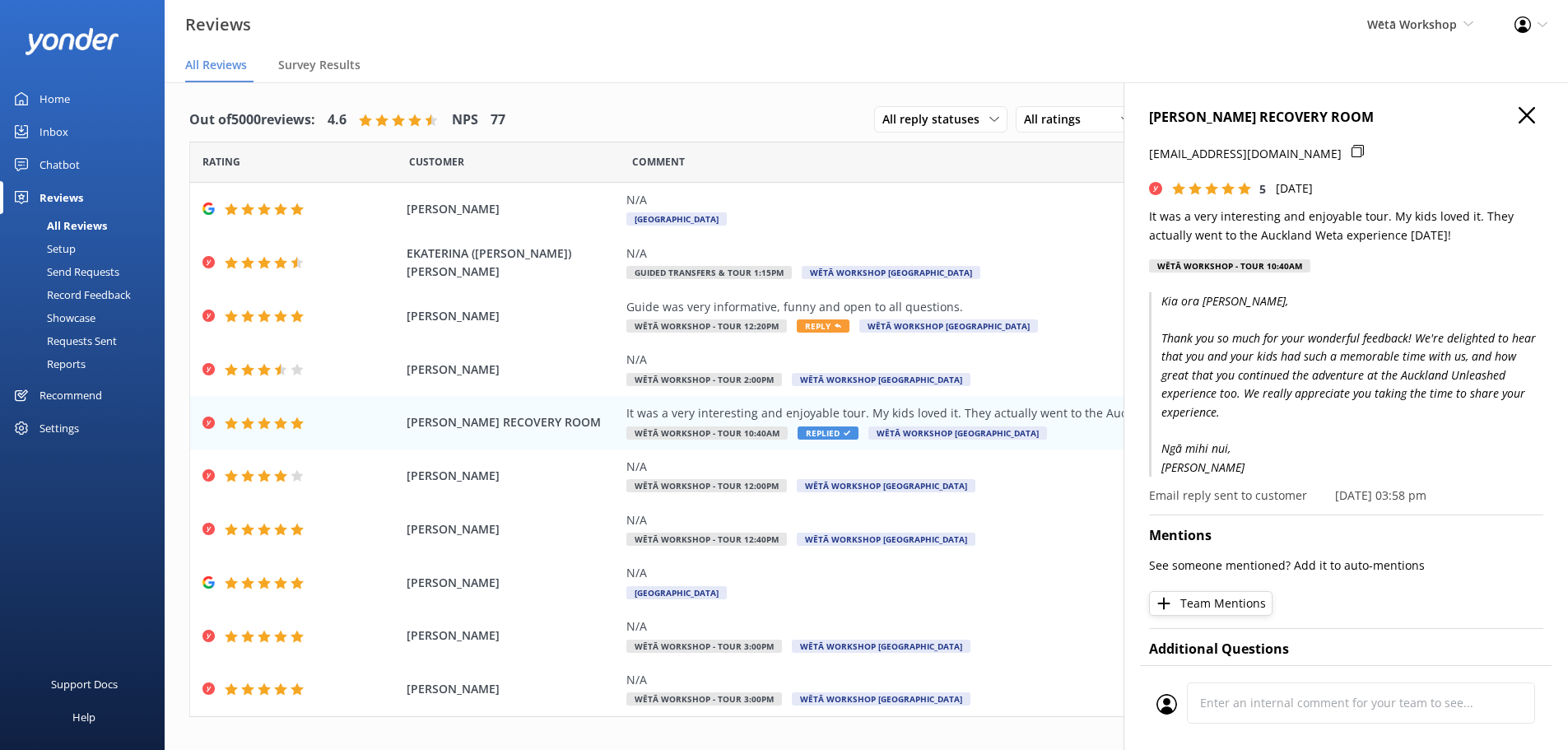
click at [1519, 123] on icon "button" at bounding box center [1527, 115] width 16 height 16
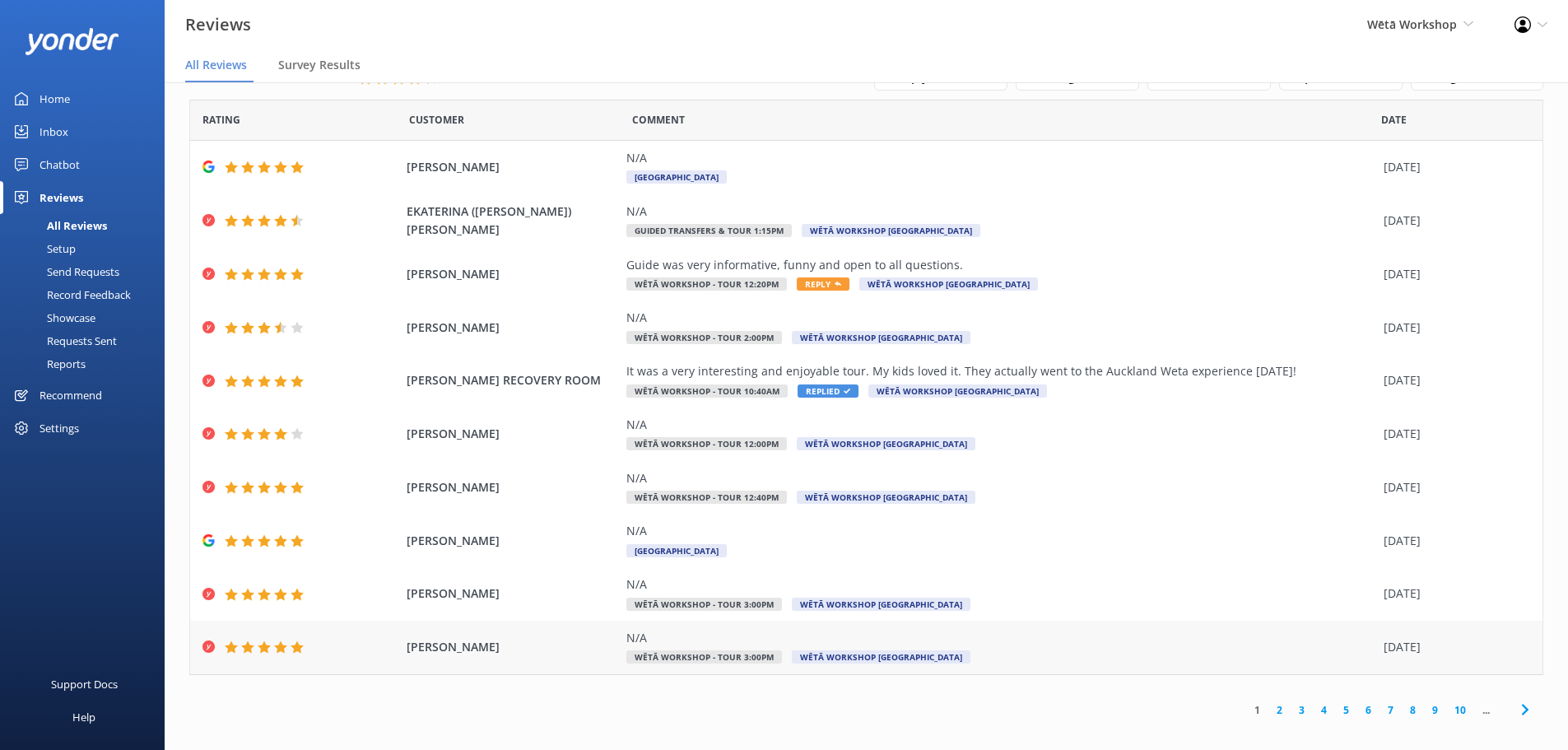
scroll to position [33, 0]
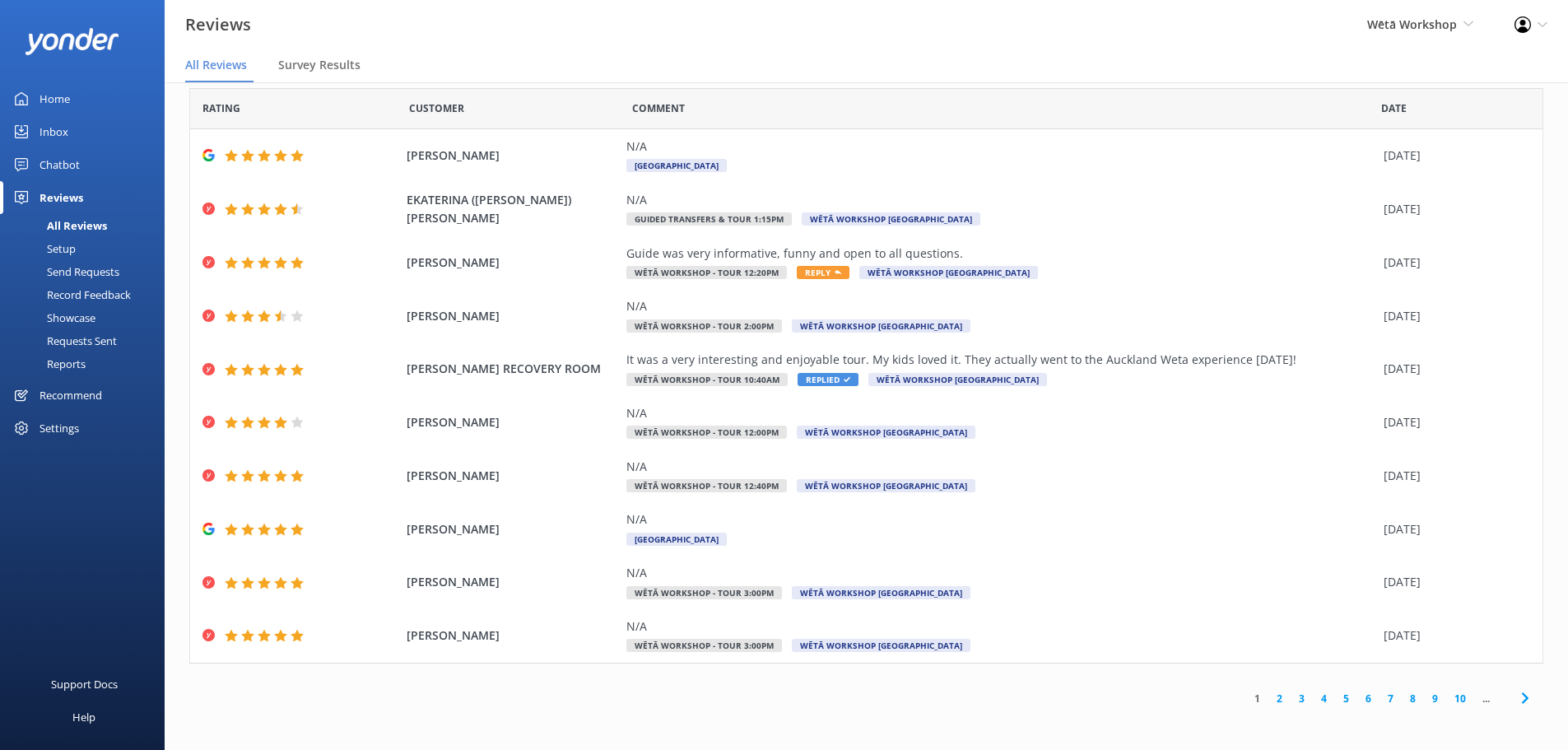
click at [1268, 697] on link "2" at bounding box center [1279, 698] width 22 height 16
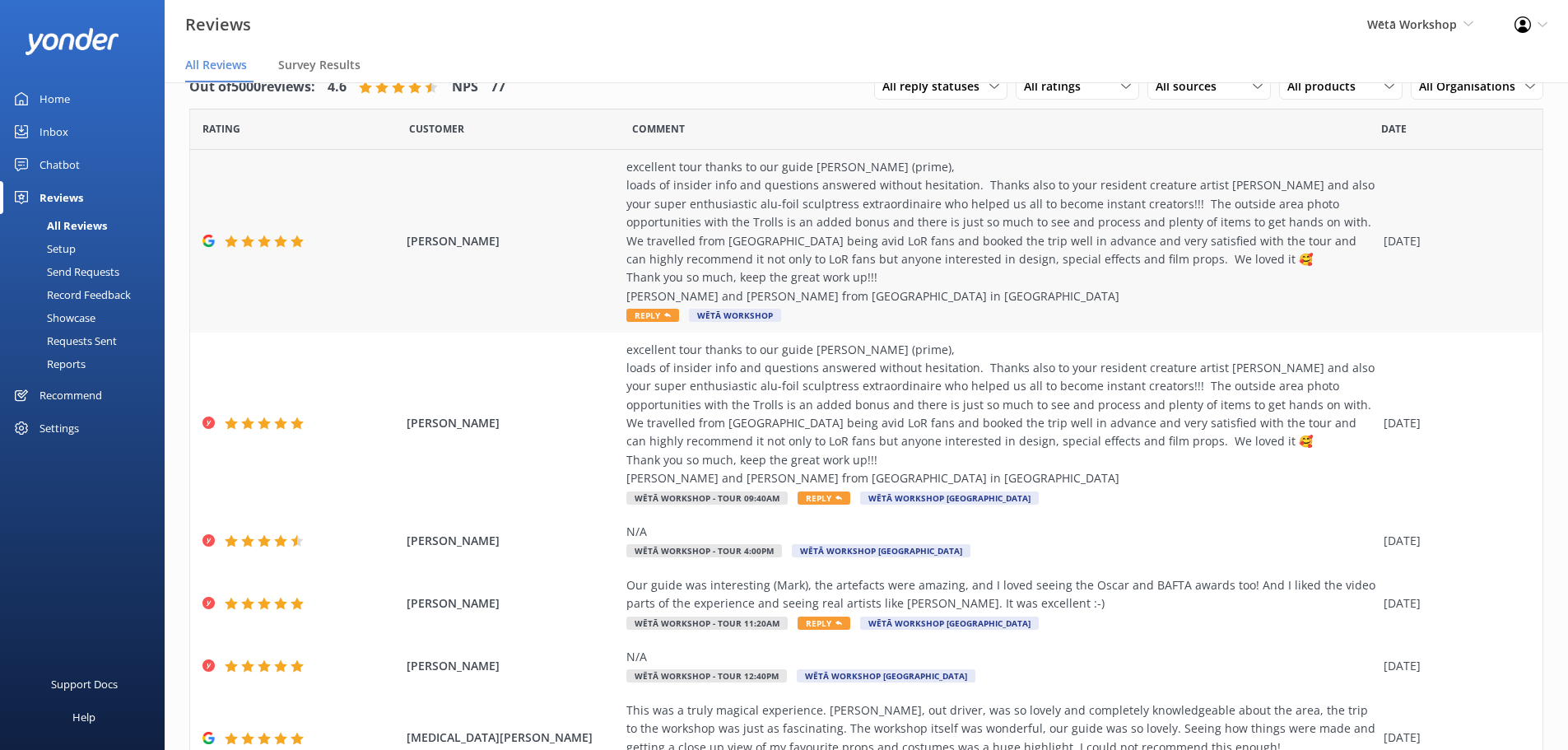
click at [626, 315] on span "Reply" at bounding box center [652, 315] width 53 height 13
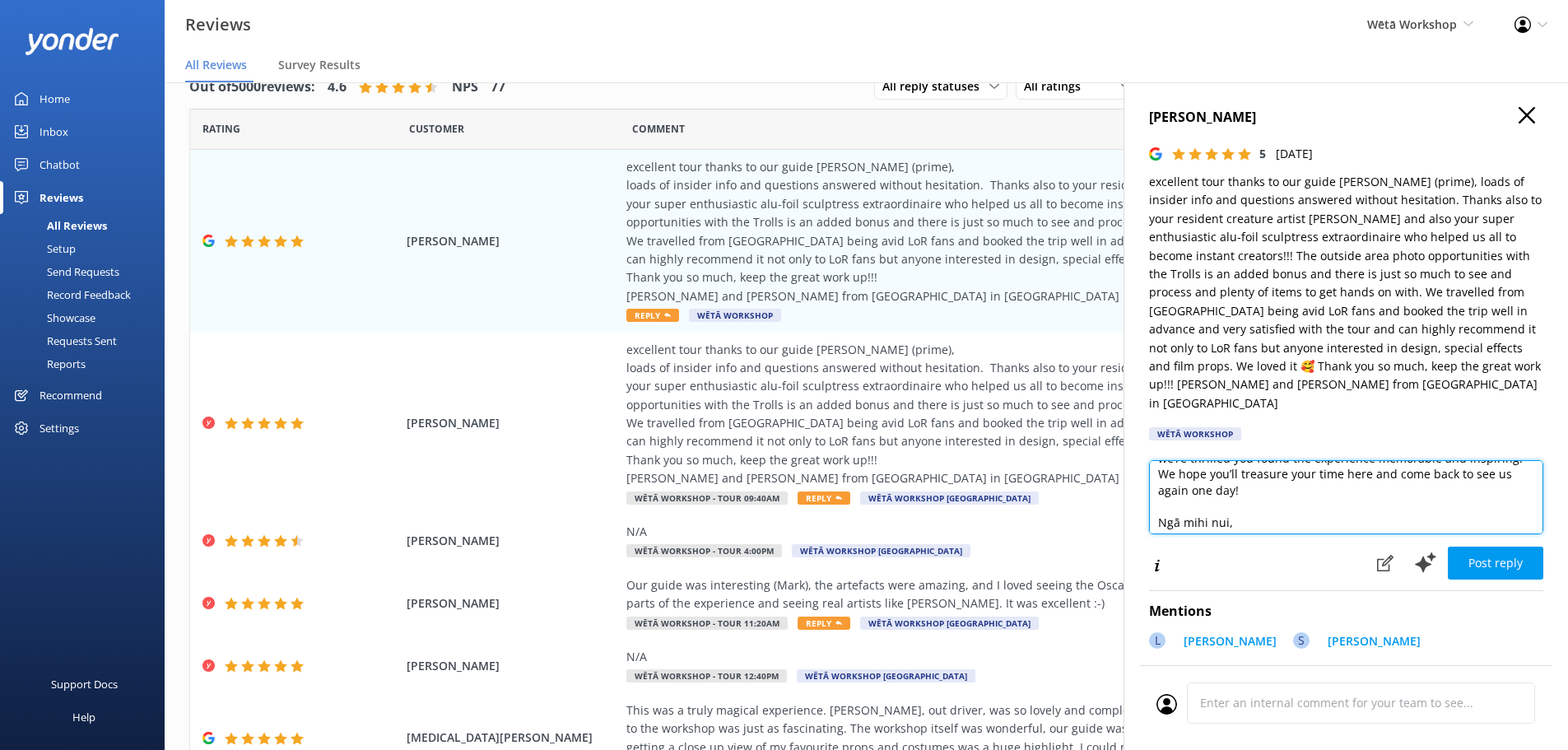
scroll to position [169, 0]
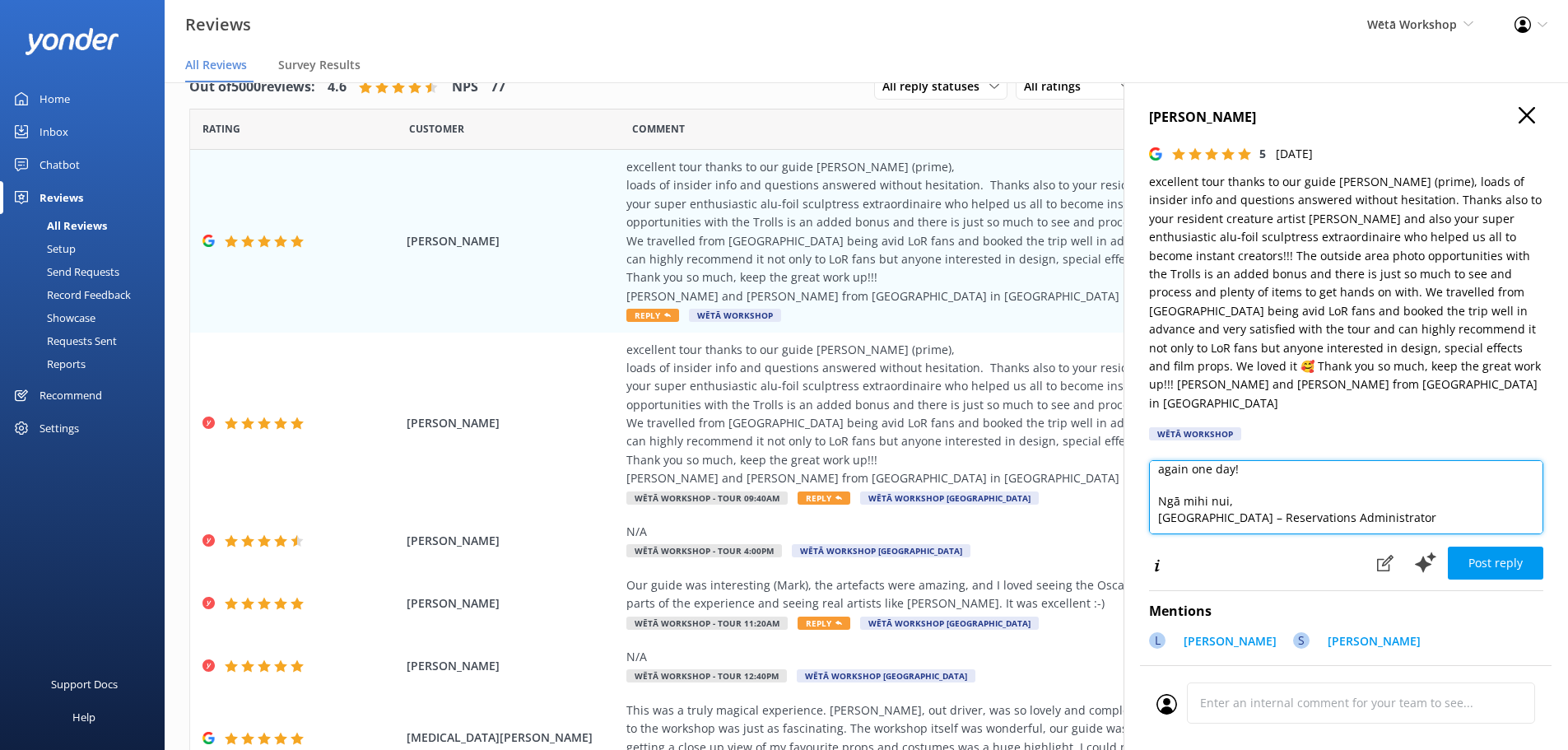
drag, startPoint x: 1412, startPoint y: 502, endPoint x: 1149, endPoint y: 512, distance: 263.2
click at [1149, 512] on textarea "Kia ora [PERSON_NAME] and [PERSON_NAME], Thank you so much for your wonderful f…" at bounding box center [1346, 497] width 394 height 74
type textarea "Kia ora [PERSON_NAME] and [PERSON_NAME], Thank you so much for your wonderful f…"
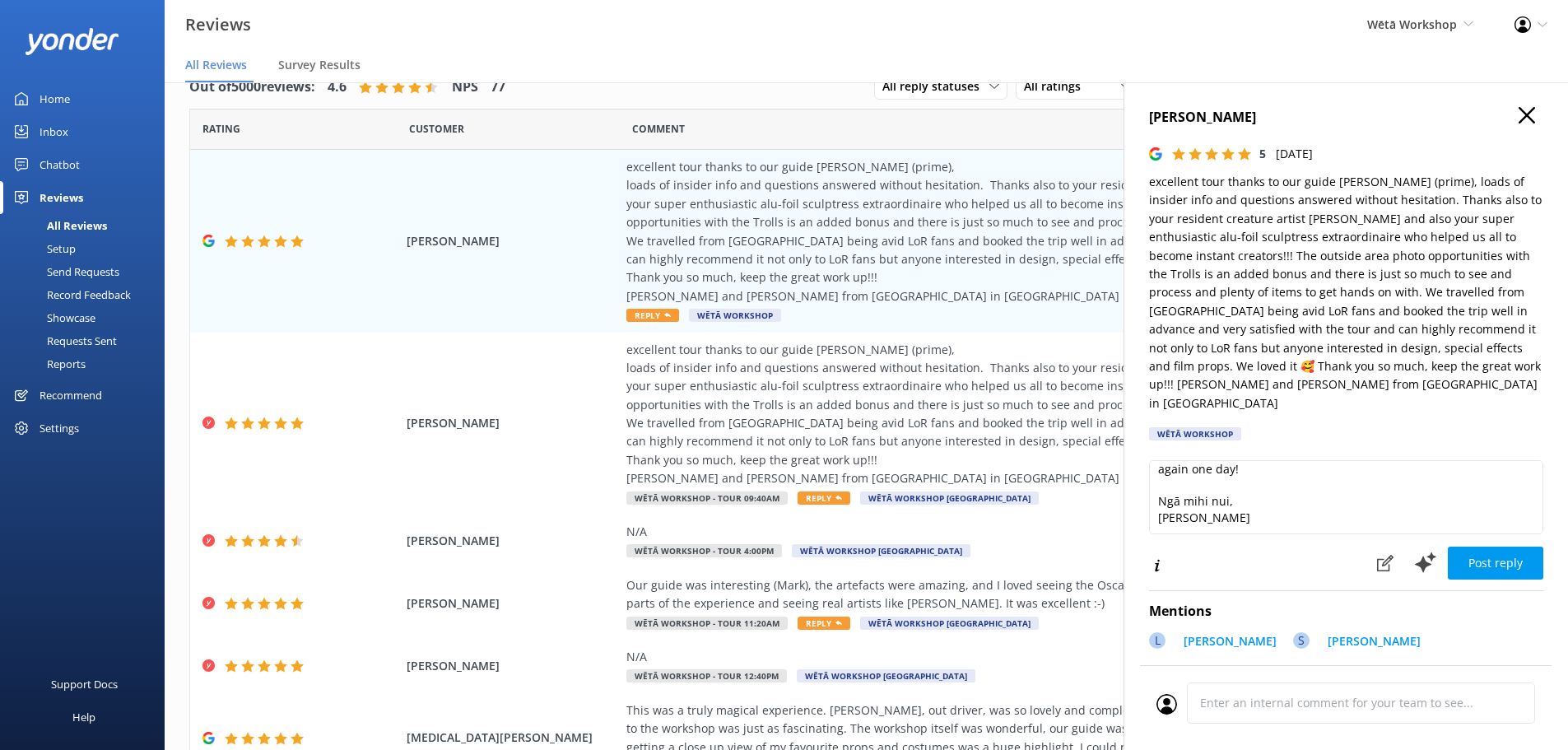
click at [1482, 547] on button "Post reply" at bounding box center [1495, 563] width 95 height 33
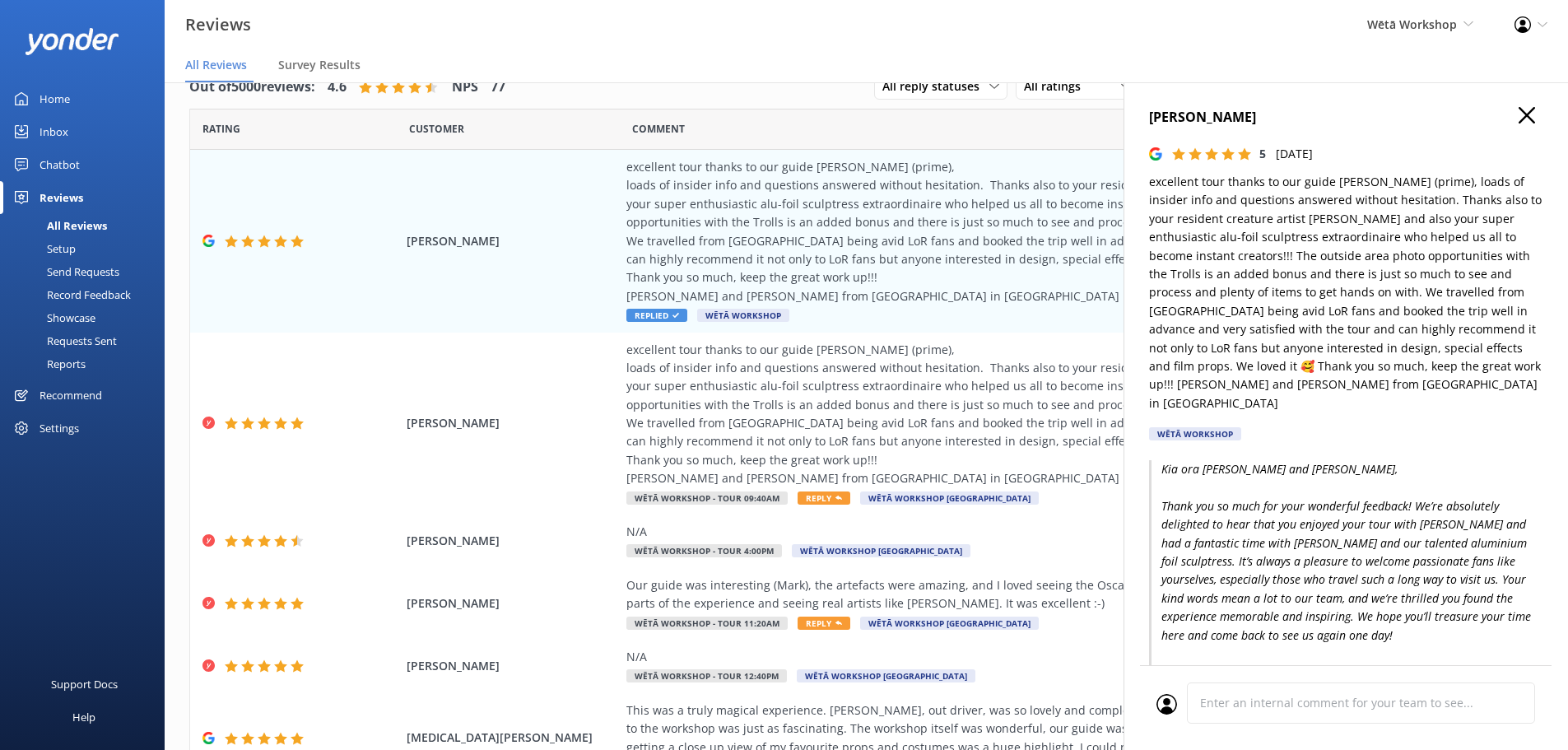
click at [1519, 116] on icon "button" at bounding box center [1527, 115] width 16 height 16
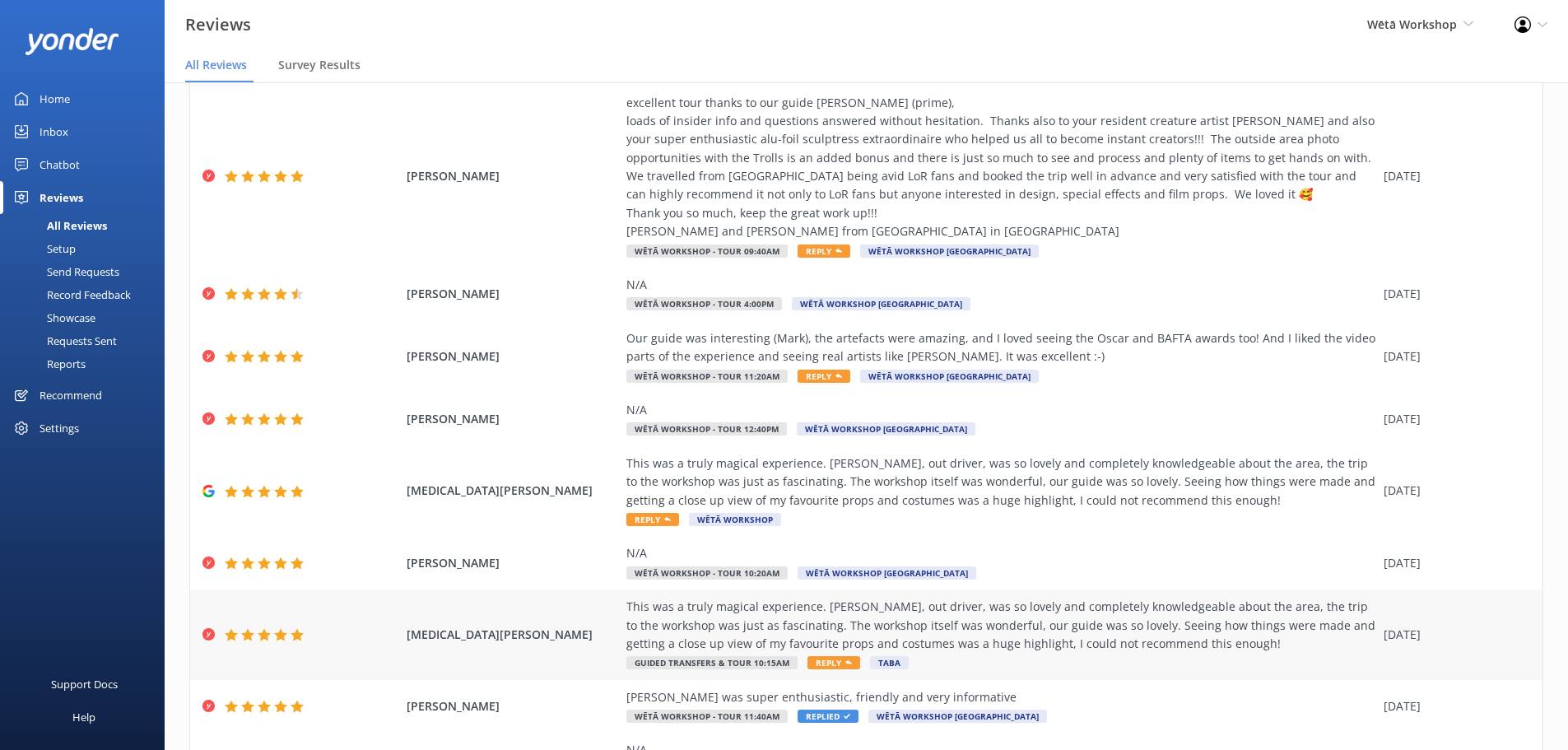
scroll to position [329, 0]
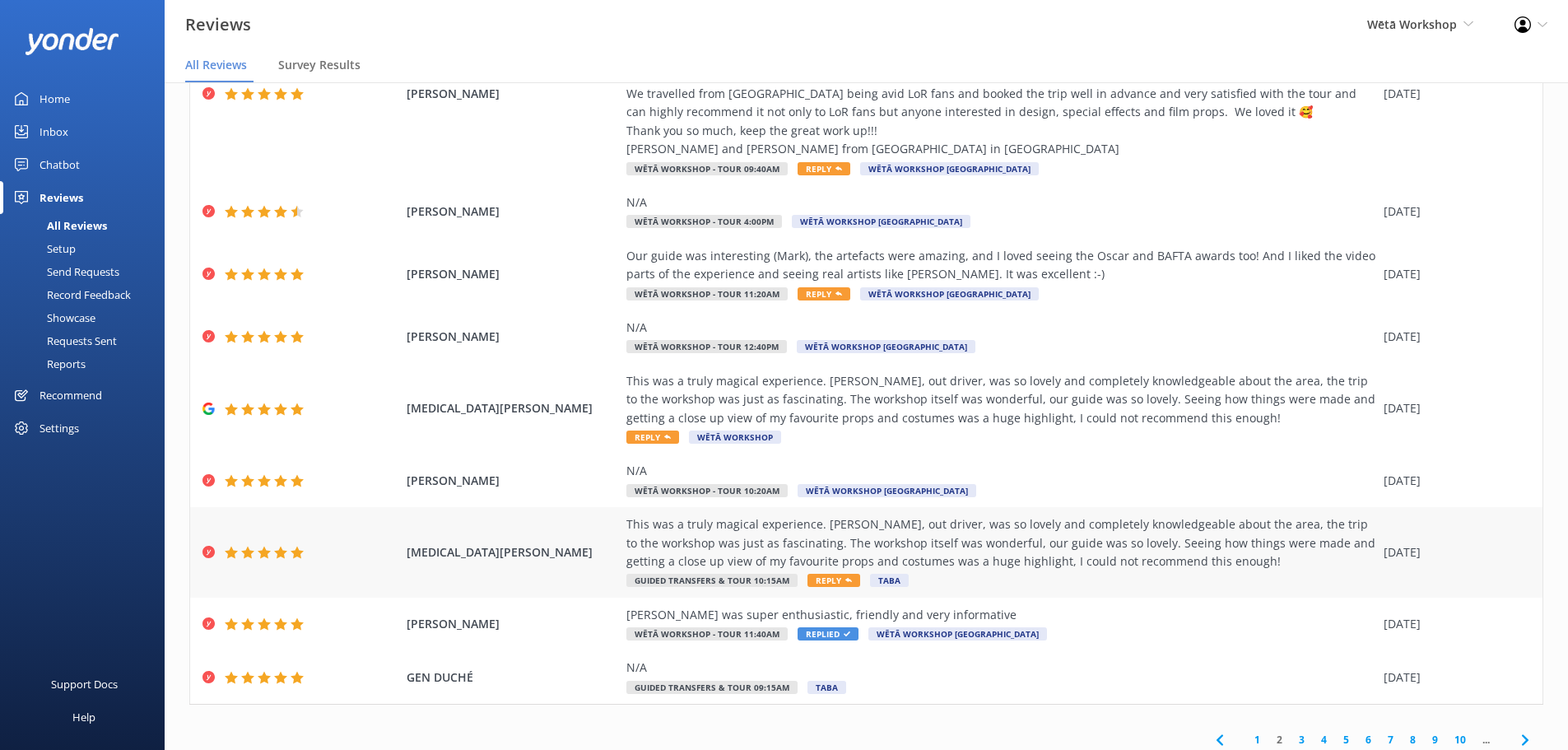
click at [820, 576] on span "Reply" at bounding box center [833, 580] width 53 height 13
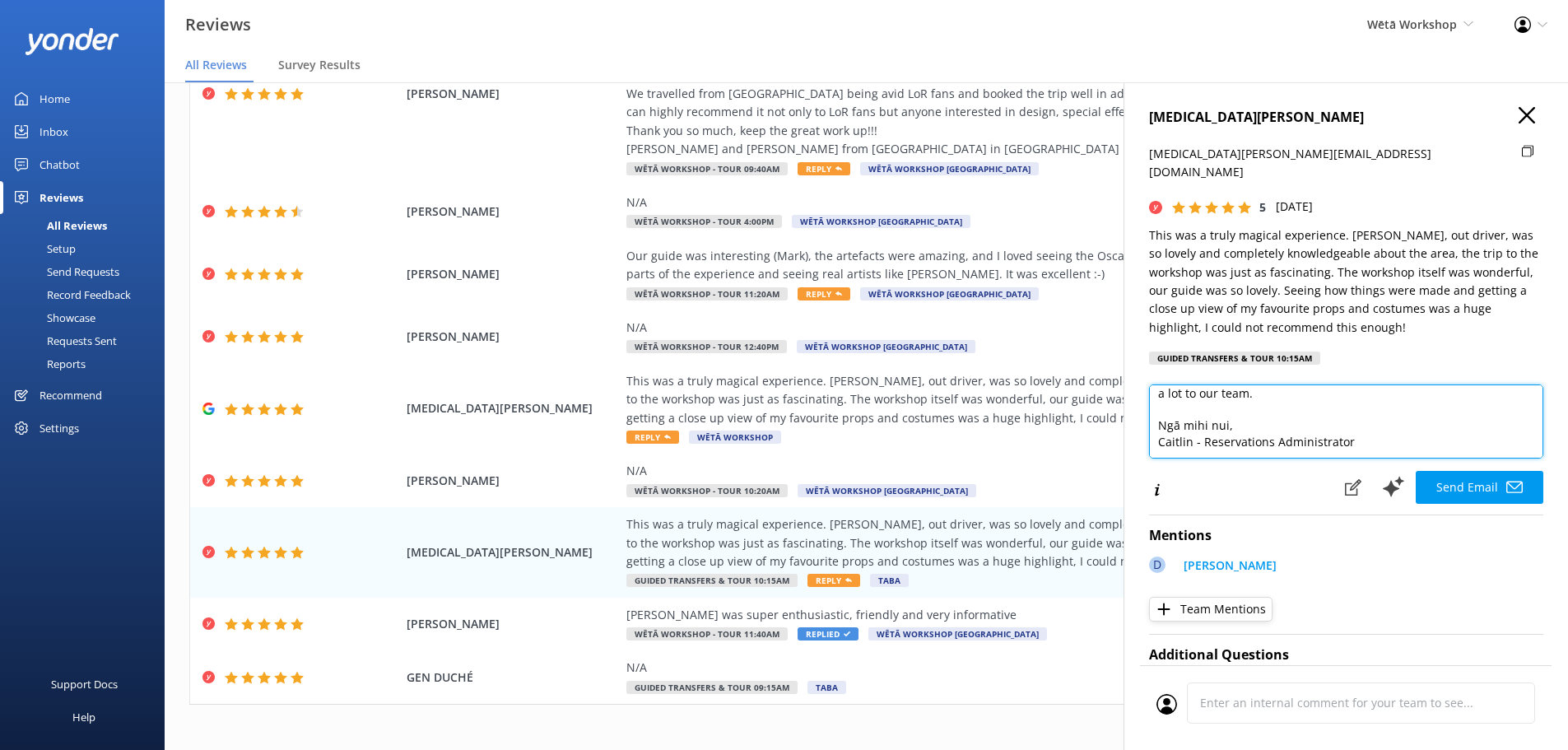
scroll to position [122, 0]
drag, startPoint x: 1373, startPoint y: 428, endPoint x: 1148, endPoint y: 441, distance: 225.4
click at [1148, 441] on div "[MEDICAL_DATA][PERSON_NAME] BENNETT [MEDICAL_DATA][EMAIL_ADDRESS][DOMAIN_NAME] …" at bounding box center [1345, 457] width 444 height 750
type textarea "Kia ora [MEDICAL_DATA][PERSON_NAME], Thank you so much for your wonderful feedb…"
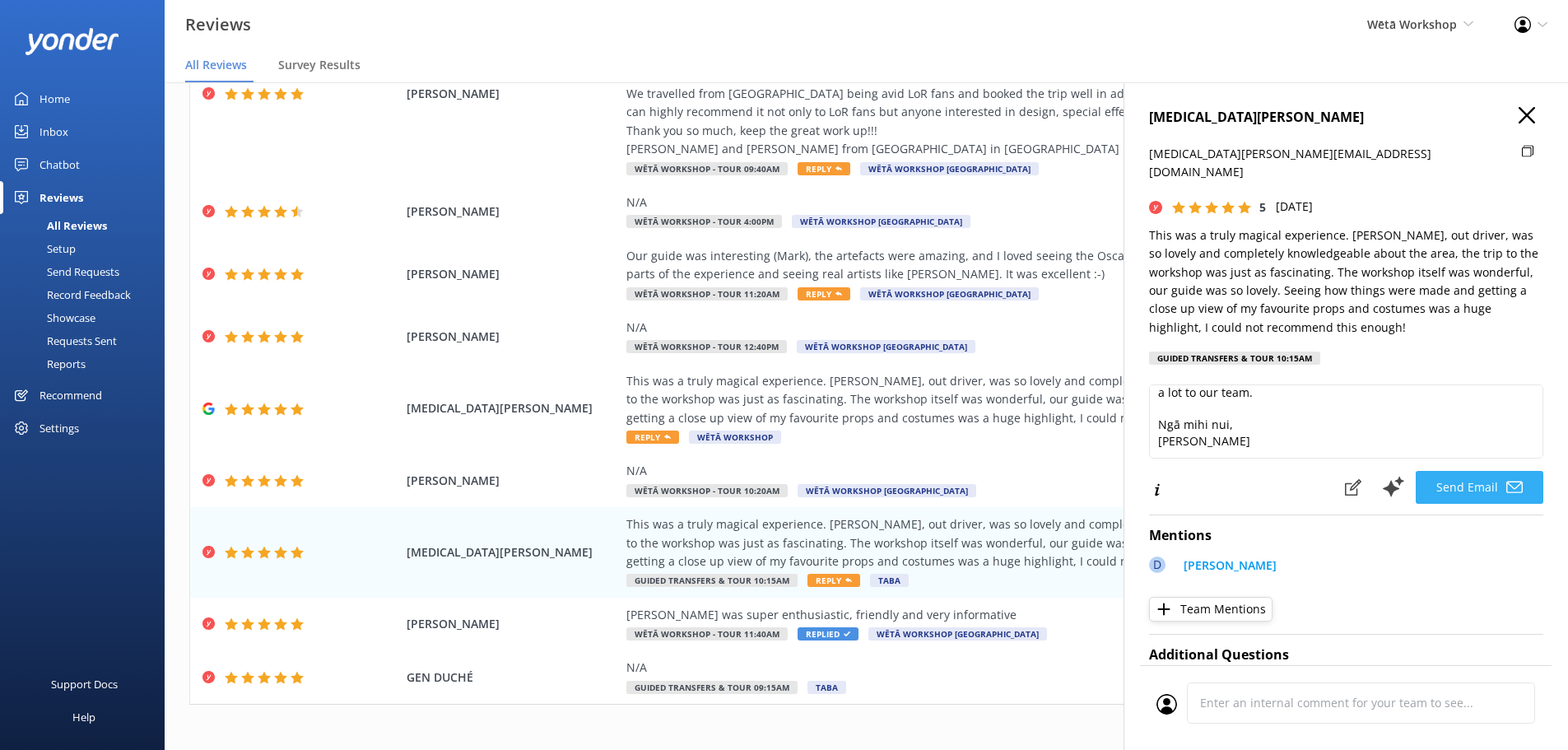
click at [1527, 471] on button "Send Email" at bounding box center [1479, 487] width 128 height 33
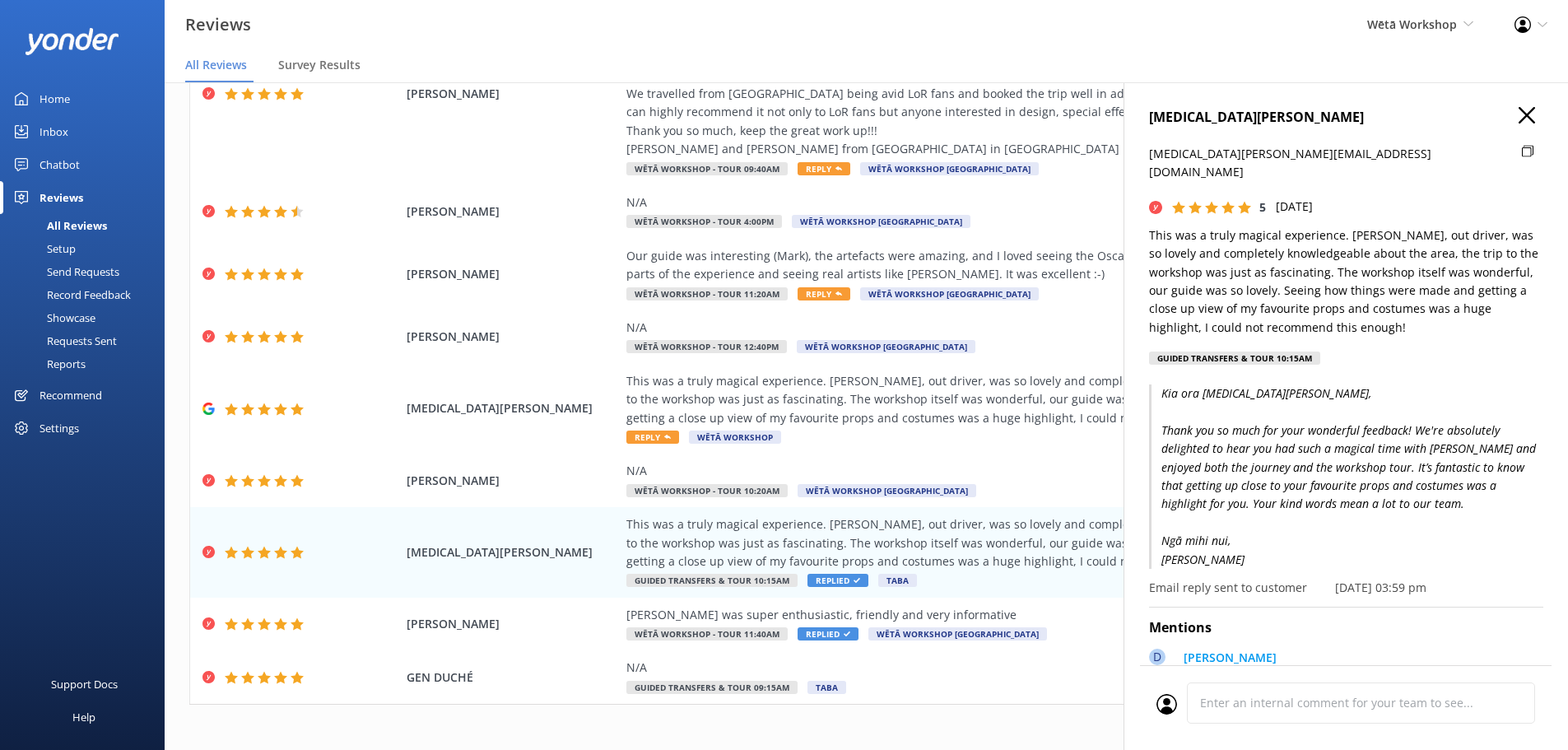
click at [1519, 109] on icon "button" at bounding box center [1527, 115] width 16 height 16
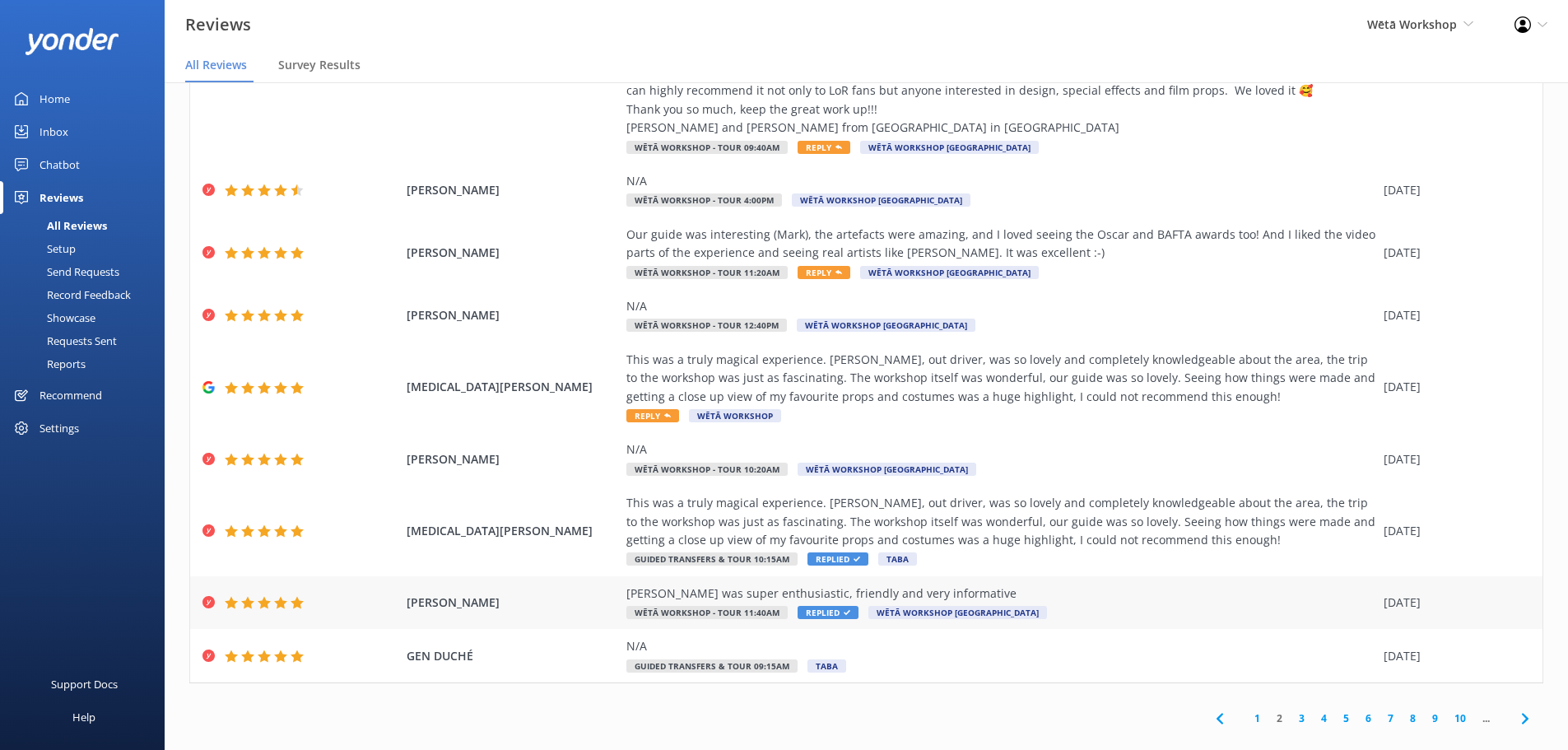
scroll to position [371, 0]
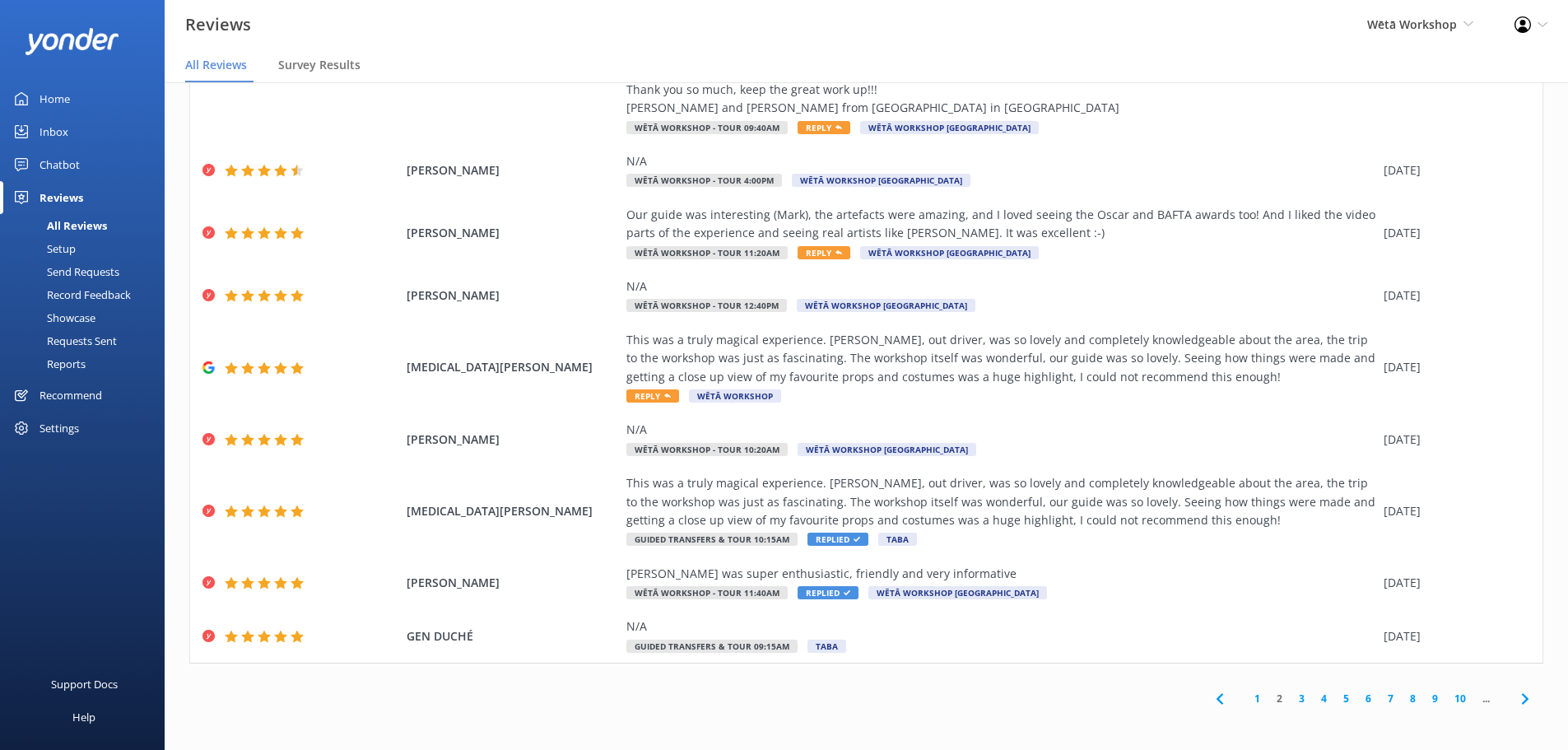
click at [1297, 700] on link "3" at bounding box center [1302, 698] width 22 height 16
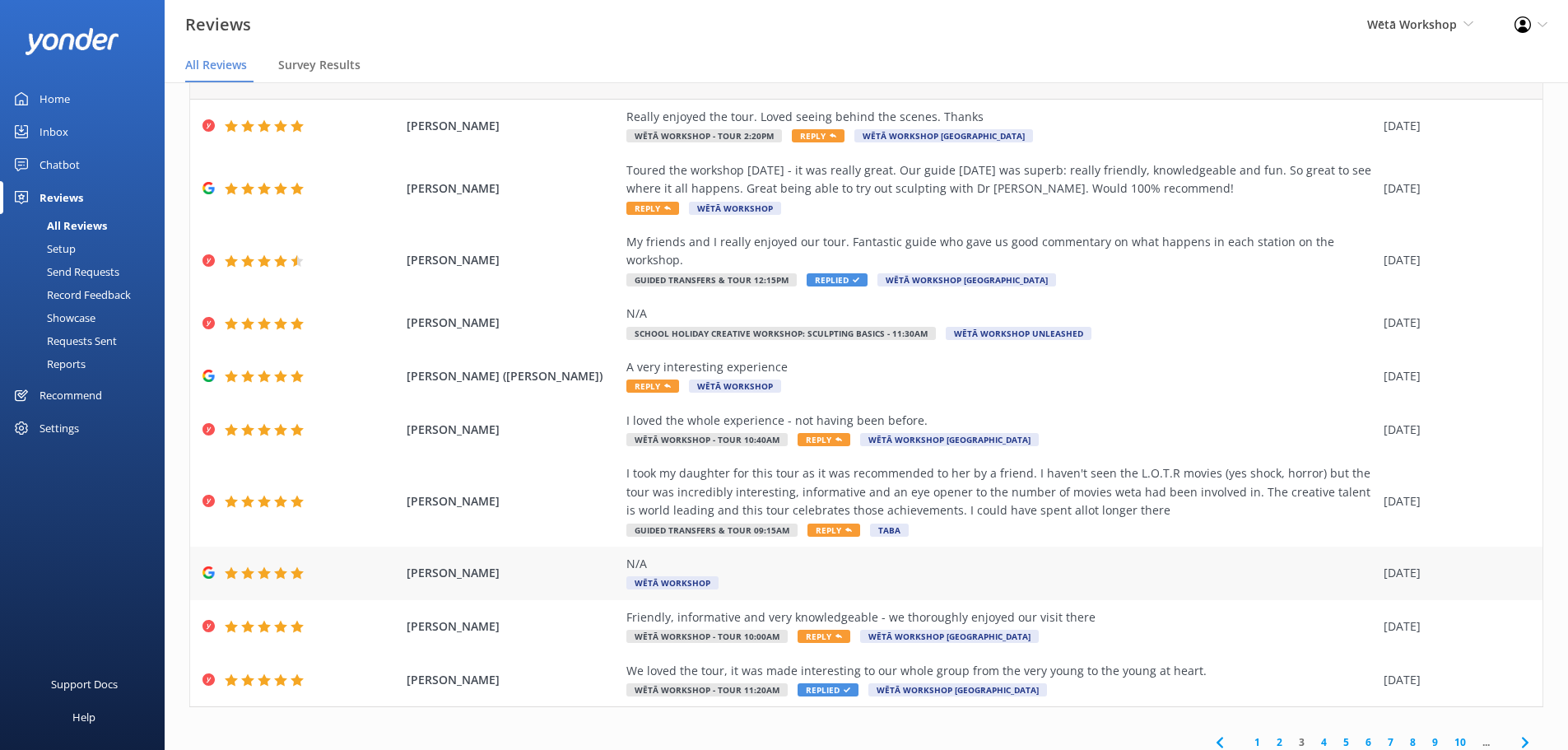
scroll to position [76, 0]
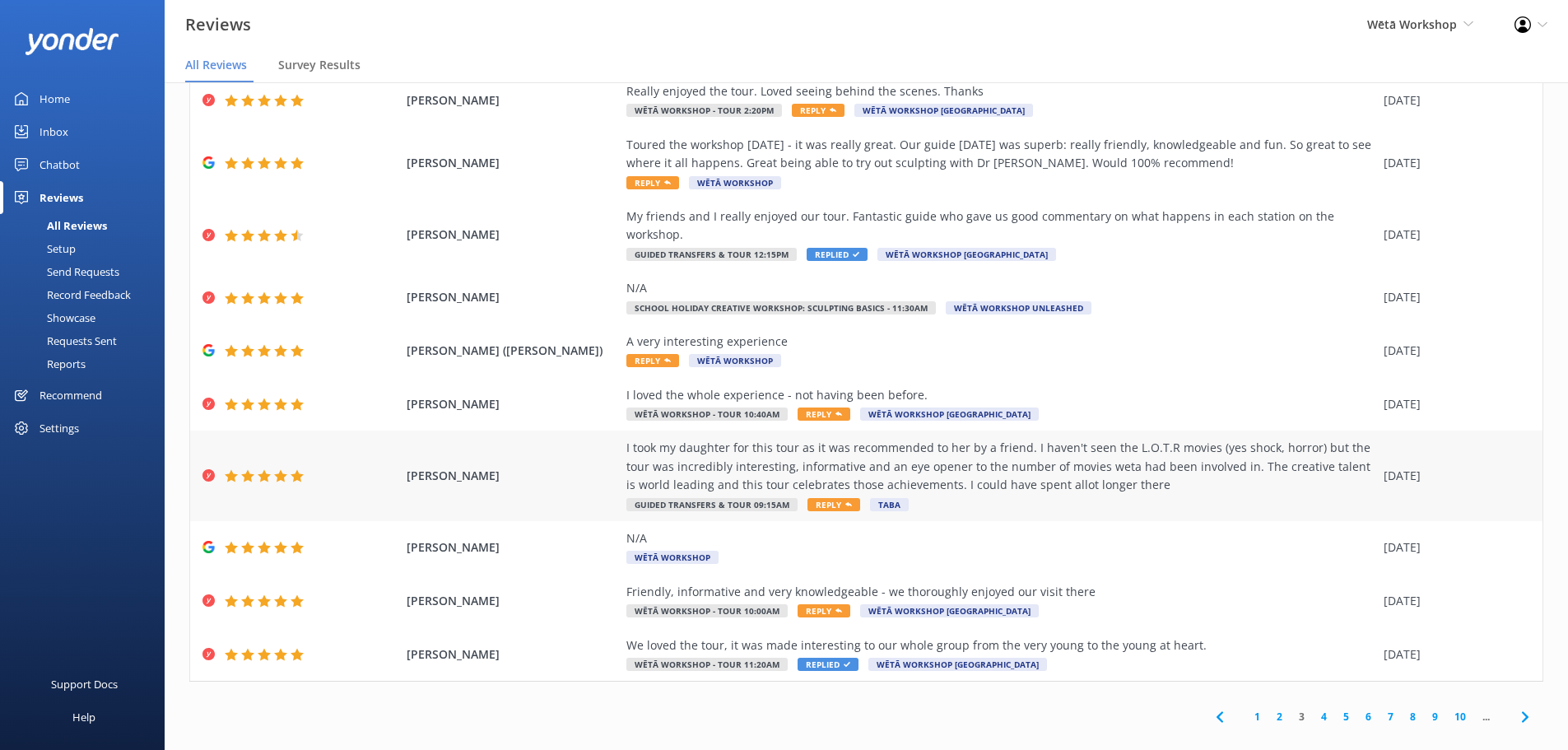
click at [826, 498] on span "Reply" at bounding box center [833, 504] width 53 height 13
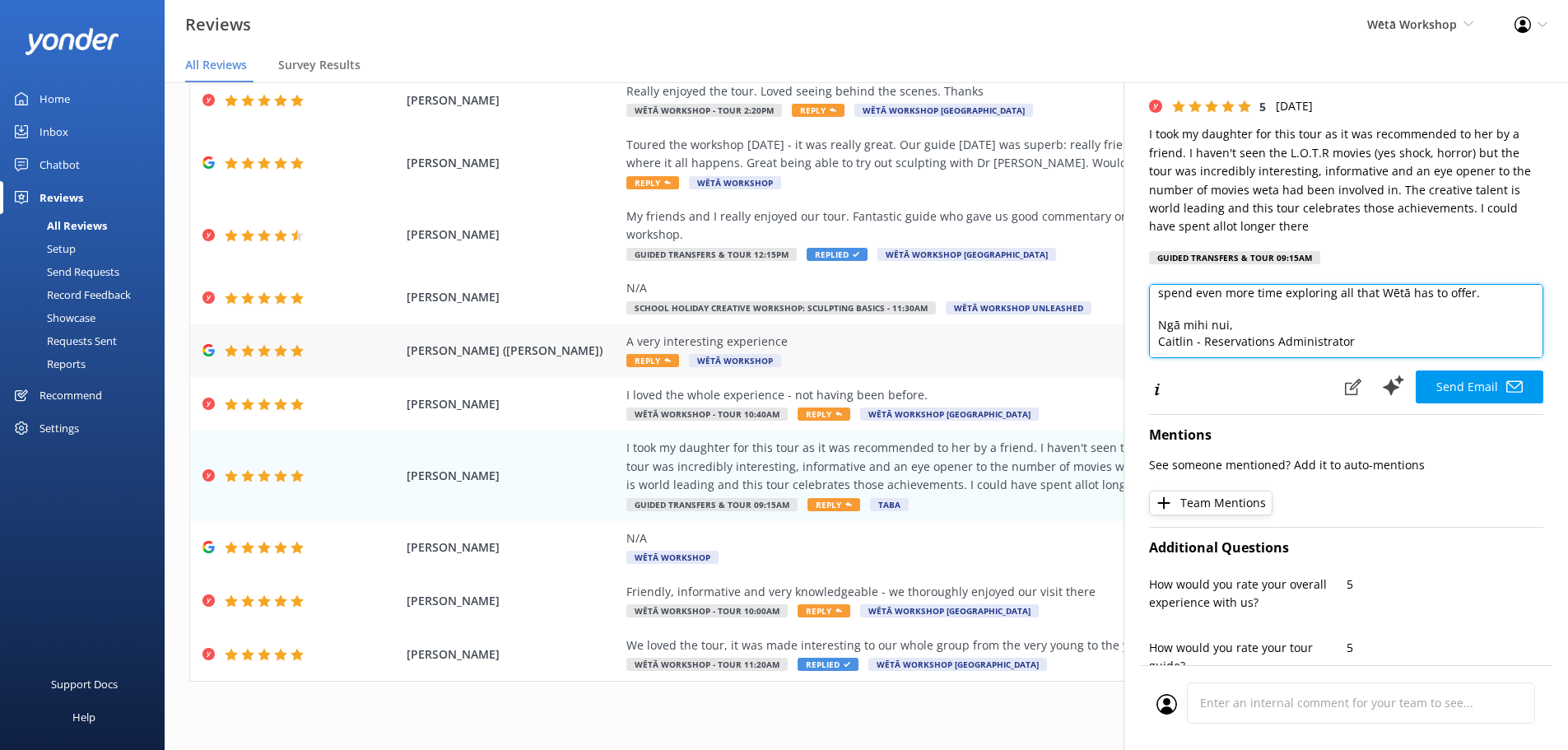
scroll to position [122, 0]
drag, startPoint x: 1407, startPoint y: 348, endPoint x: 1121, endPoint y: 339, distance: 286.1
click at [1121, 339] on div "Out of 5000 reviews: 4.6 NPS 77 All reply statuses All reply statuses Needs a r…" at bounding box center [867, 399] width 1403 height 701
type textarea "Kia ora [PERSON_NAME], Thank you so much for your wonderful review! We're delig…"
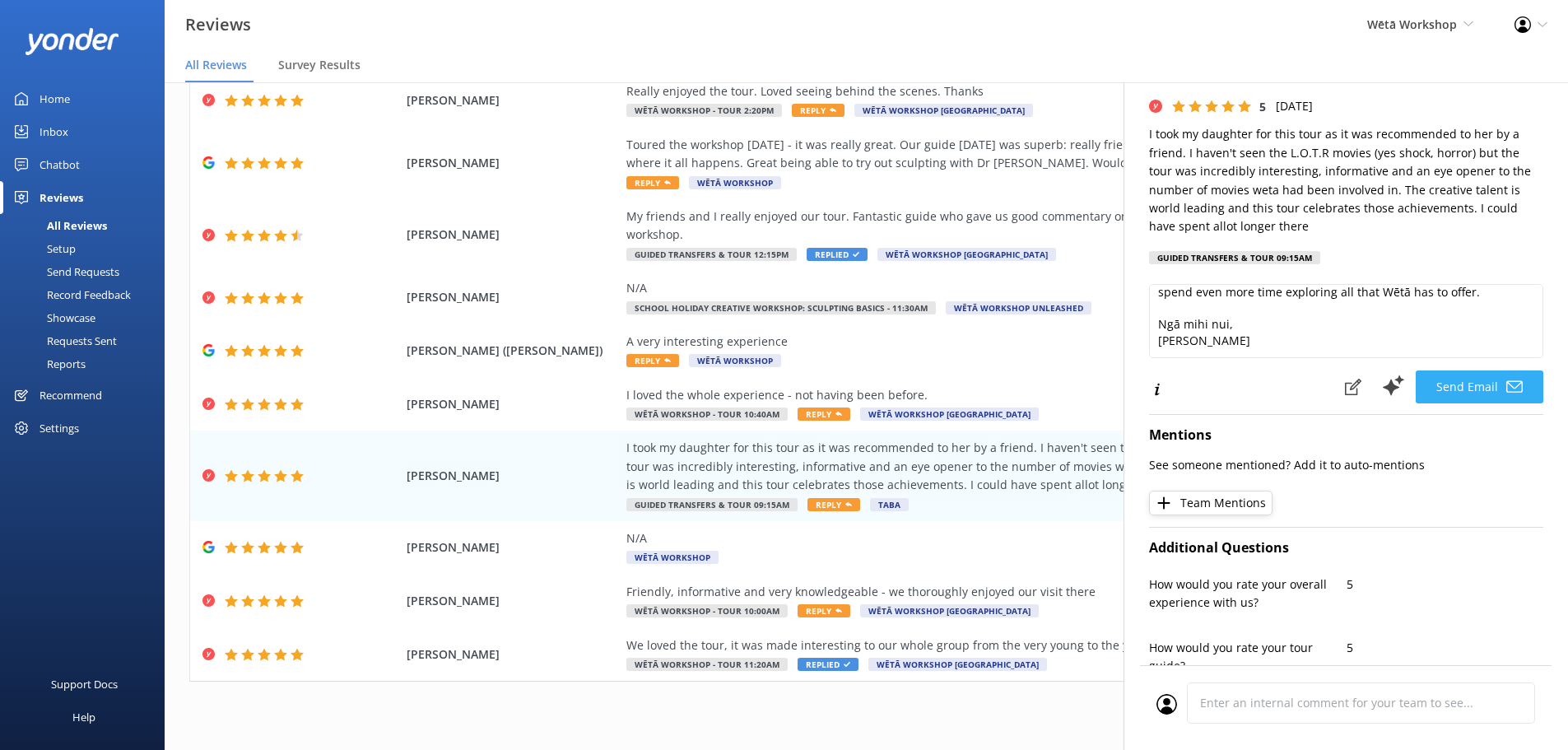
click at [1470, 385] on button "Send Email" at bounding box center [1479, 387] width 128 height 33
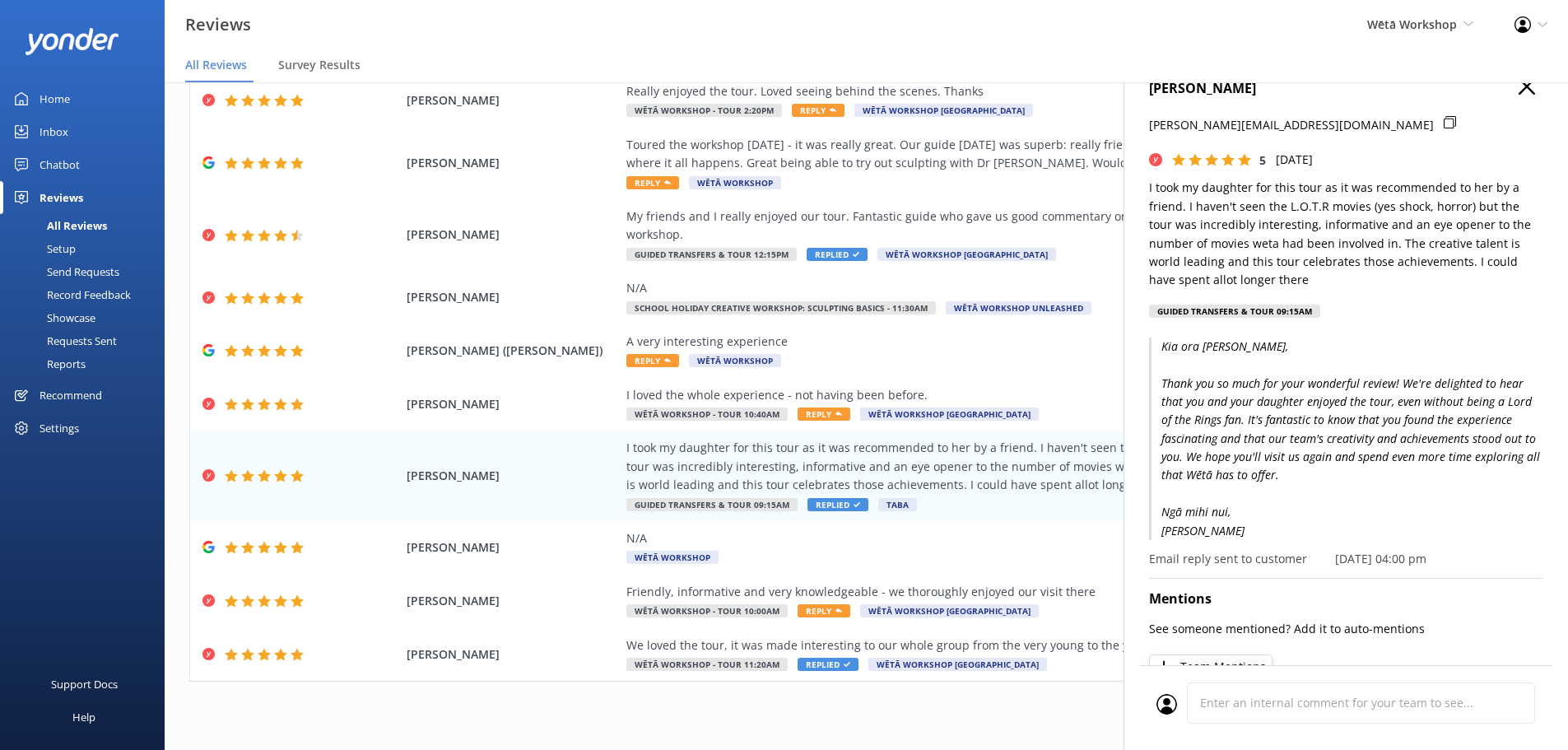
scroll to position [0, 0]
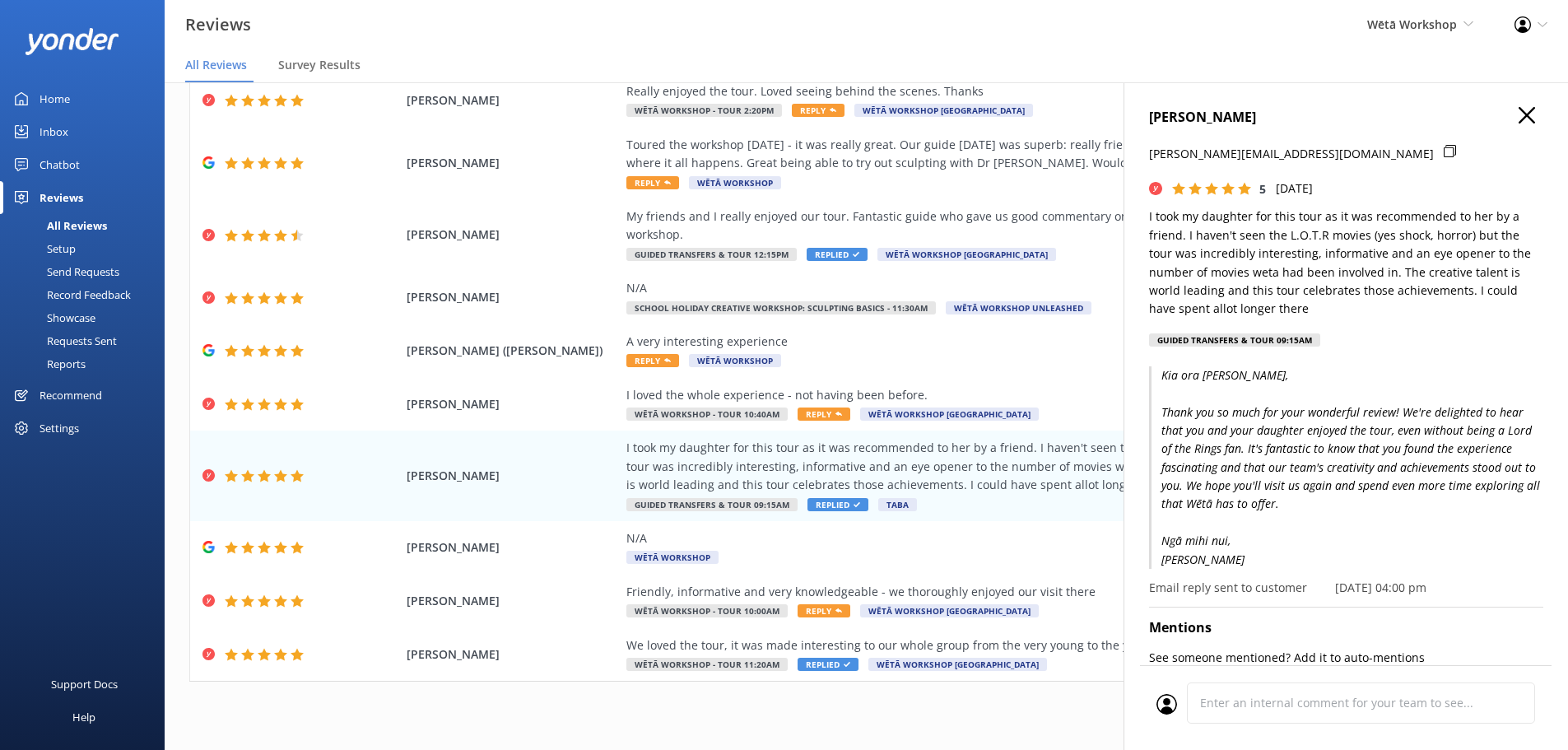
click at [1519, 122] on icon "button" at bounding box center [1527, 115] width 16 height 16
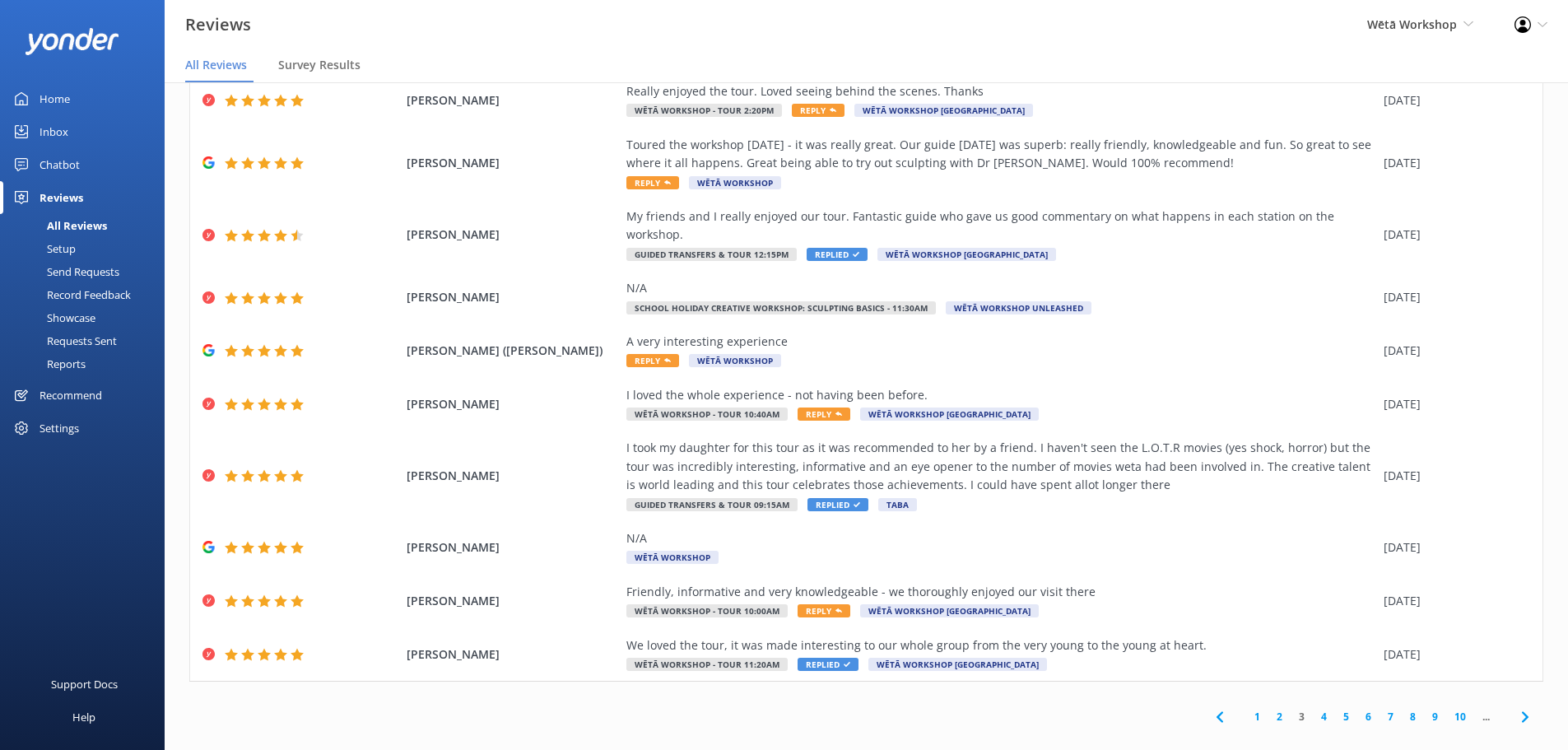
click at [1312, 709] on link "4" at bounding box center [1324, 716] width 22 height 16
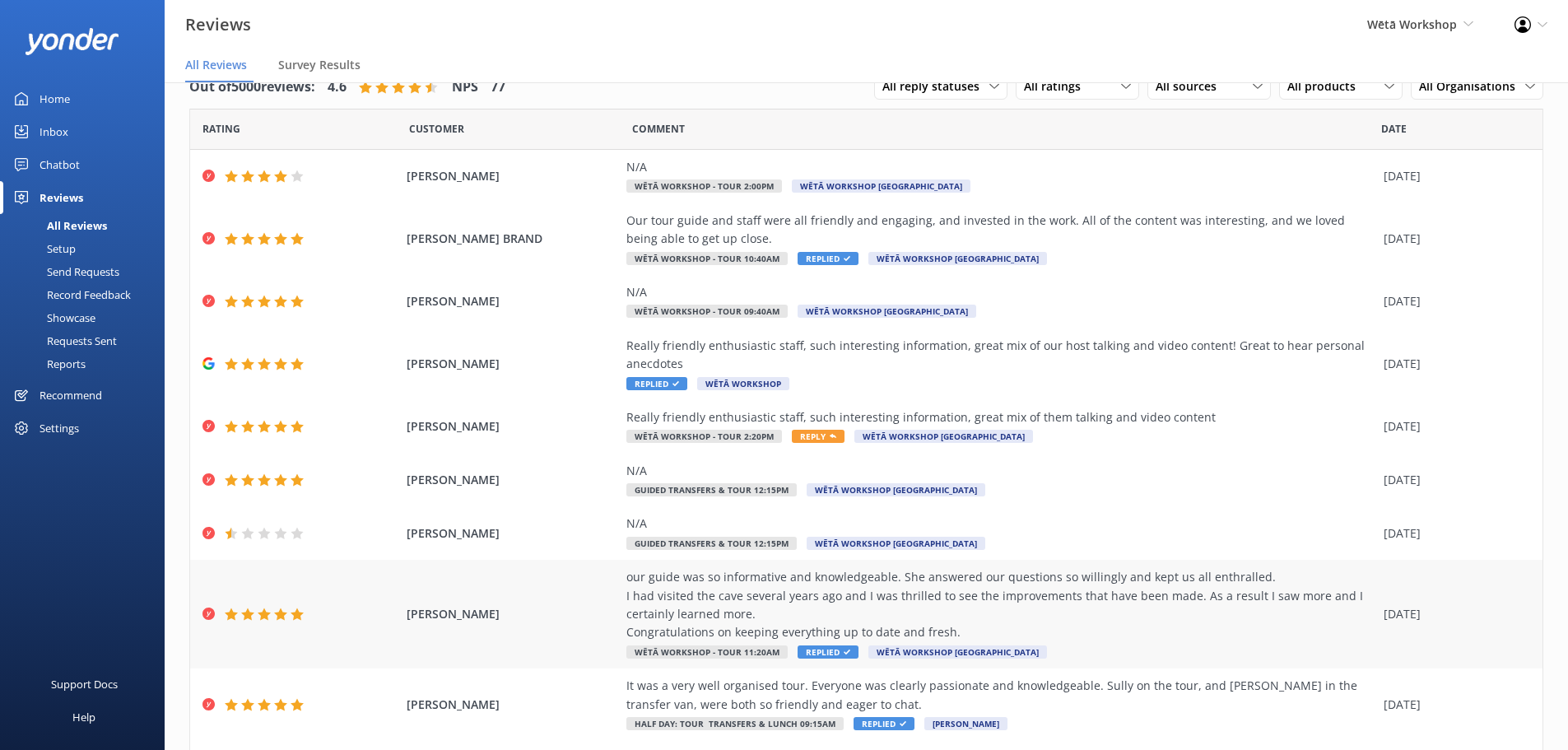
scroll to position [130, 0]
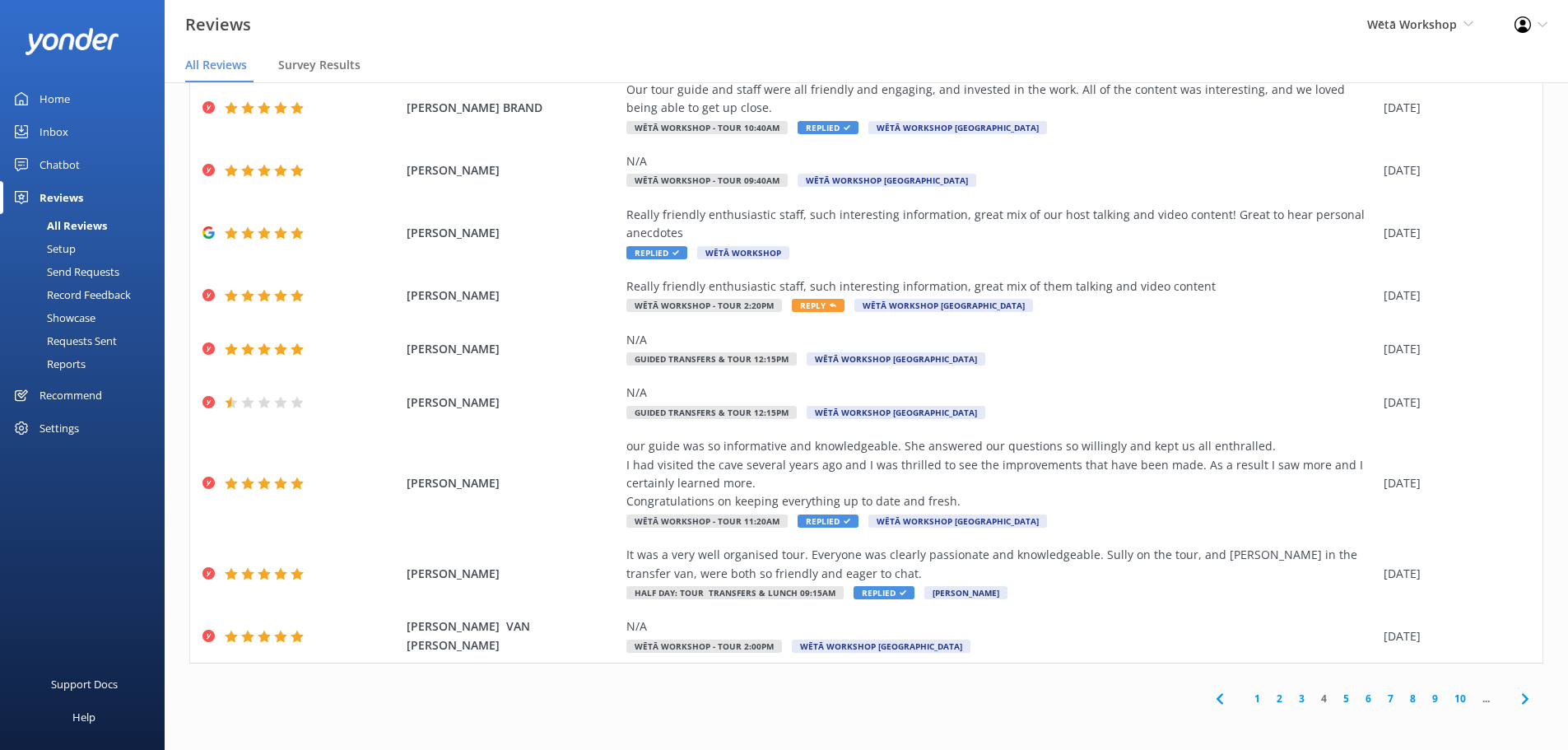
click at [1254, 694] on link "1" at bounding box center [1257, 698] width 22 height 16
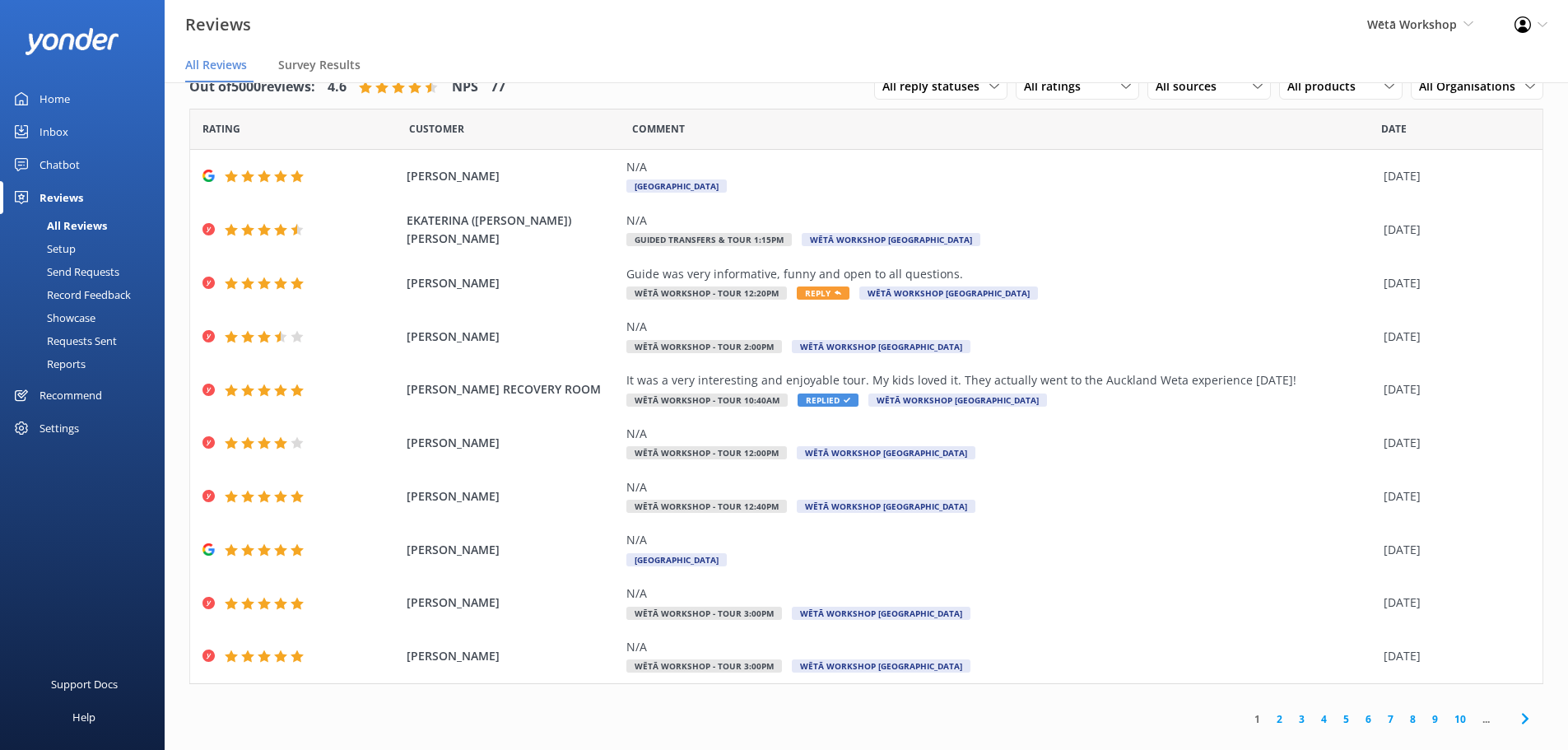
click at [80, 88] on link "Home" at bounding box center [82, 99] width 165 height 33
